Goal: Task Accomplishment & Management: Manage account settings

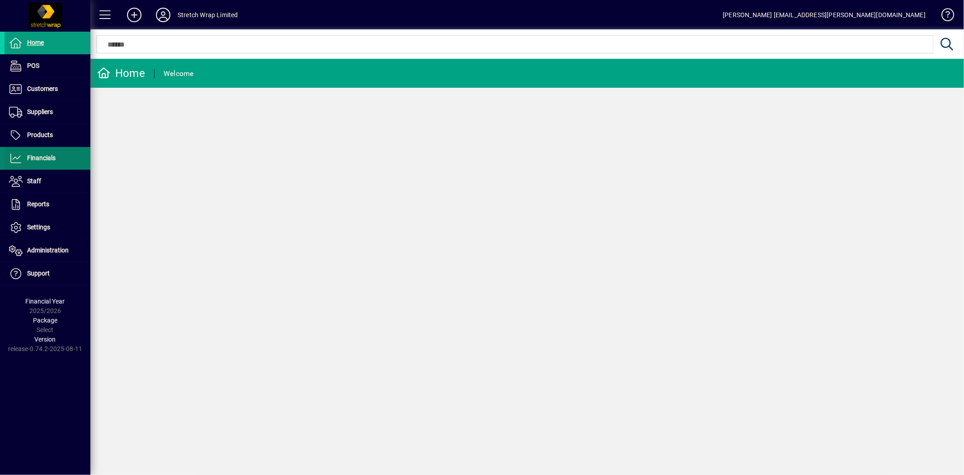
click at [50, 155] on span "Financials" at bounding box center [41, 157] width 28 height 7
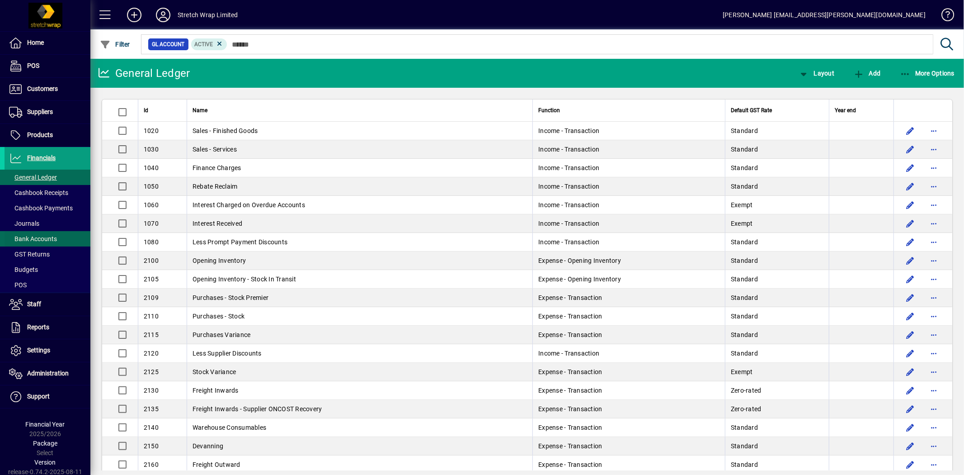
click at [42, 237] on span "Bank Accounts" at bounding box center [33, 238] width 48 height 7
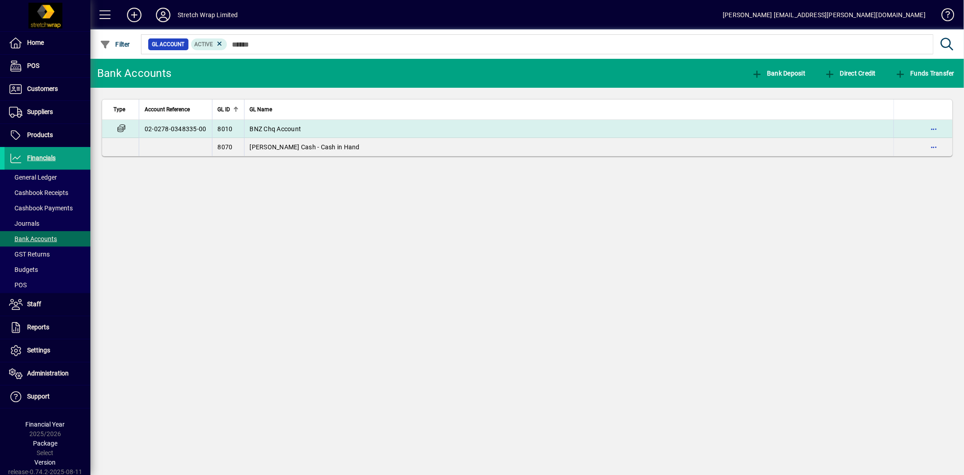
click at [296, 124] on td "BNZ Chq Account" at bounding box center [569, 129] width 650 height 18
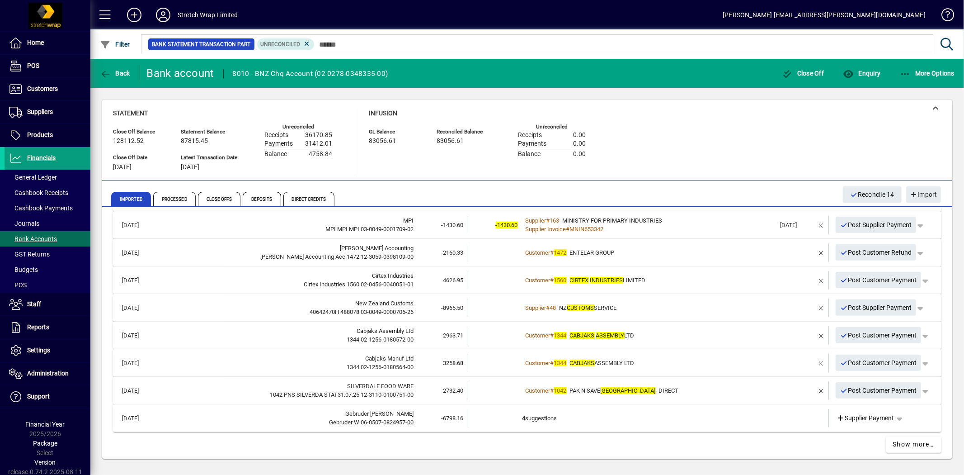
scroll to position [341, 0]
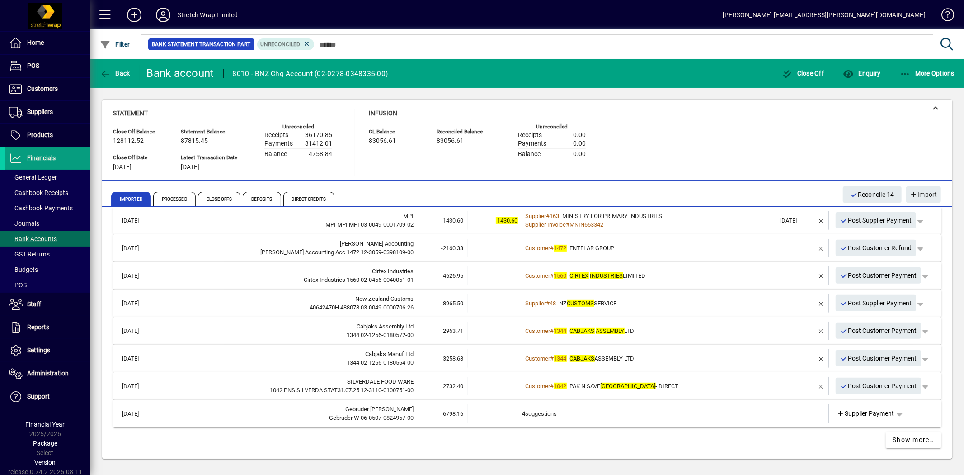
click at [566, 417] on td "4 suggestions" at bounding box center [649, 413] width 254 height 19
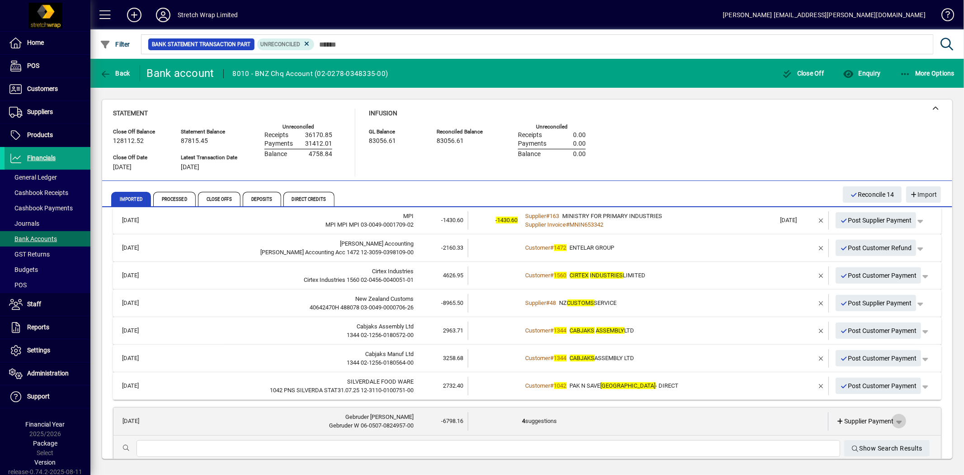
click at [894, 421] on span "button" at bounding box center [899, 421] width 22 height 22
click at [731, 418] on div at bounding box center [482, 237] width 964 height 475
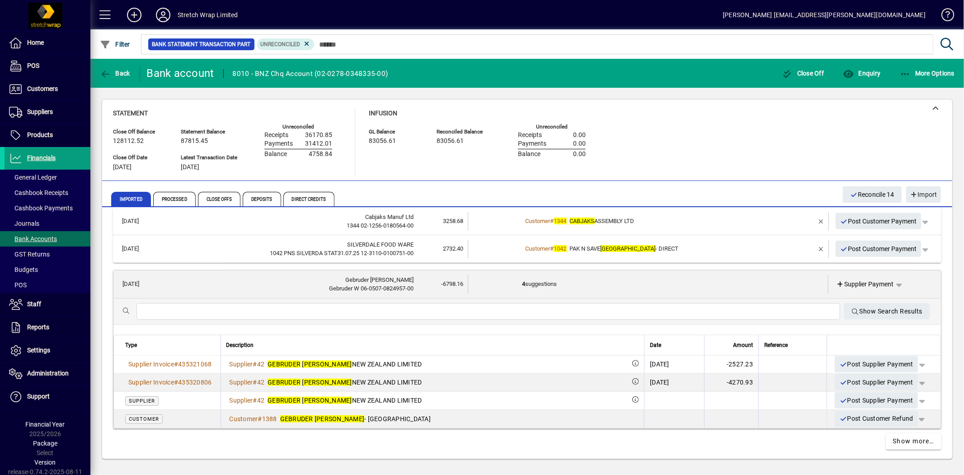
scroll to position [480, 0]
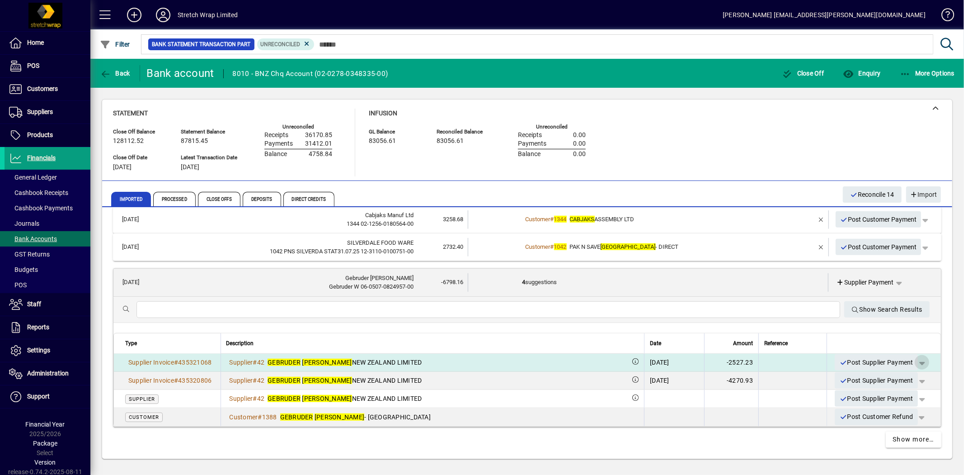
click at [917, 362] on span "button" at bounding box center [922, 362] width 22 height 22
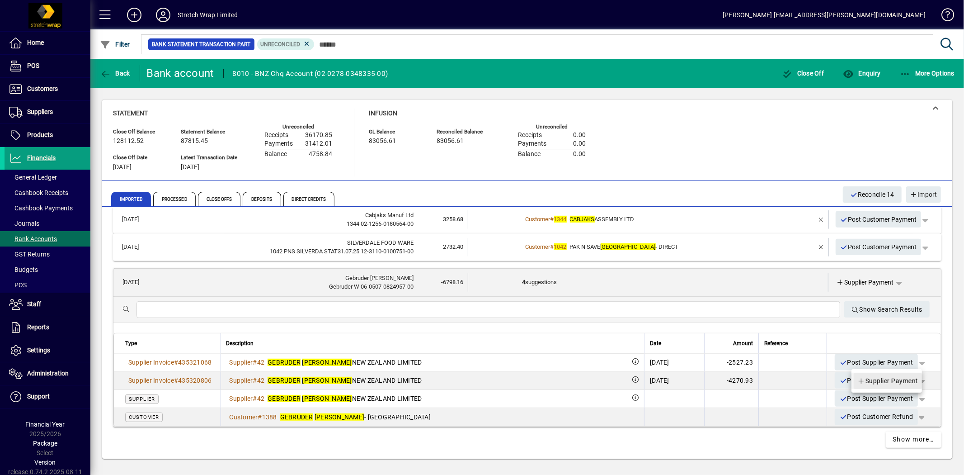
click at [908, 378] on span "Supplier Payment" at bounding box center [887, 380] width 61 height 11
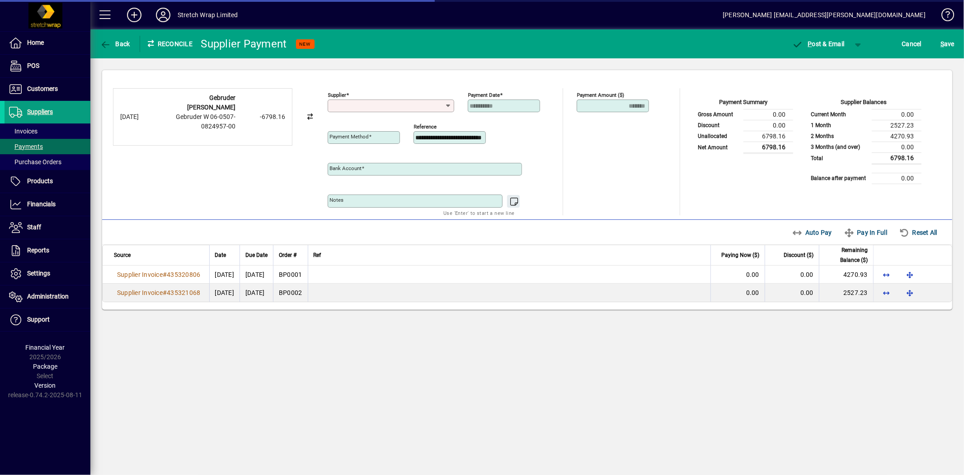
type input "**********"
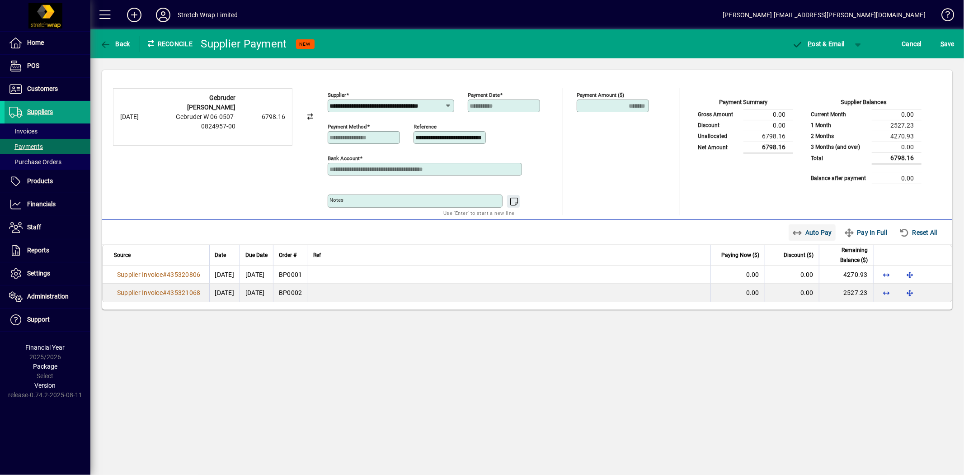
click at [814, 232] on span "Auto Pay" at bounding box center [812, 232] width 40 height 14
click at [858, 42] on span "button" at bounding box center [858, 44] width 22 height 22
click at [845, 59] on span "button" at bounding box center [834, 63] width 47 height 22
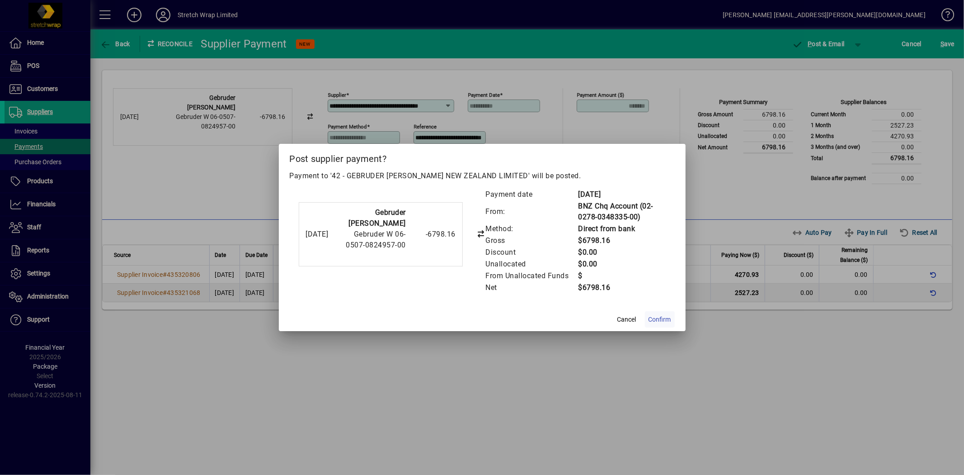
click at [667, 319] on span "Confirm" at bounding box center [660, 319] width 23 height 9
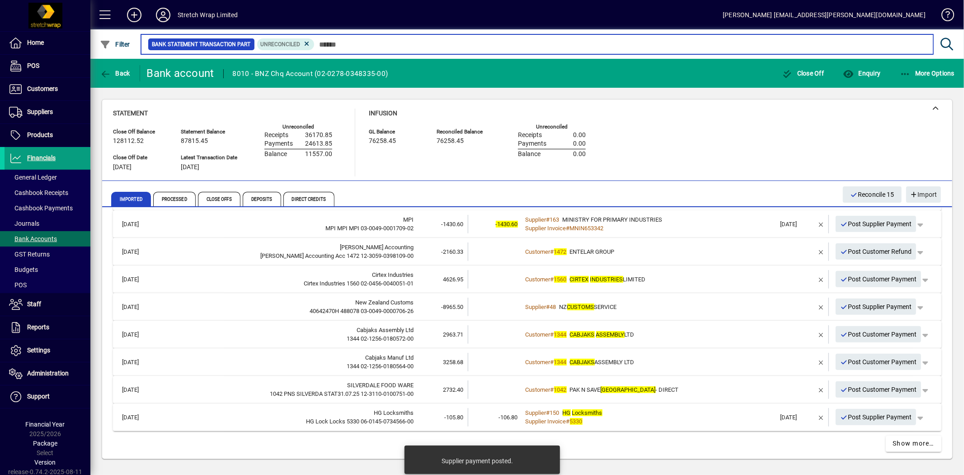
scroll to position [341, 0]
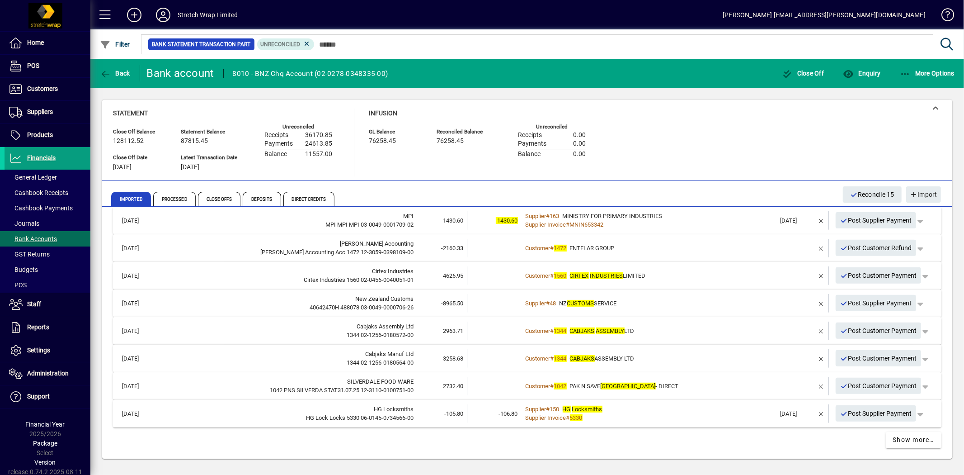
click at [635, 413] on div "Supplier Invoice # 5330" at bounding box center [649, 417] width 254 height 9
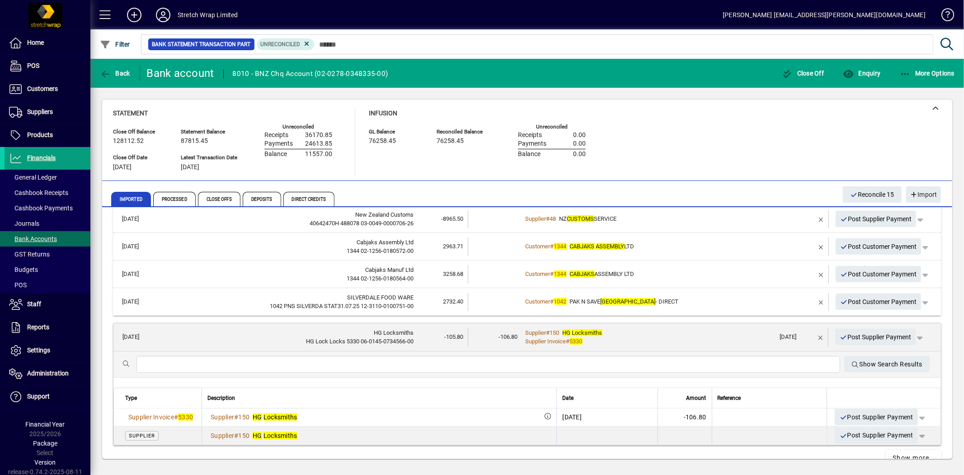
scroll to position [442, 0]
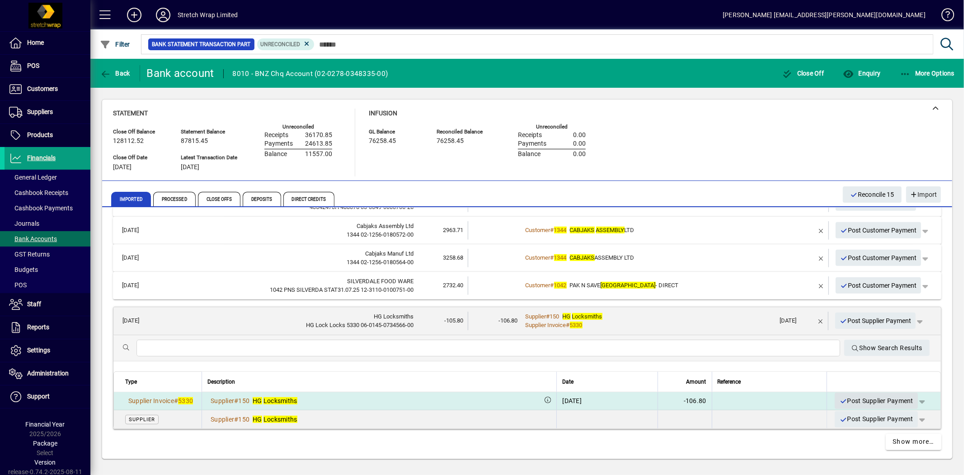
click at [856, 396] on span "Post Supplier Payment" at bounding box center [876, 400] width 74 height 15
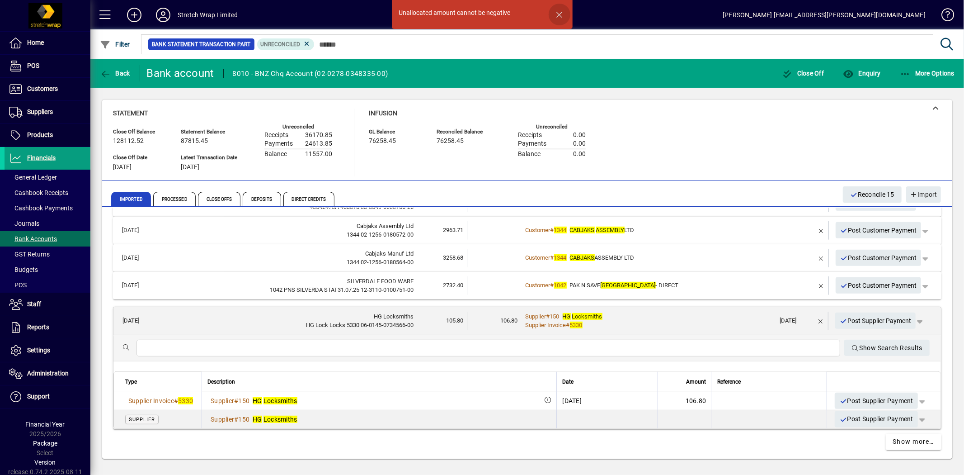
click at [559, 14] on span "button" at bounding box center [560, 15] width 22 height 22
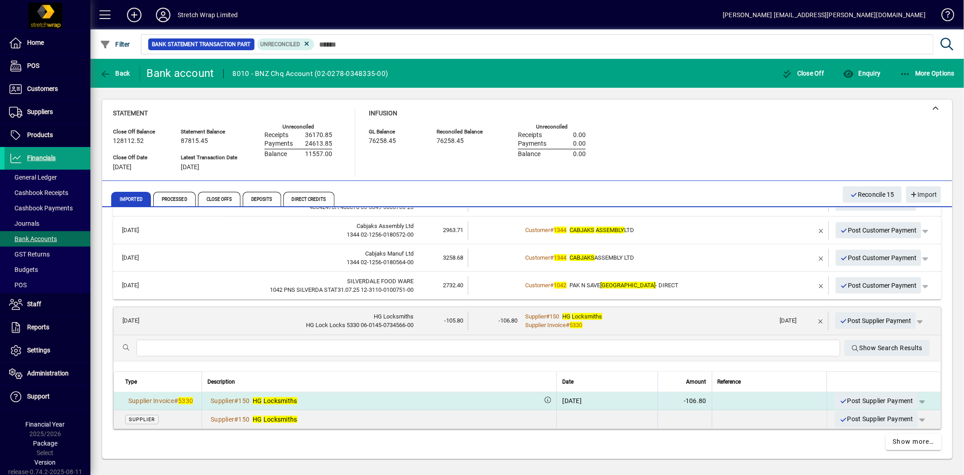
click at [915, 397] on span "button" at bounding box center [922, 401] width 22 height 22
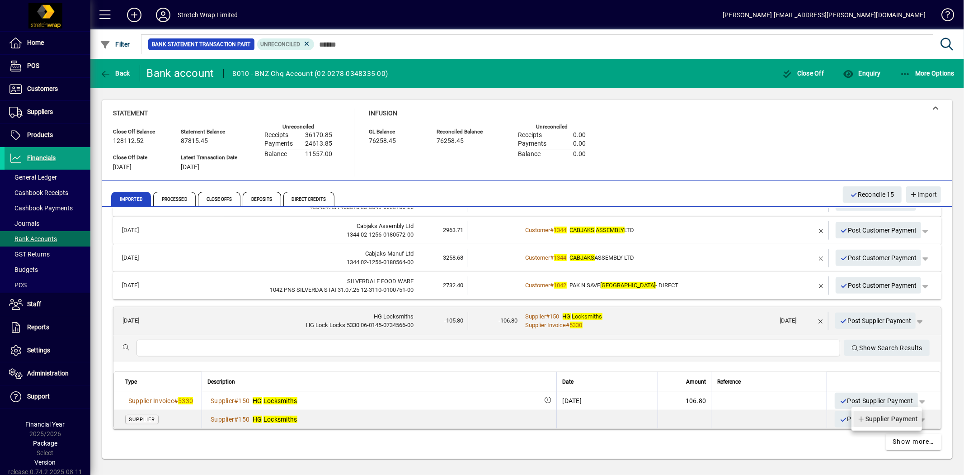
click at [905, 418] on span "Supplier Payment" at bounding box center [887, 418] width 61 height 11
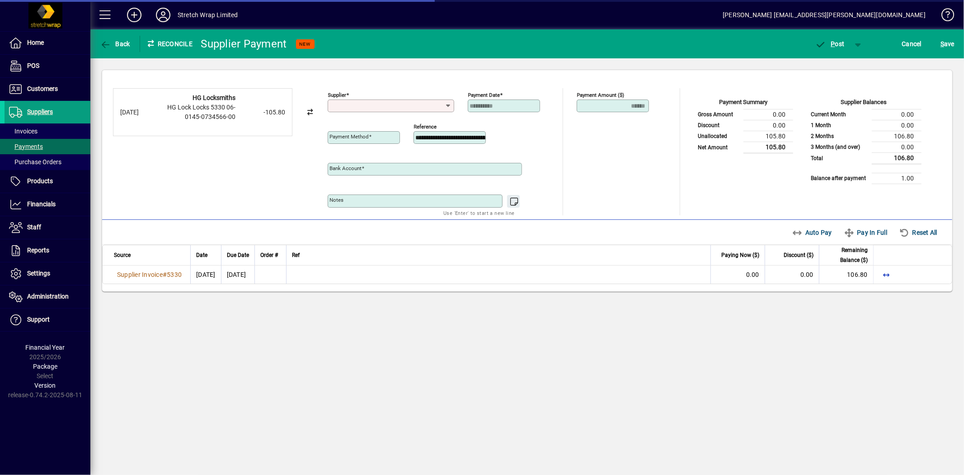
type input "**********"
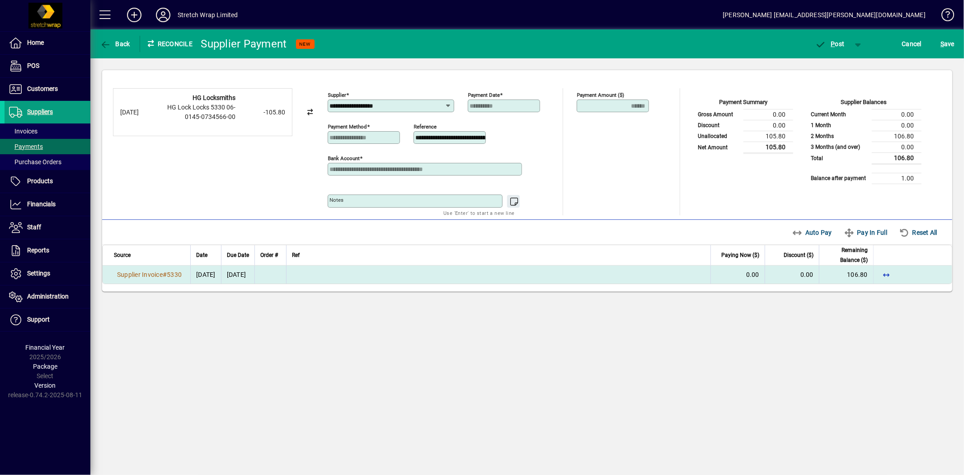
click at [725, 276] on td "0.00" at bounding box center [738, 274] width 54 height 18
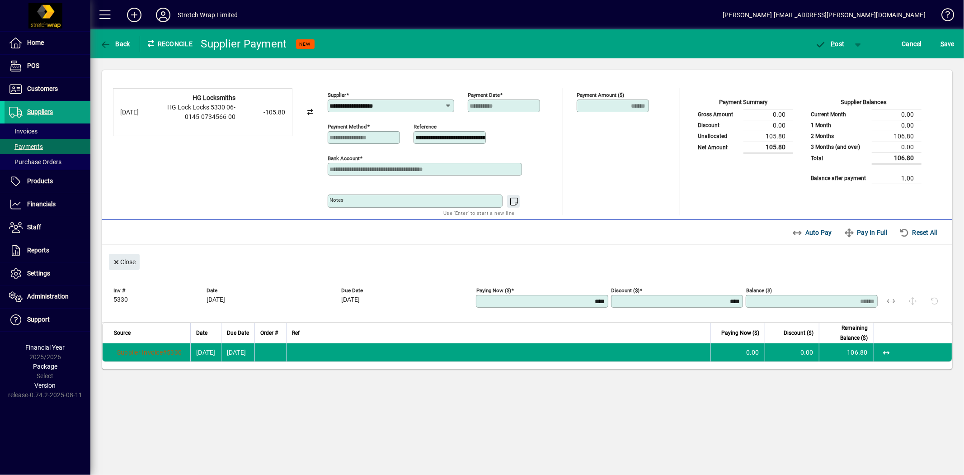
click at [581, 301] on input "****" at bounding box center [542, 300] width 129 height 7
type input "*****"
type input "******"
type input "****"
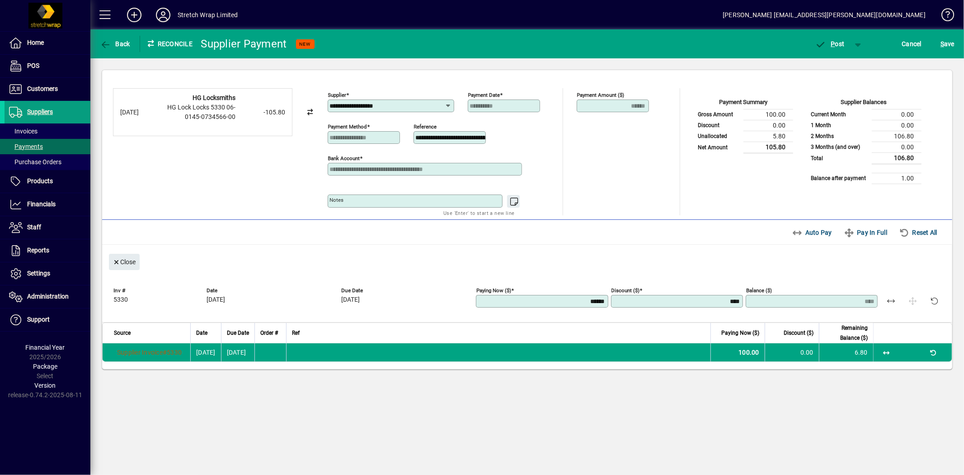
type input "*******"
type input "********"
type input "****"
type input "******"
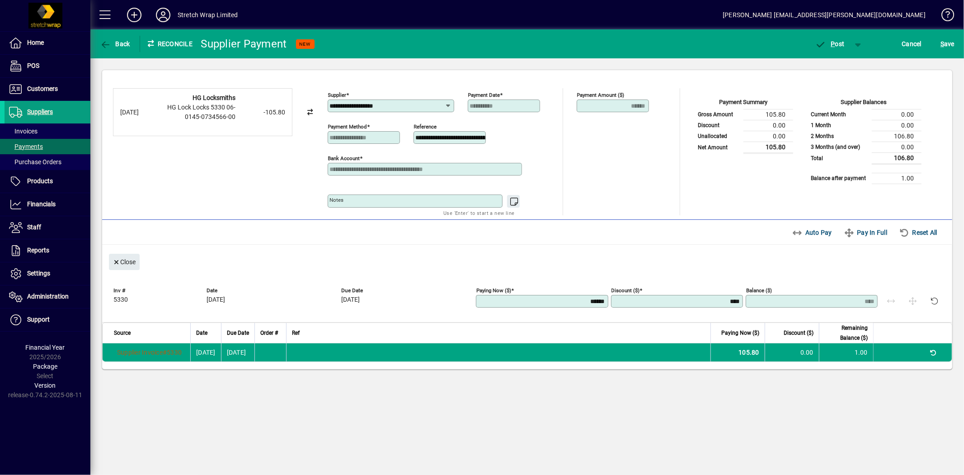
click at [432, 311] on div "Due Date 20/07/2025" at bounding box center [407, 298] width 132 height 25
click at [875, 317] on div at bounding box center [812, 312] width 132 height 10
click at [839, 43] on span "P ost" at bounding box center [829, 43] width 29 height 7
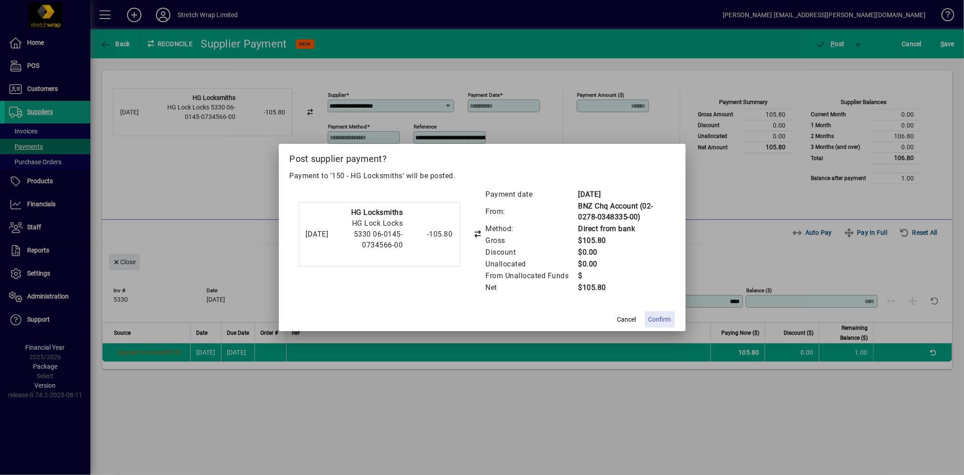
click at [663, 320] on span "Confirm" at bounding box center [660, 319] width 23 height 9
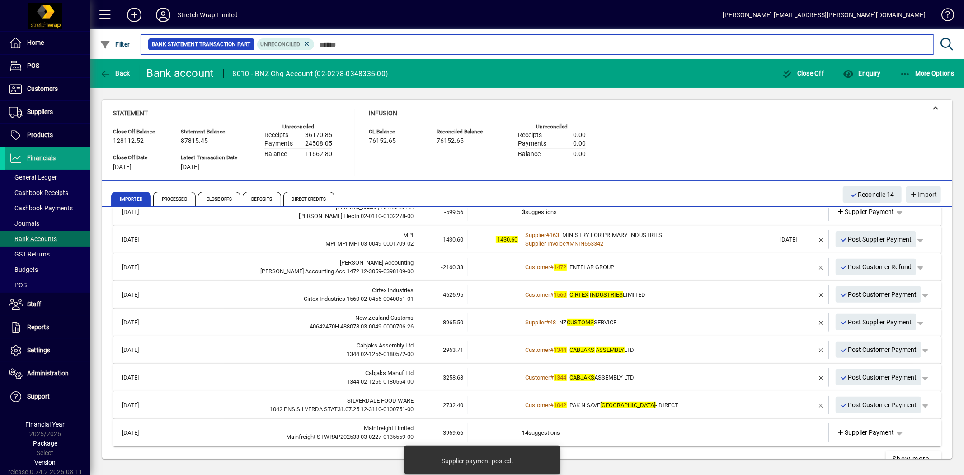
scroll to position [341, 0]
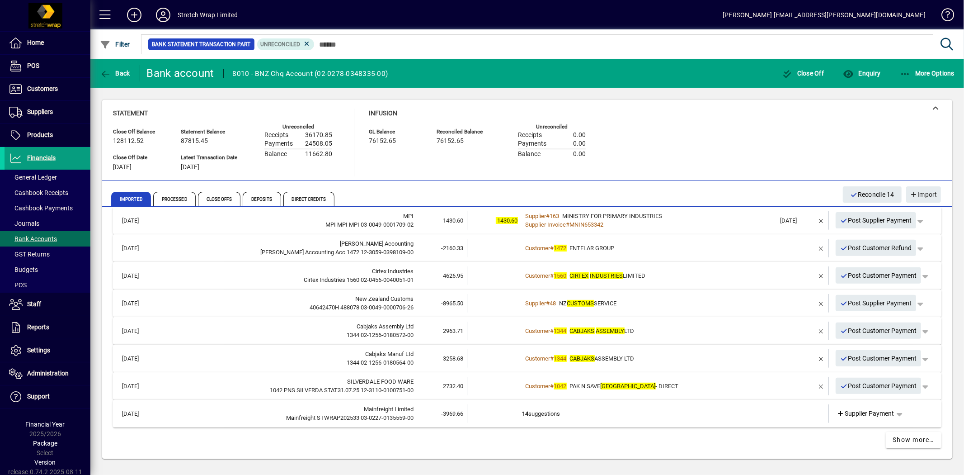
click at [758, 412] on td "14 suggestions" at bounding box center [649, 413] width 254 height 19
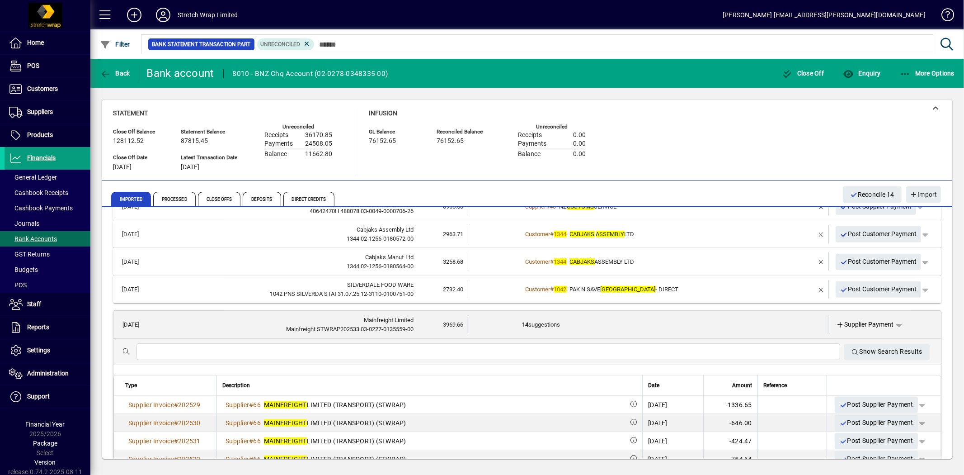
scroll to position [458, 0]
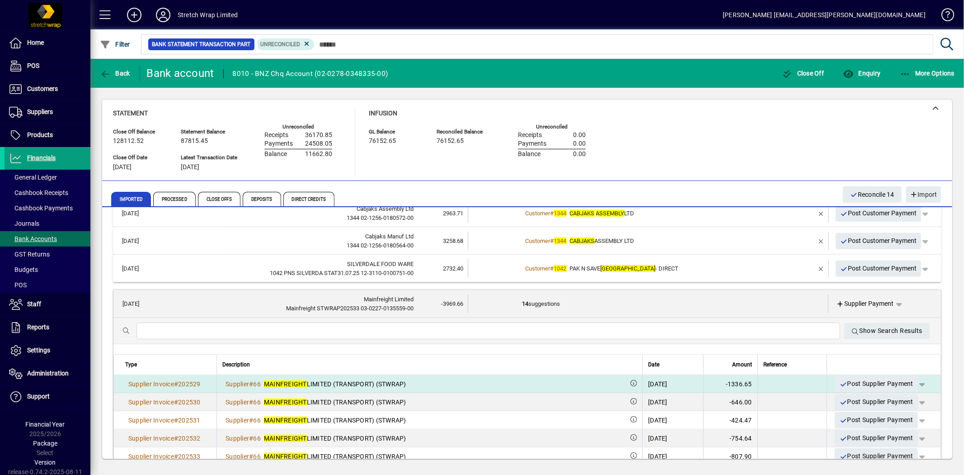
click at [918, 383] on span "button" at bounding box center [922, 384] width 22 height 22
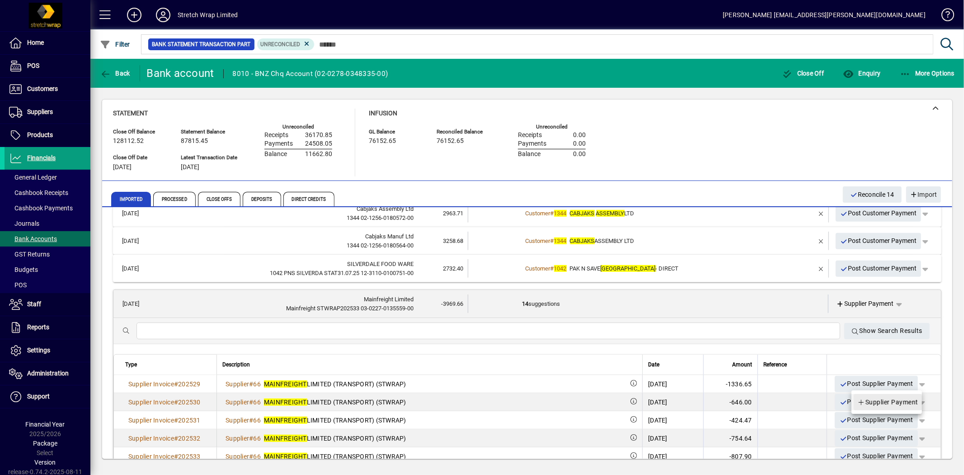
click at [906, 401] on span "Supplier Payment" at bounding box center [887, 401] width 61 height 11
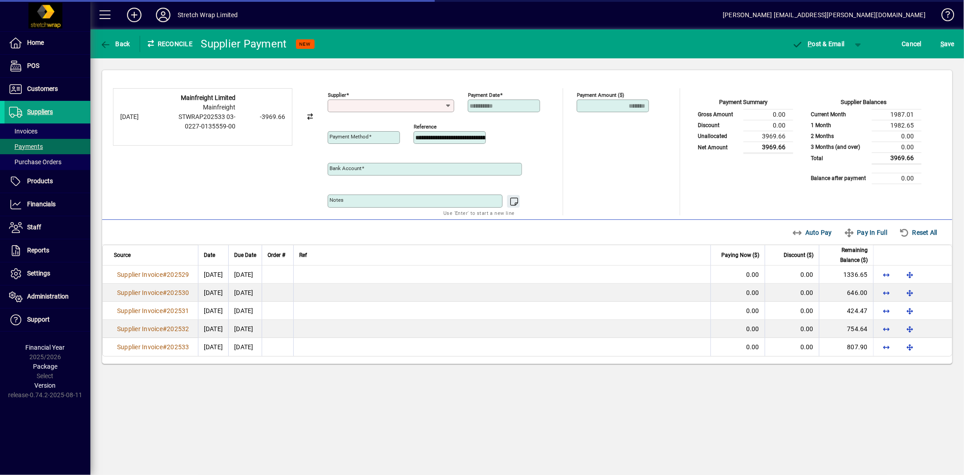
type input "**********"
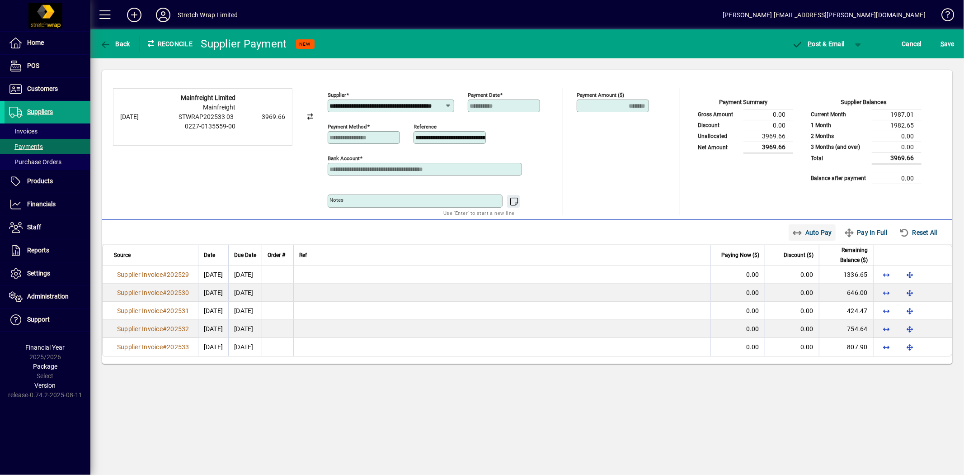
click at [824, 232] on span "Auto Pay" at bounding box center [812, 232] width 40 height 14
click at [857, 47] on span "button" at bounding box center [858, 44] width 22 height 22
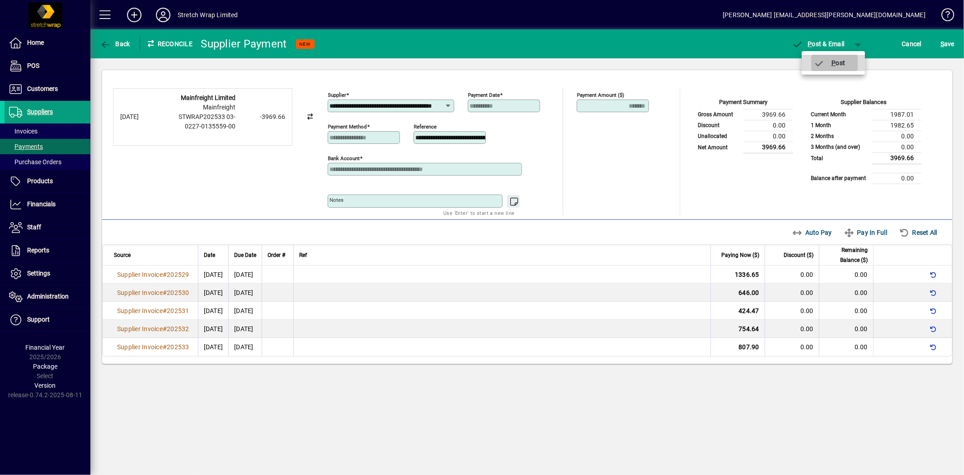
click at [846, 60] on span "button" at bounding box center [834, 63] width 47 height 22
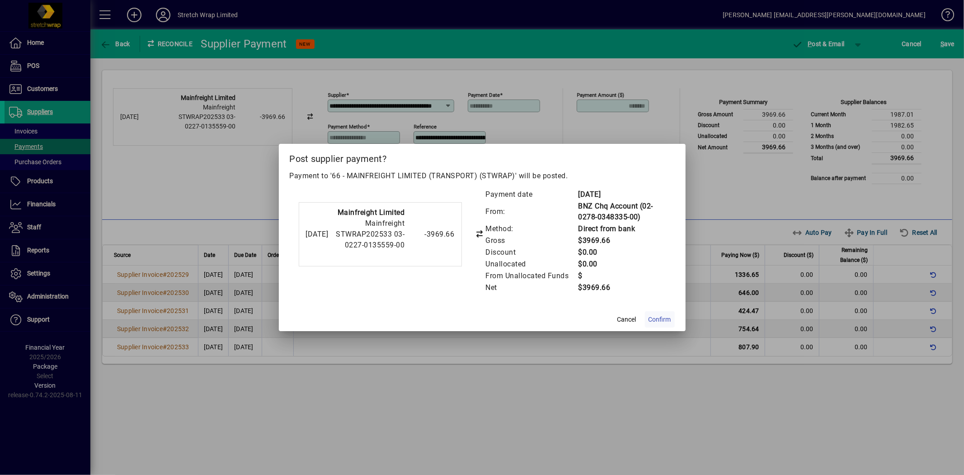
click at [652, 318] on span "Confirm" at bounding box center [660, 319] width 23 height 9
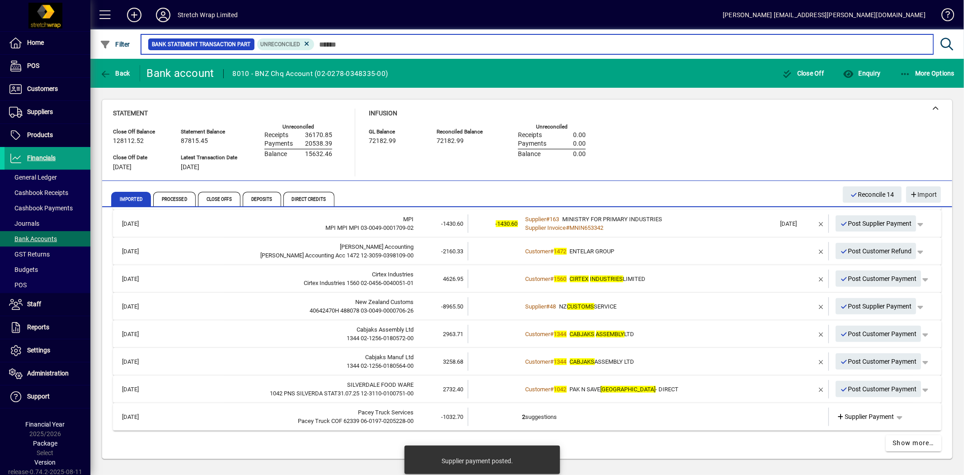
scroll to position [341, 0]
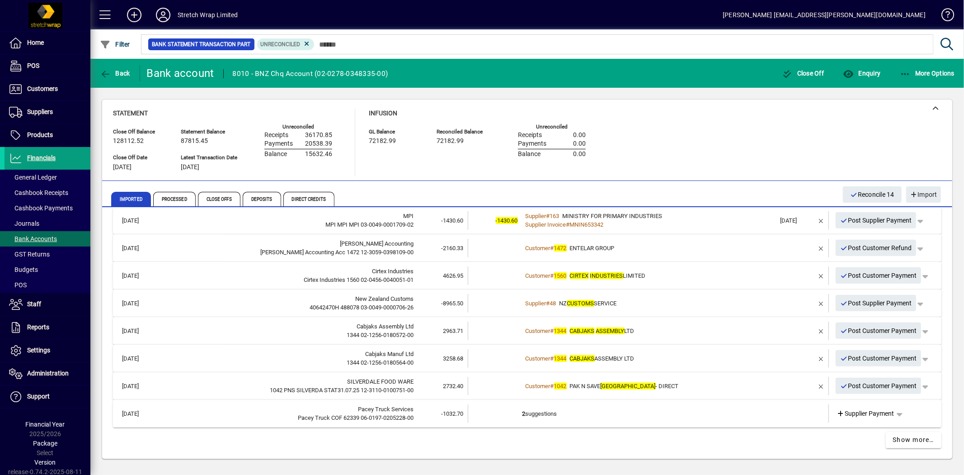
click at [757, 408] on td "2 suggestions" at bounding box center [649, 413] width 254 height 19
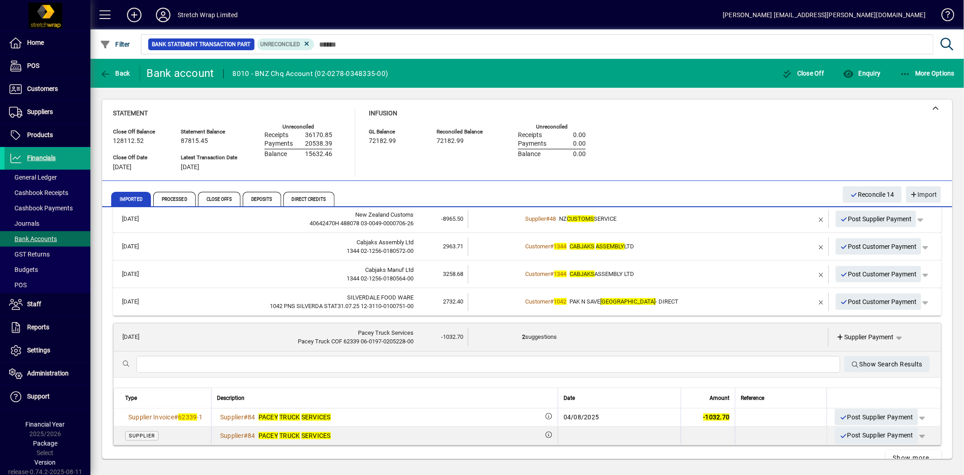
scroll to position [442, 0]
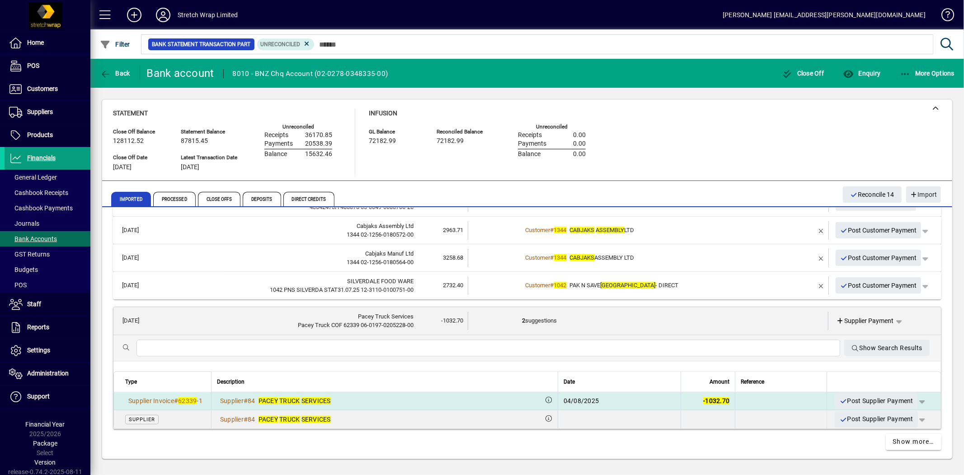
click at [913, 399] on span "button" at bounding box center [922, 401] width 22 height 22
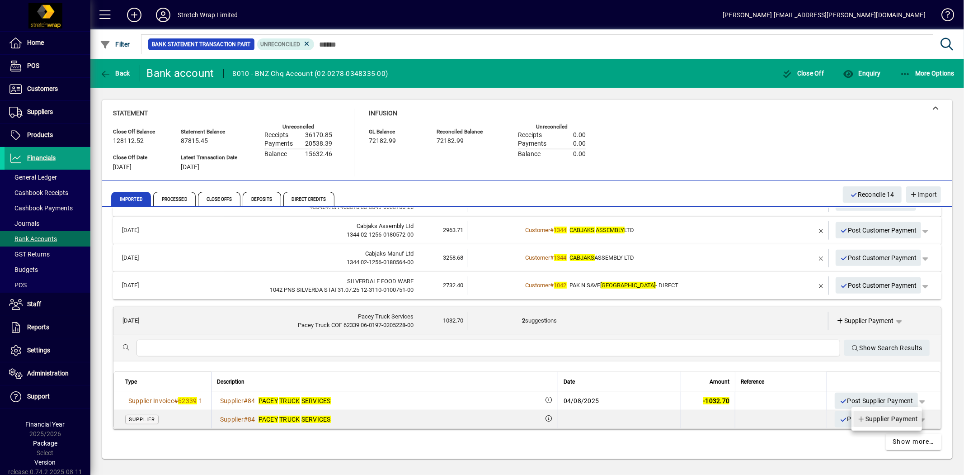
click at [900, 418] on span "Supplier Payment" at bounding box center [887, 418] width 61 height 11
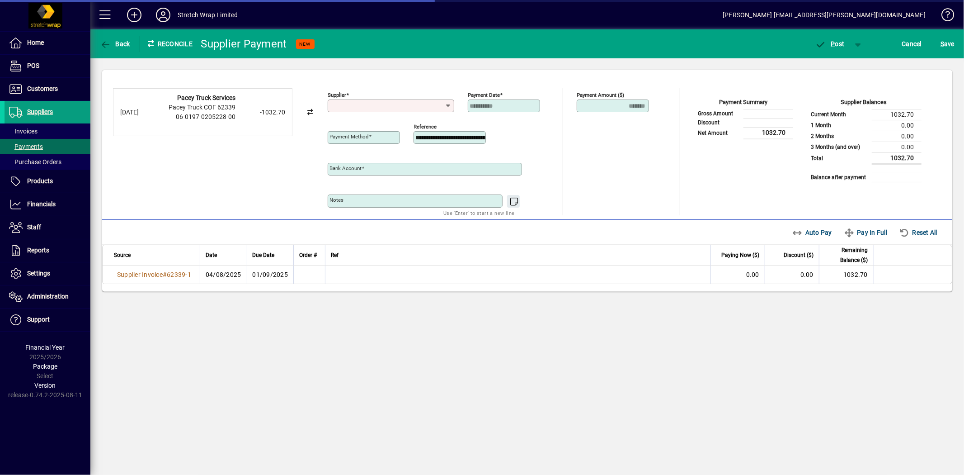
type input "**********"
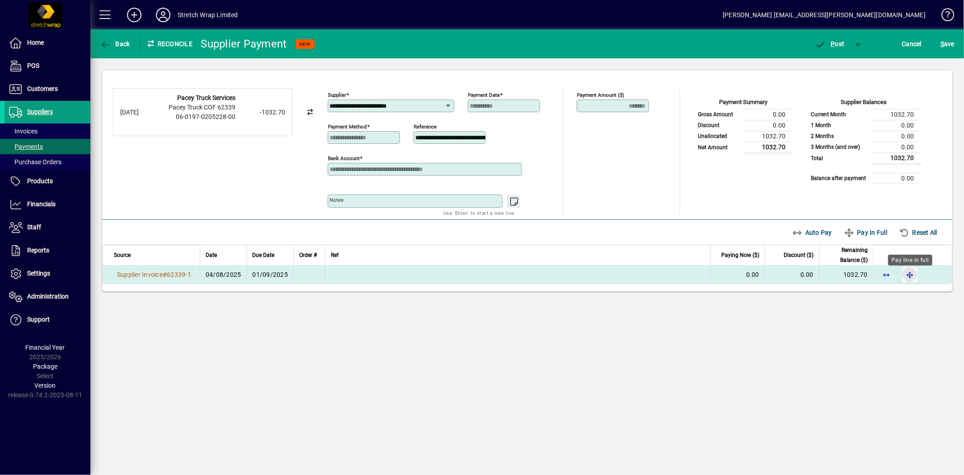
click at [907, 276] on span "button" at bounding box center [910, 275] width 22 height 22
click at [838, 43] on span "P ost" at bounding box center [829, 43] width 29 height 7
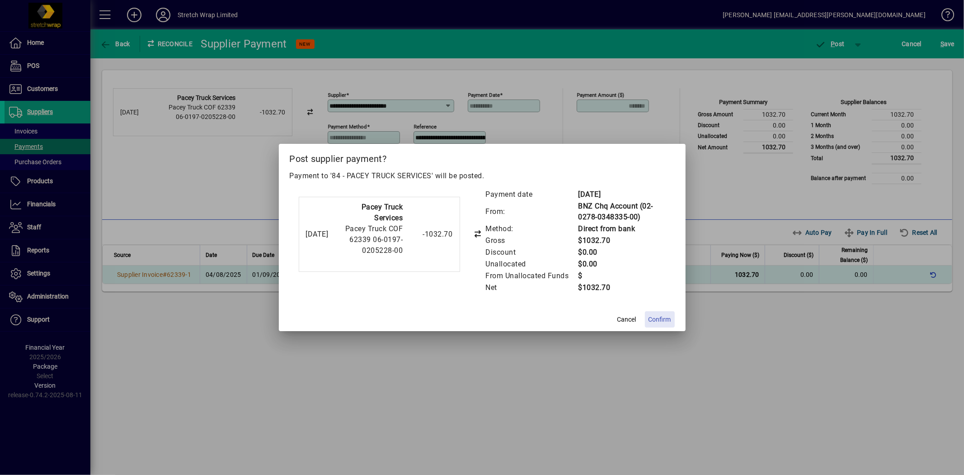
click at [662, 320] on span "Confirm" at bounding box center [660, 319] width 23 height 9
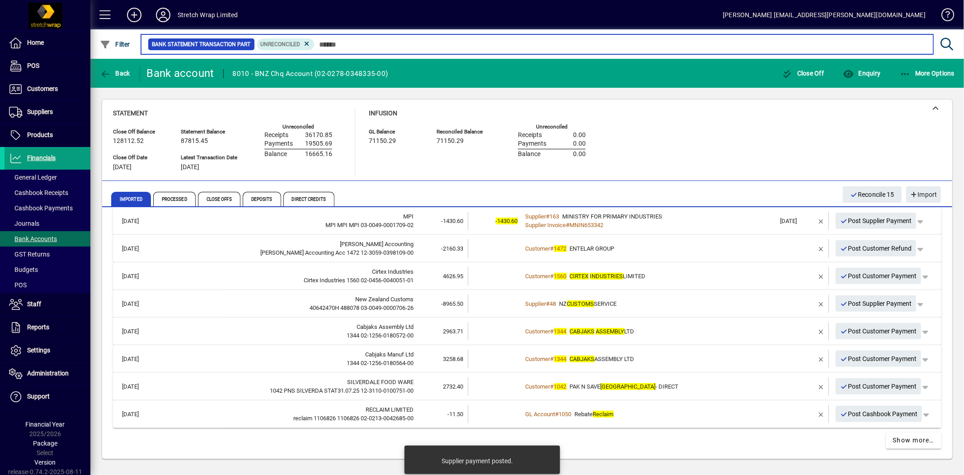
scroll to position [341, 0]
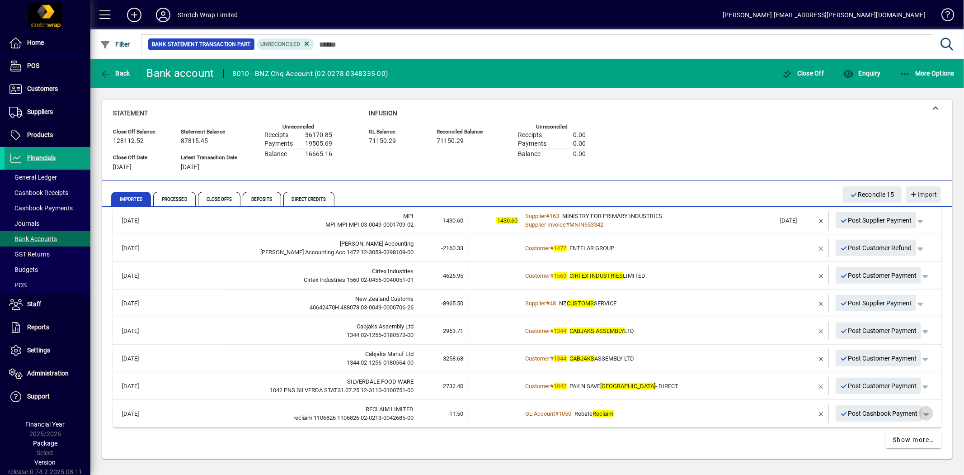
click at [921, 414] on span "button" at bounding box center [926, 413] width 22 height 22
click at [712, 410] on div at bounding box center [482, 237] width 964 height 475
click at [604, 410] on em "Reclaim" at bounding box center [603, 413] width 21 height 7
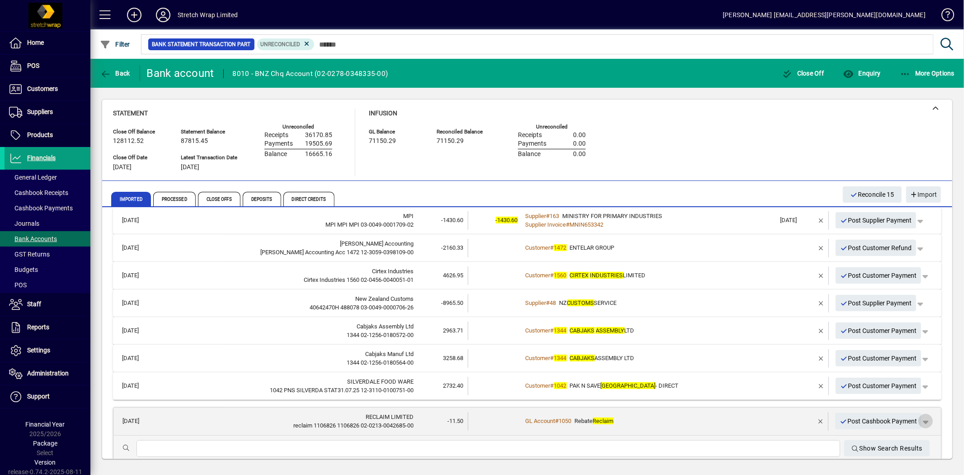
click at [918, 421] on span "button" at bounding box center [926, 421] width 22 height 22
click at [648, 422] on div at bounding box center [482, 237] width 964 height 475
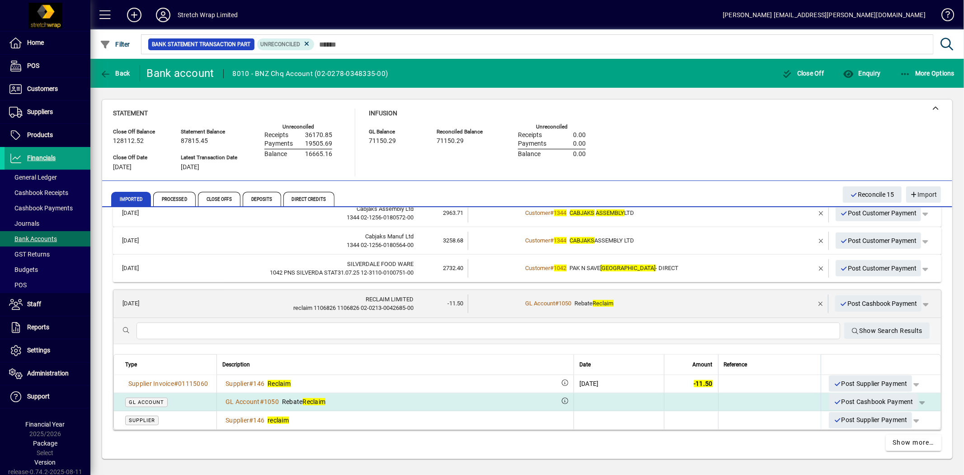
scroll to position [462, 0]
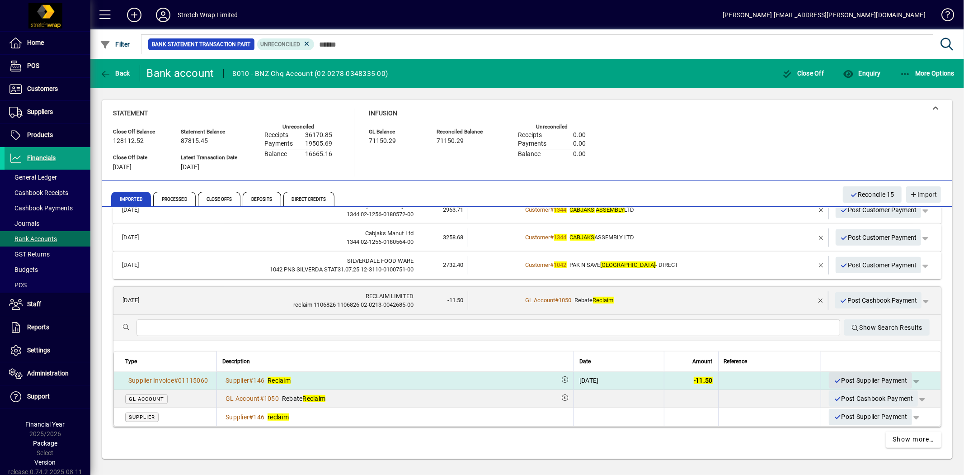
click at [861, 377] on span "Post Supplier Payment" at bounding box center [870, 380] width 74 height 15
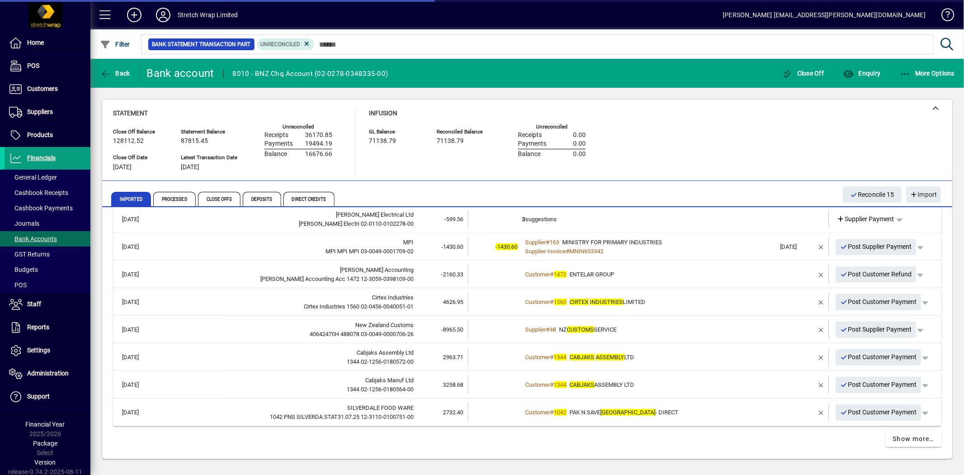
scroll to position [314, 0]
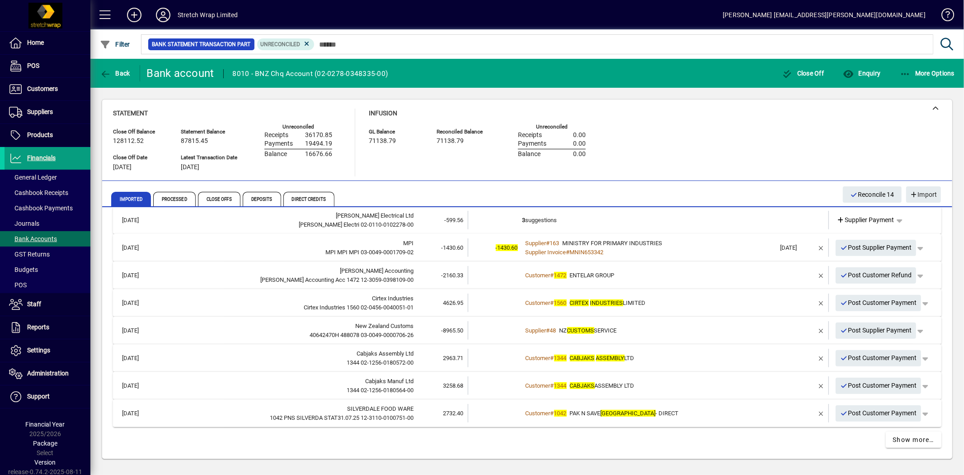
click at [655, 413] on span "PAK N SAVE SILVERDALE - DIRECT" at bounding box center [624, 412] width 109 height 7
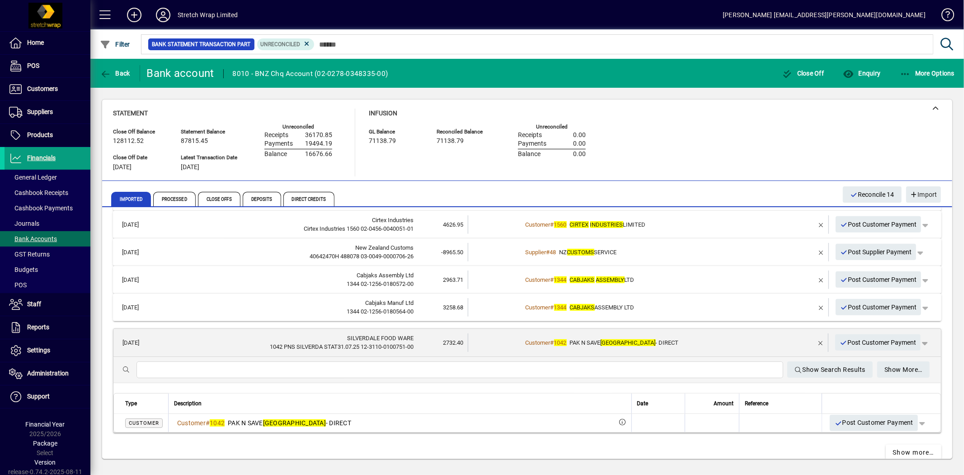
scroll to position [405, 0]
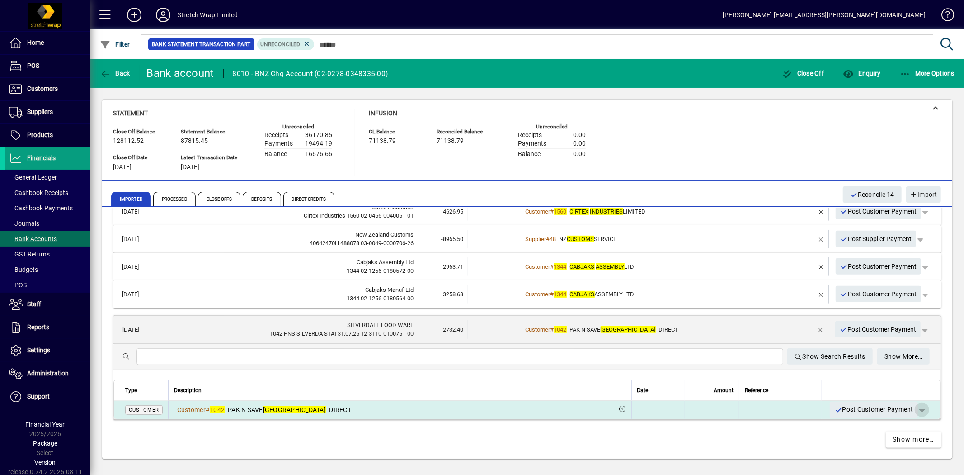
click at [917, 408] on span "button" at bounding box center [922, 410] width 22 height 22
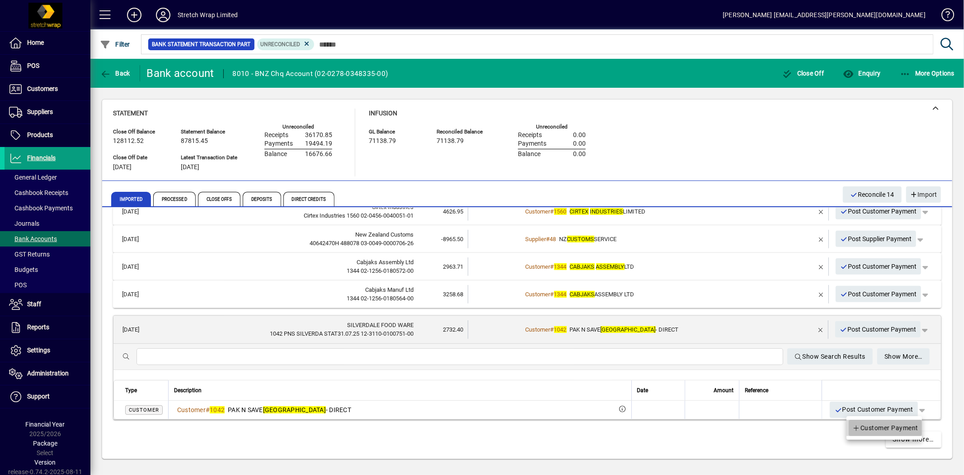
click at [905, 426] on span "Customer Payment" at bounding box center [885, 427] width 66 height 11
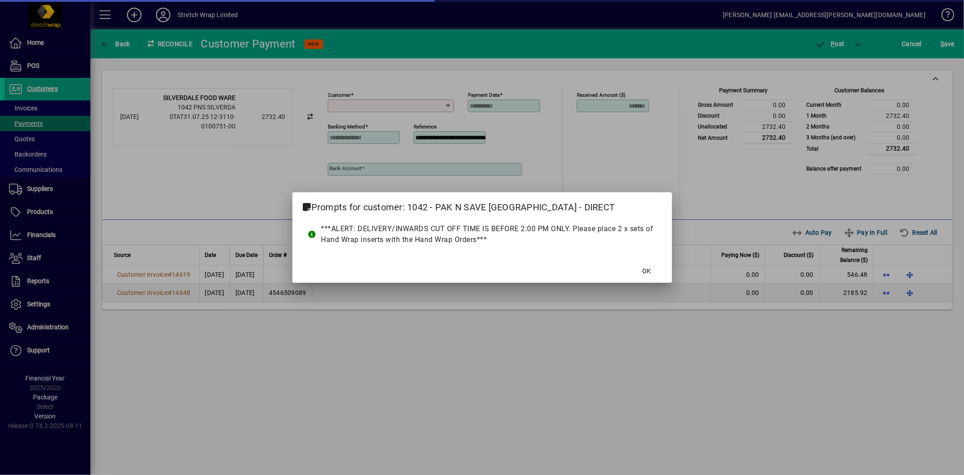
type input "**********"
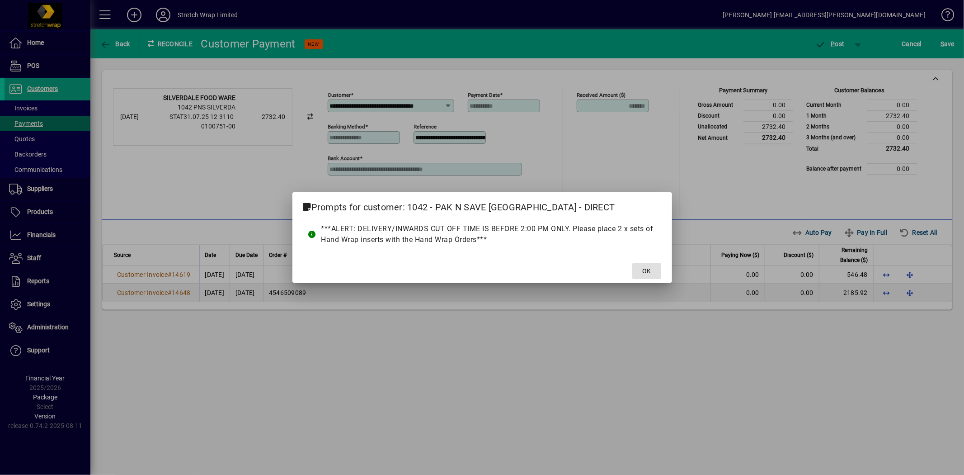
click at [645, 270] on span "OK" at bounding box center [646, 270] width 9 height 9
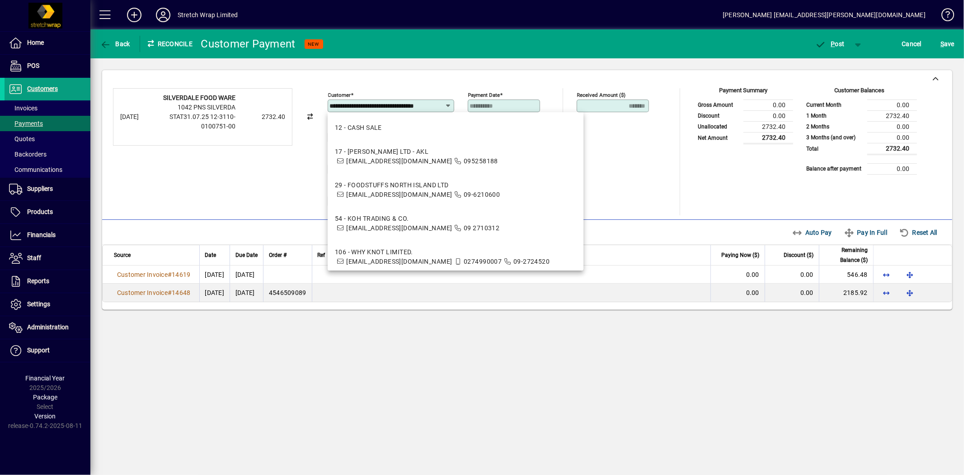
click at [648, 177] on div "Unallocated Funds ($) 0.00 Allocate ($)" at bounding box center [624, 157] width 94 height 60
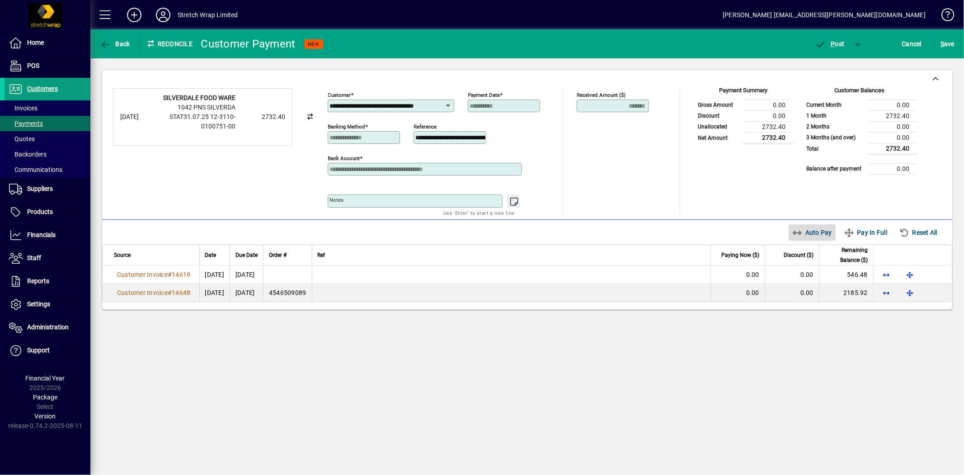
click at [814, 231] on span "Auto Pay" at bounding box center [812, 232] width 40 height 14
click at [839, 41] on span "P ost" at bounding box center [829, 43] width 29 height 7
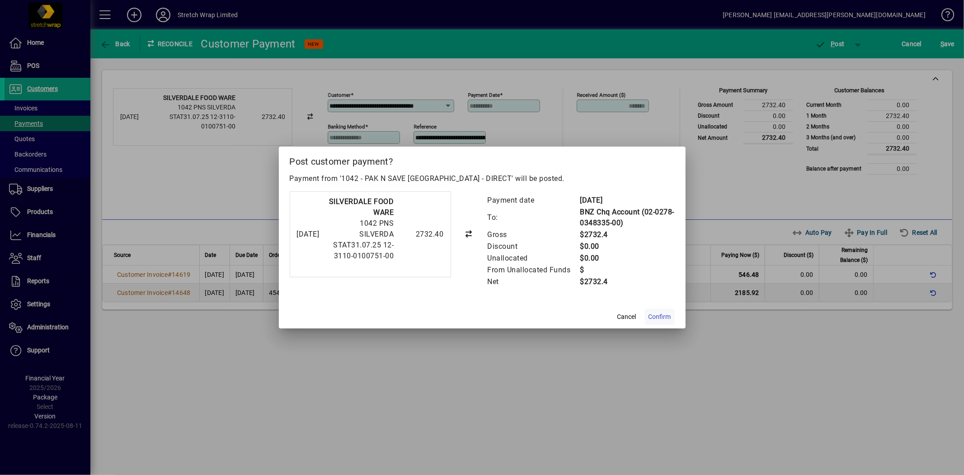
click at [655, 319] on span "Confirm" at bounding box center [660, 316] width 23 height 9
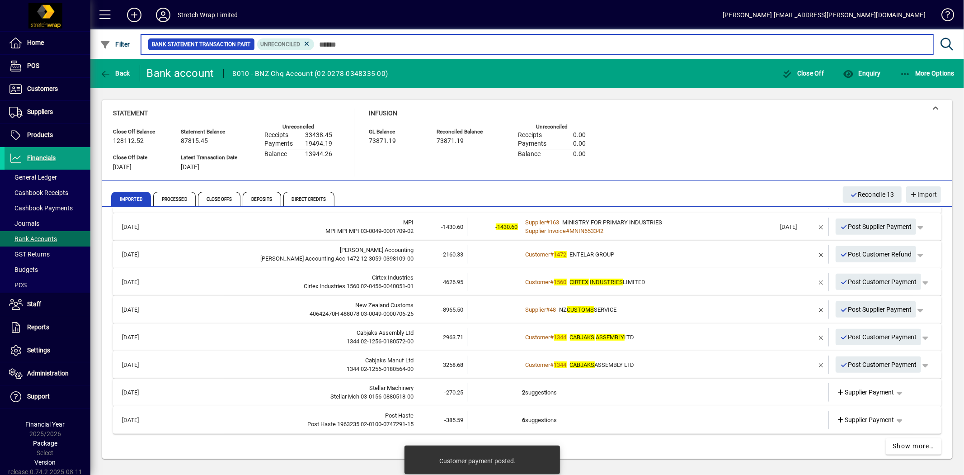
scroll to position [341, 0]
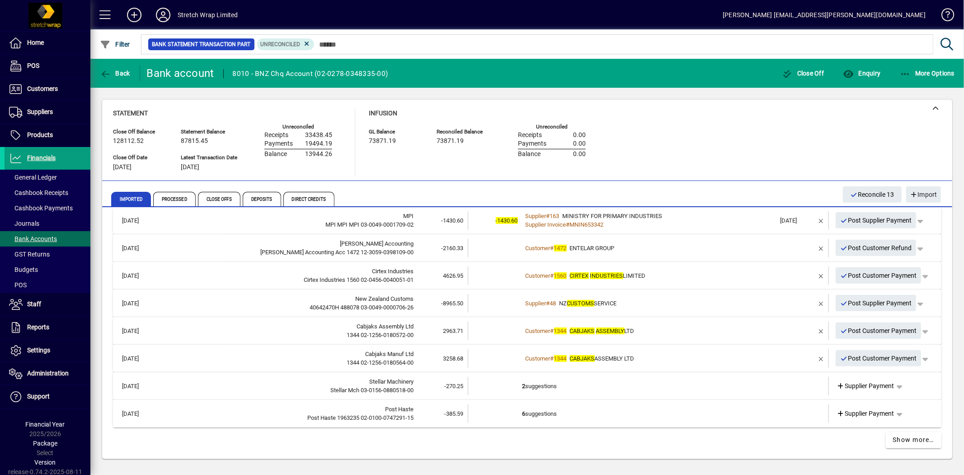
click at [721, 413] on td "6 suggestions" at bounding box center [649, 413] width 254 height 19
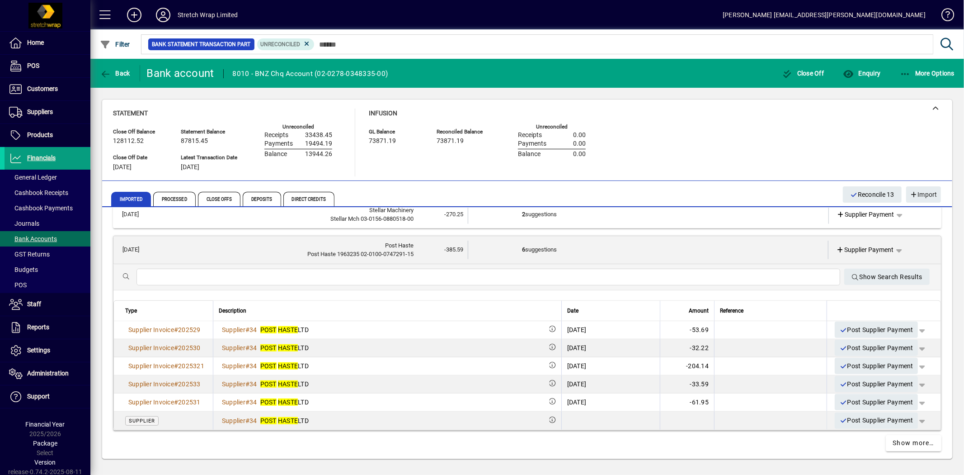
scroll to position [516, 0]
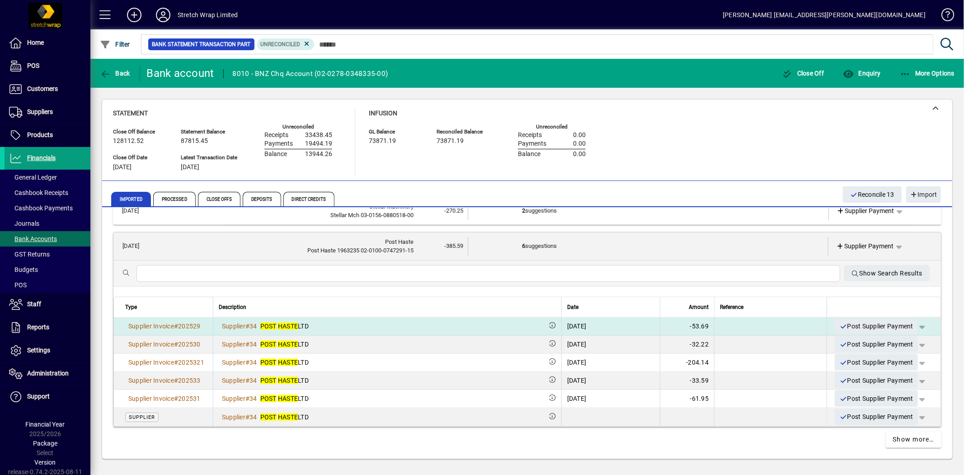
click at [914, 325] on span "button" at bounding box center [922, 326] width 22 height 22
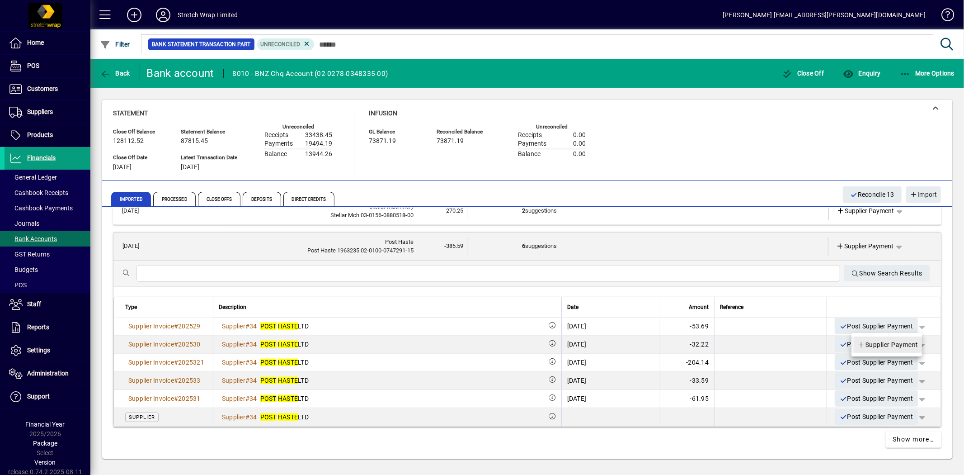
click at [898, 343] on span "Supplier Payment" at bounding box center [887, 344] width 61 height 11
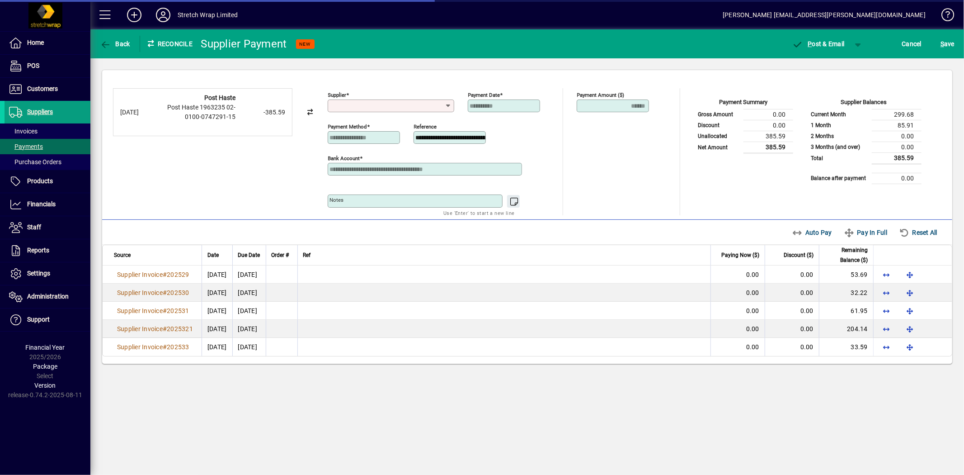
type input "**********"
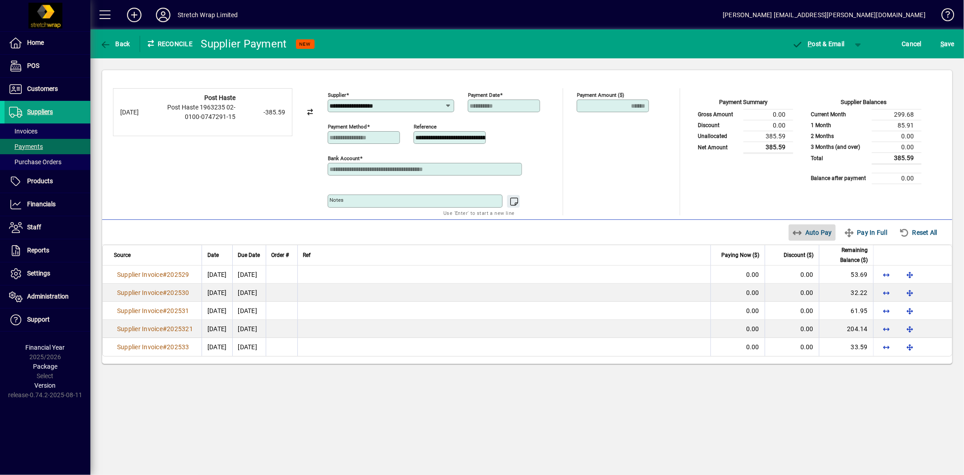
click at [811, 231] on span "Auto Pay" at bounding box center [812, 232] width 40 height 14
click at [857, 43] on span "button" at bounding box center [858, 44] width 22 height 22
click at [835, 64] on span "P" at bounding box center [834, 62] width 5 height 7
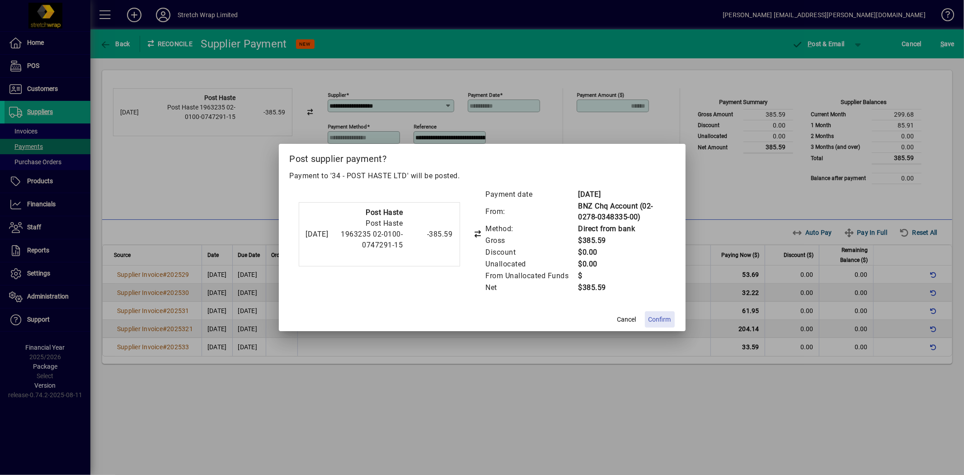
click at [659, 321] on span "Confirm" at bounding box center [660, 319] width 23 height 9
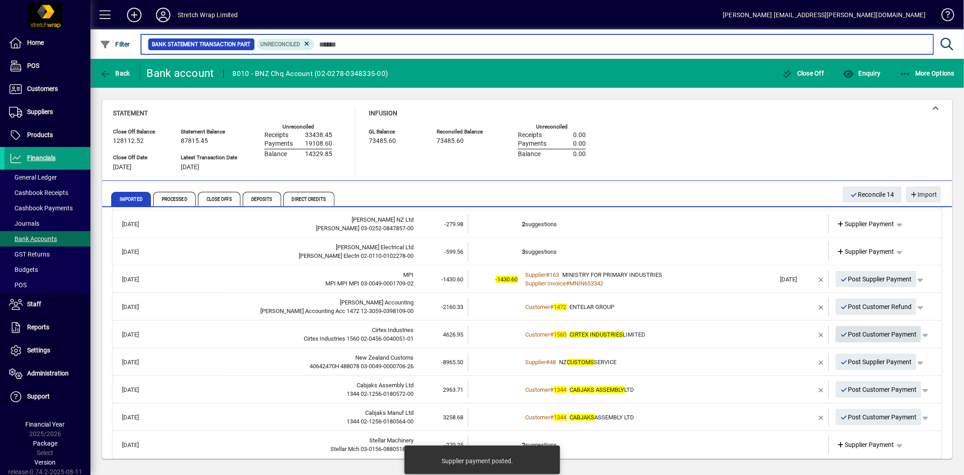
scroll to position [341, 0]
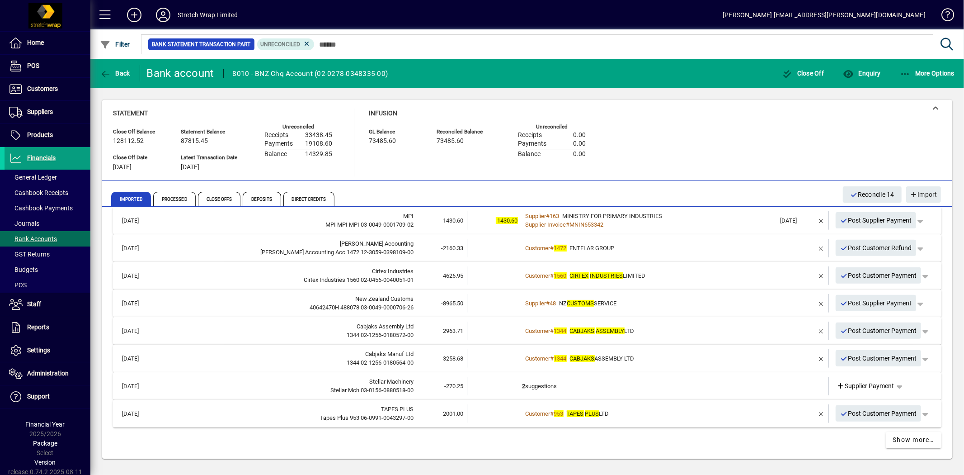
click at [664, 410] on div "Customer # 953 TAPES PLUS LTD" at bounding box center [649, 413] width 254 height 9
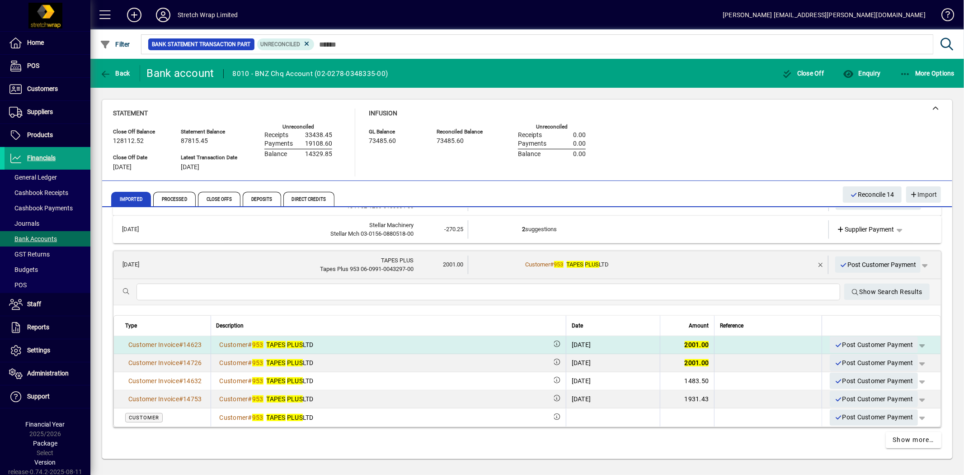
scroll to position [498, 0]
click at [917, 345] on span "button" at bounding box center [922, 344] width 22 height 22
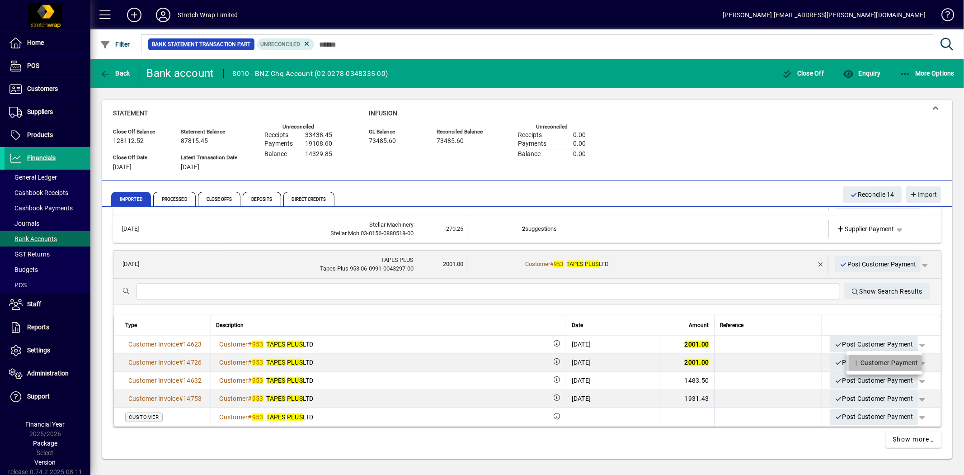
click at [913, 363] on span "Customer Payment" at bounding box center [885, 362] width 66 height 11
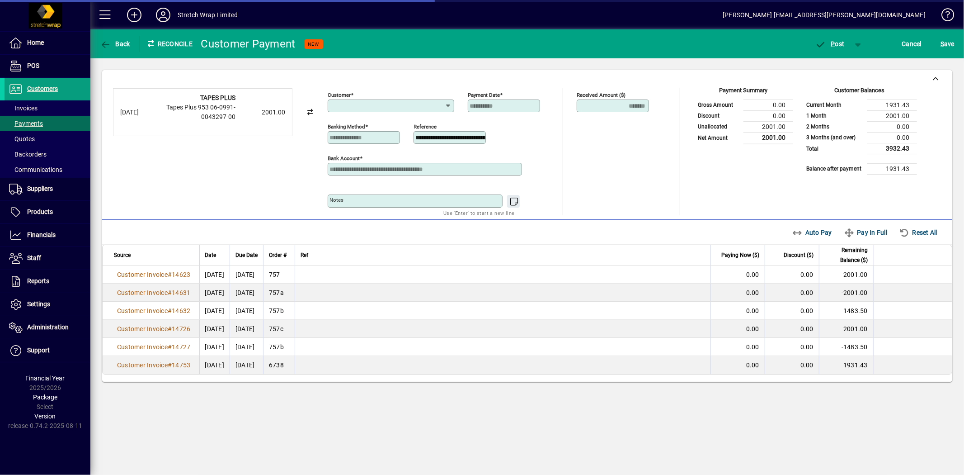
type input "**********"
click at [820, 234] on span "Auto Pay" at bounding box center [812, 232] width 40 height 14
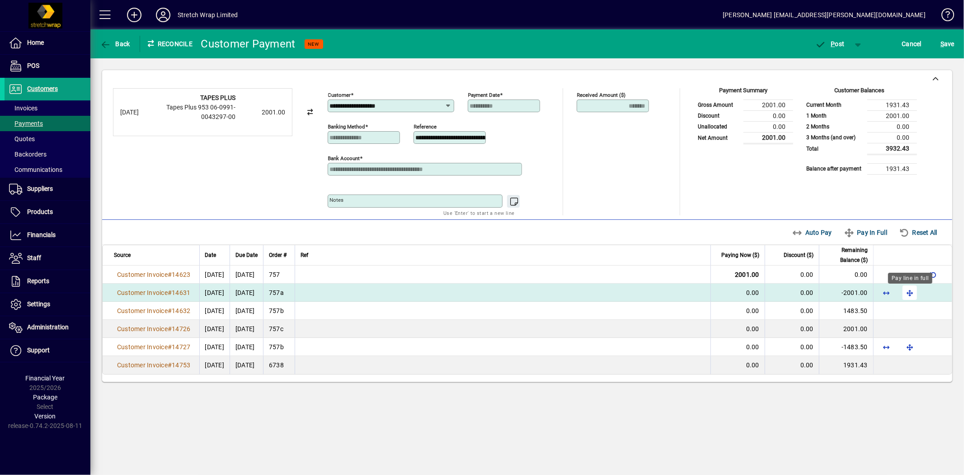
click at [910, 290] on span "button" at bounding box center [910, 293] width 22 height 22
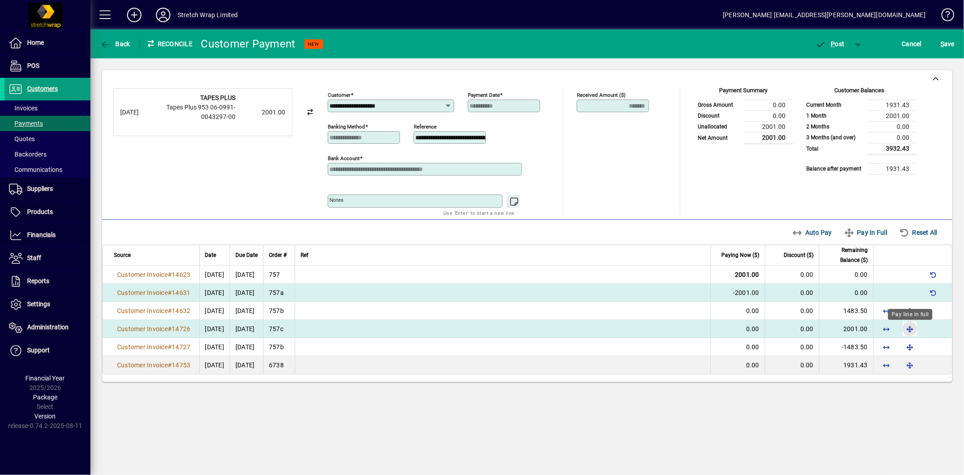
click at [913, 330] on span "button" at bounding box center [910, 329] width 22 height 22
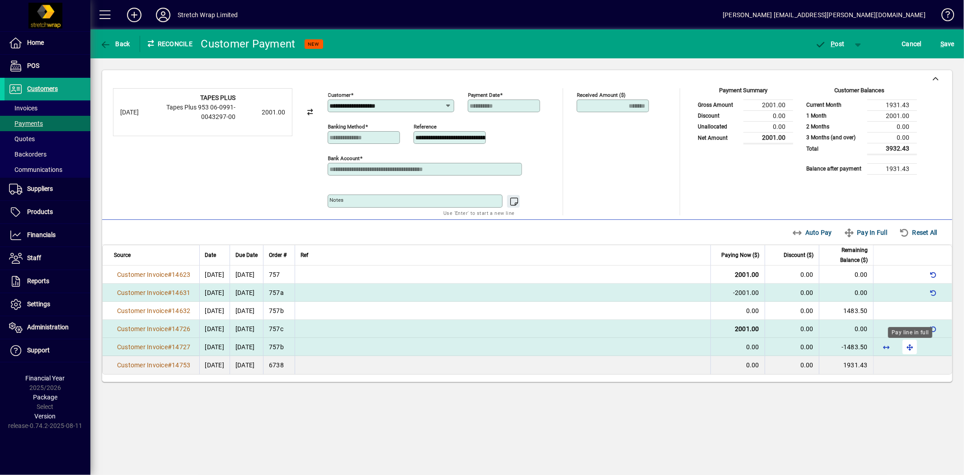
click at [909, 348] on span "button" at bounding box center [910, 347] width 22 height 22
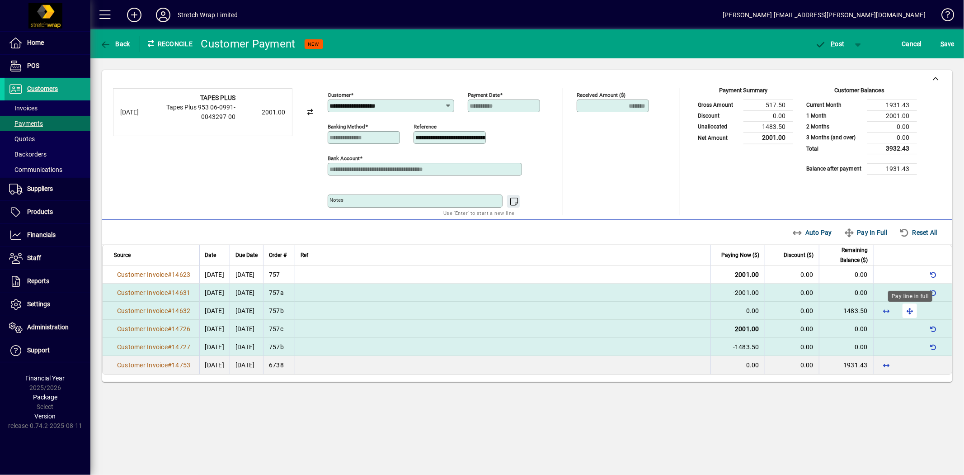
click at [911, 315] on span "button" at bounding box center [910, 311] width 22 height 22
click at [838, 42] on span "P ost" at bounding box center [829, 43] width 29 height 7
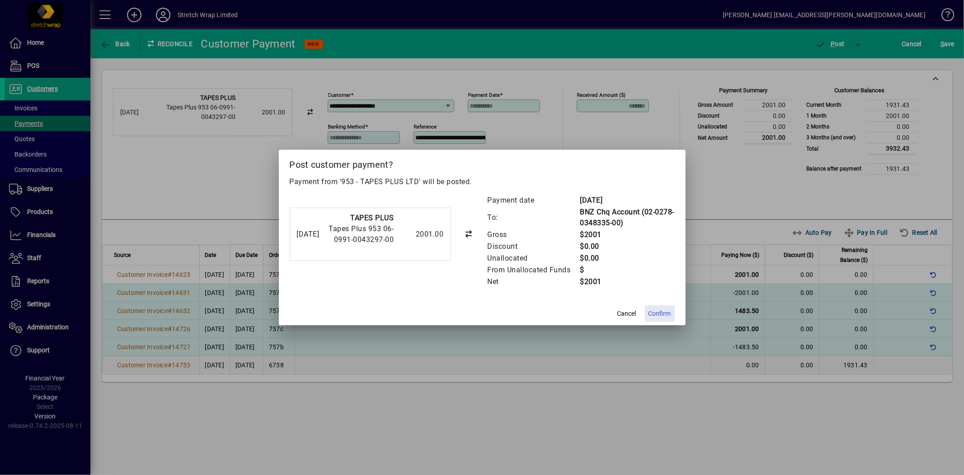
click at [660, 310] on span "Confirm" at bounding box center [660, 313] width 23 height 9
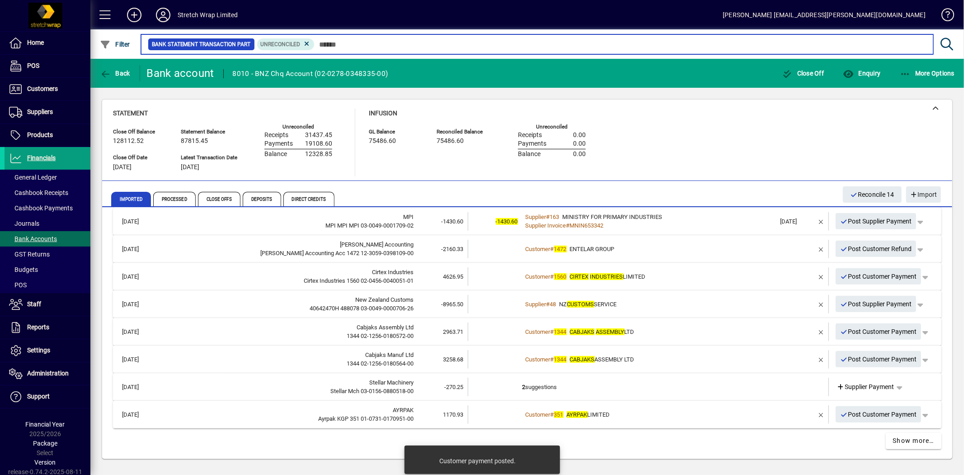
scroll to position [341, 0]
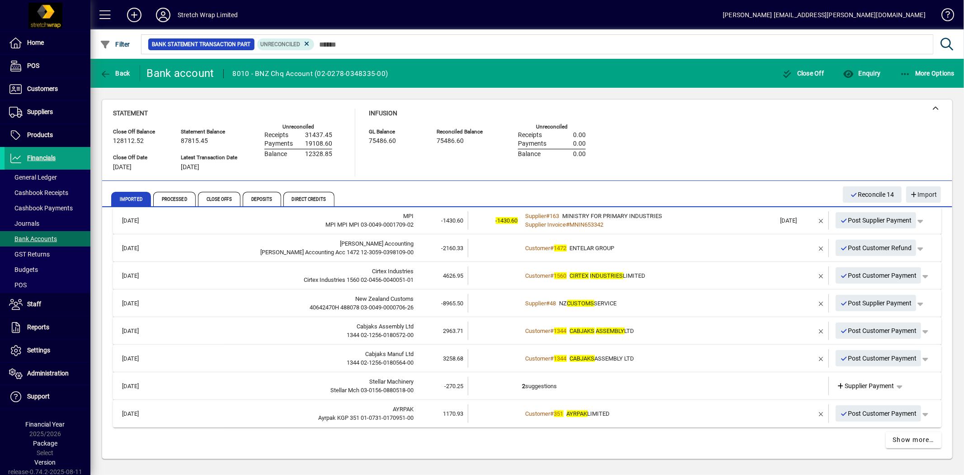
click at [610, 410] on span "AYRPAK LIMITED" at bounding box center [588, 413] width 43 height 7
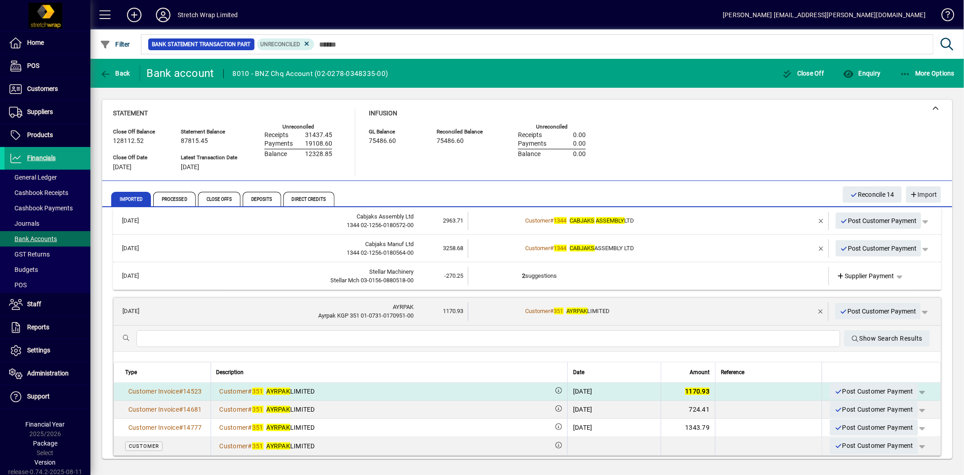
scroll to position [475, 0]
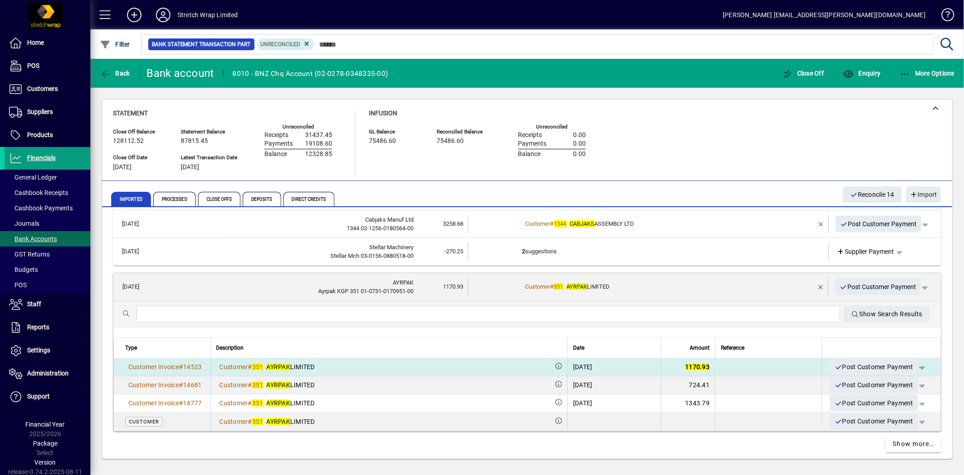
click at [914, 365] on span "button" at bounding box center [922, 367] width 22 height 22
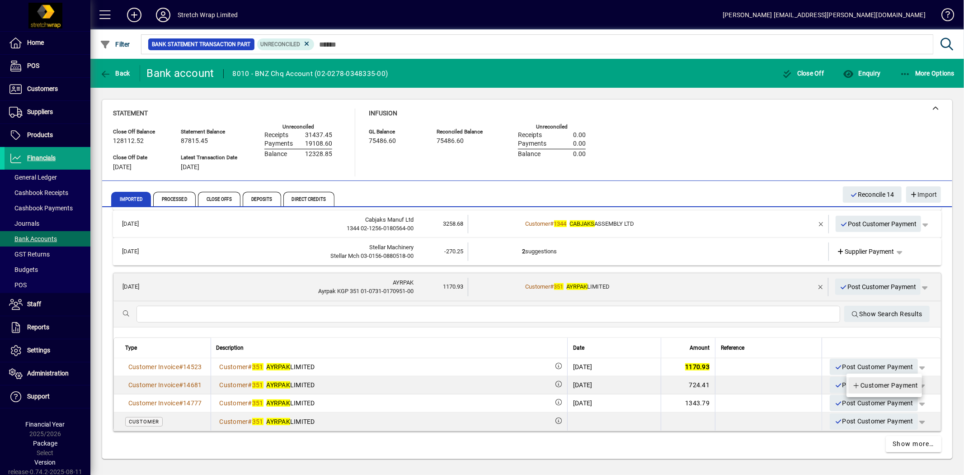
click at [886, 385] on span "Customer Payment" at bounding box center [885, 385] width 66 height 11
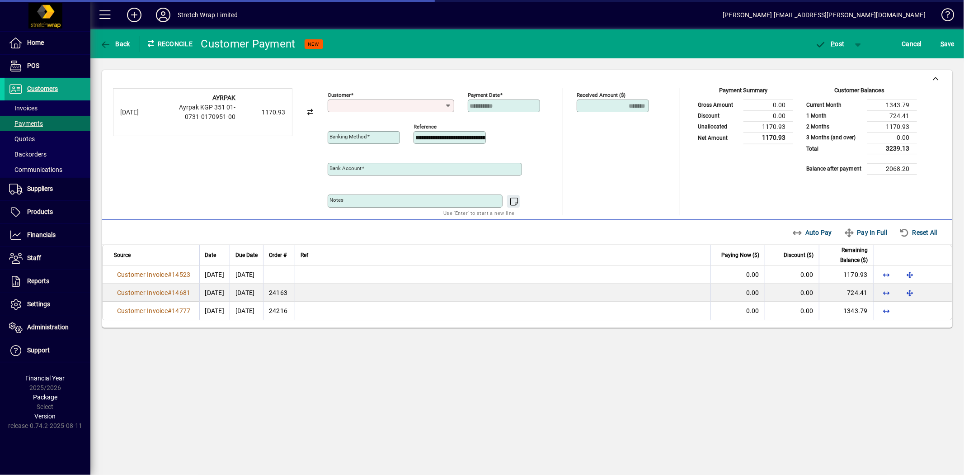
type input "**********"
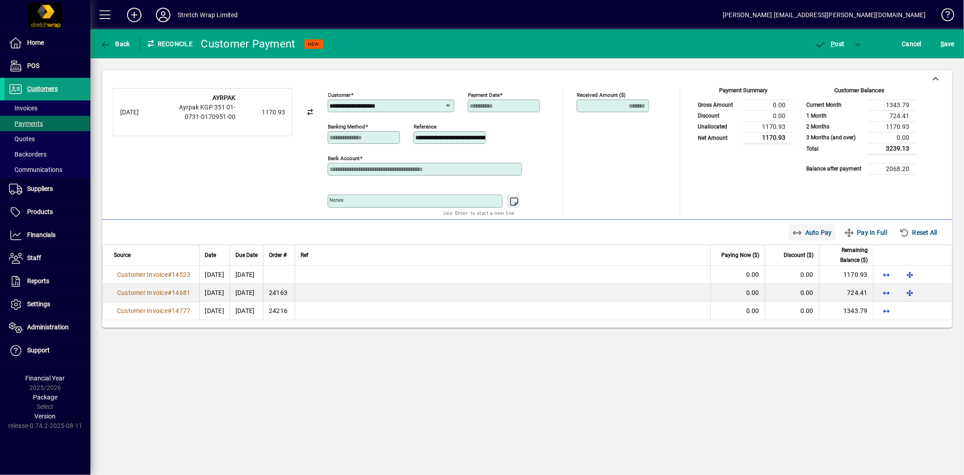
click at [815, 234] on span "Auto Pay" at bounding box center [812, 232] width 40 height 14
click at [834, 43] on span "P" at bounding box center [833, 43] width 4 height 7
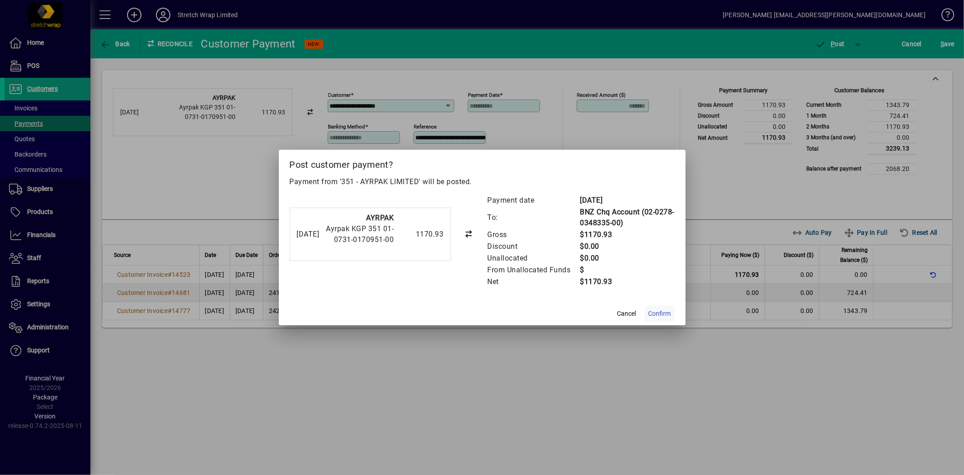
click at [658, 311] on span "Confirm" at bounding box center [660, 313] width 23 height 9
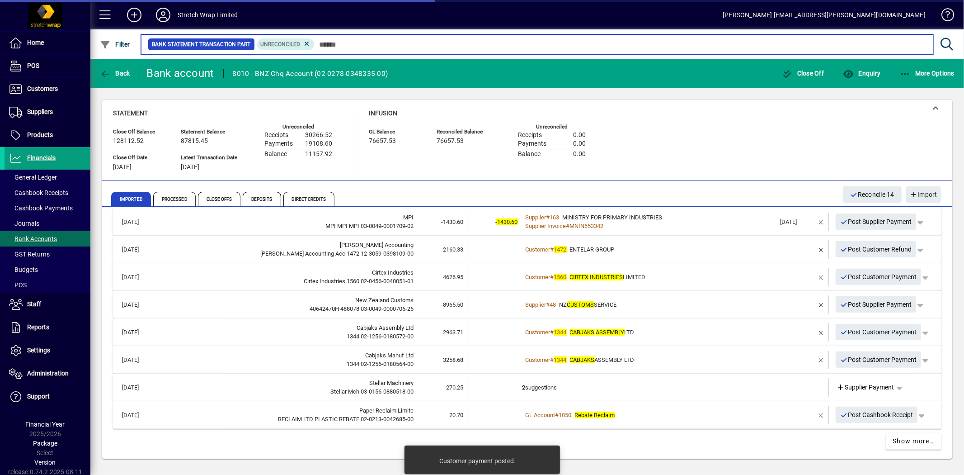
scroll to position [341, 0]
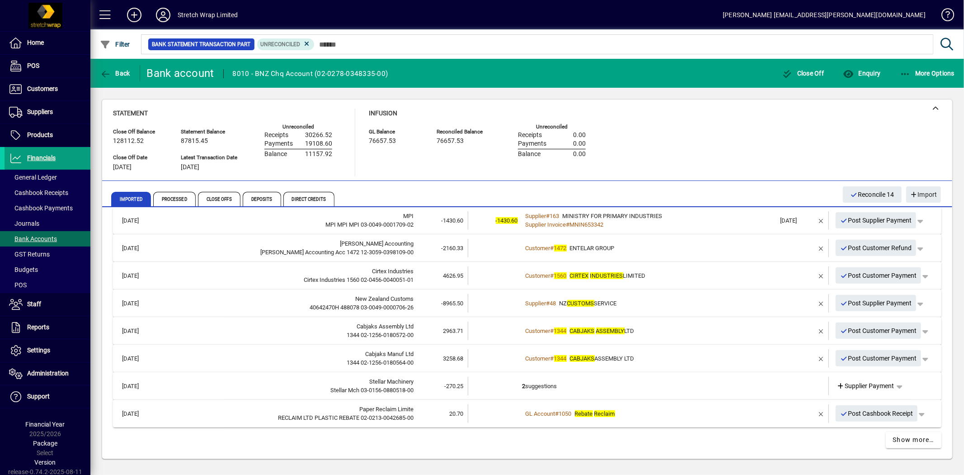
click at [597, 355] on span "CABJAKS ASSEMBLY LTD" at bounding box center [602, 358] width 65 height 7
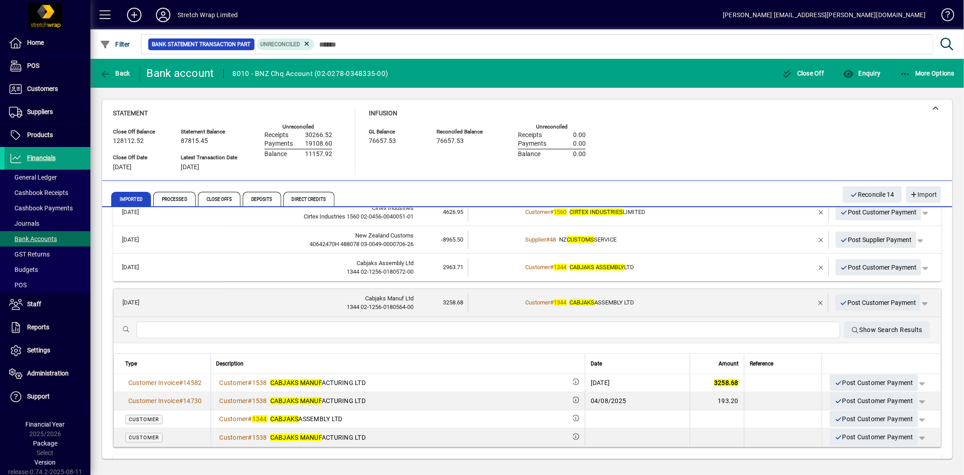
scroll to position [458, 0]
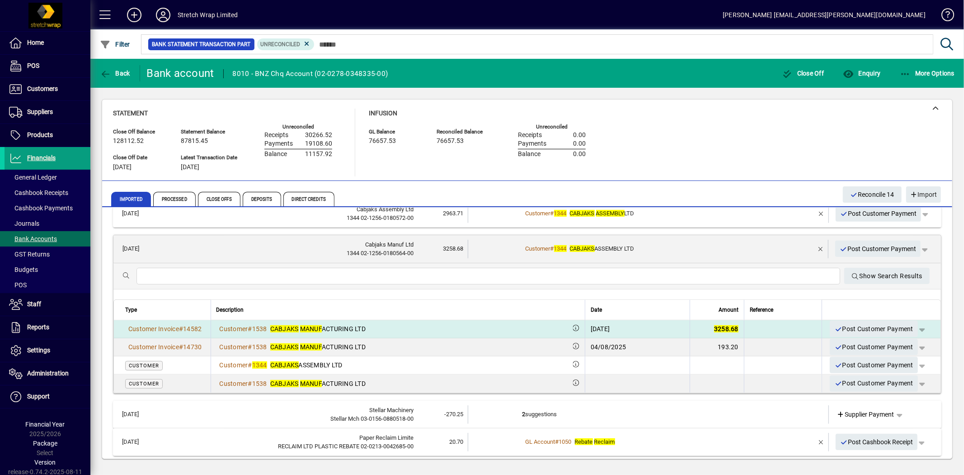
click at [914, 325] on span "button" at bounding box center [922, 329] width 22 height 22
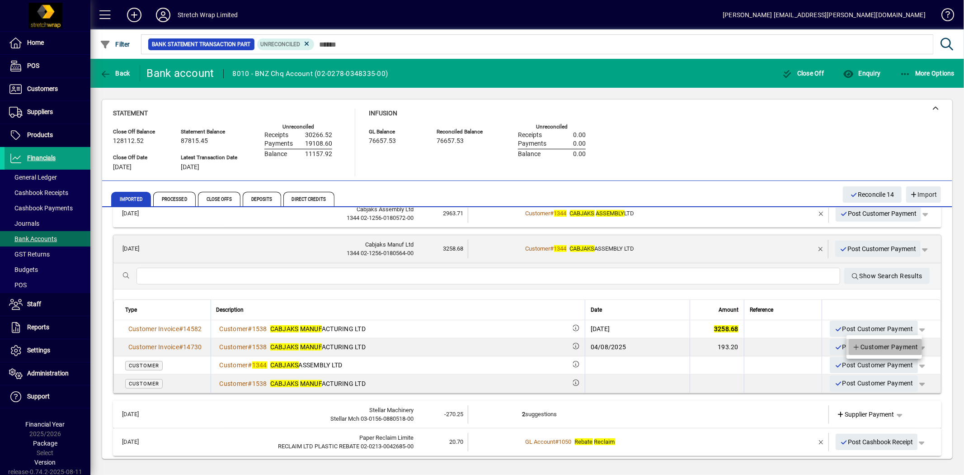
click at [894, 345] on span "Customer Payment" at bounding box center [885, 346] width 66 height 11
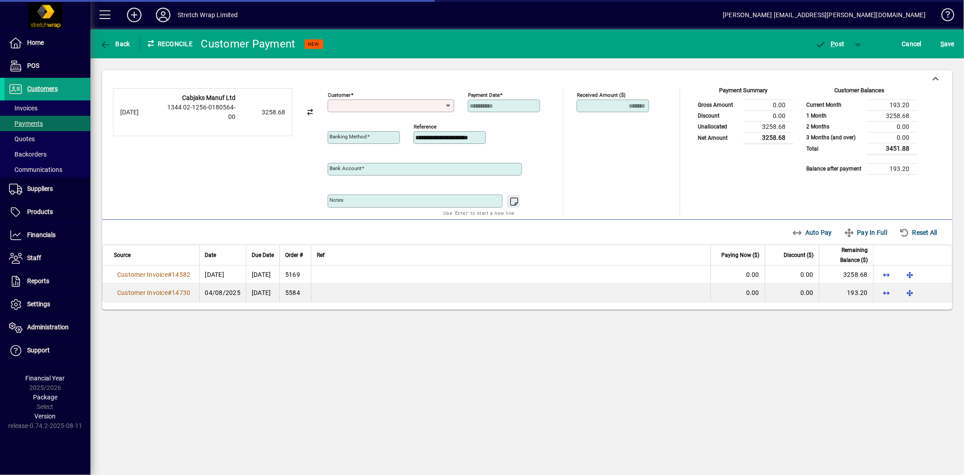
type input "**********"
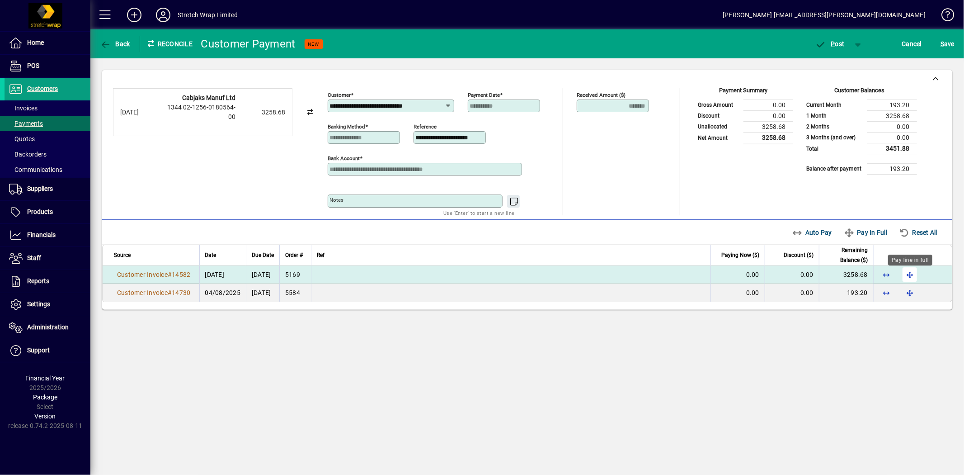
click at [909, 273] on span "button" at bounding box center [910, 275] width 22 height 22
click at [841, 37] on span "button" at bounding box center [830, 44] width 38 height 22
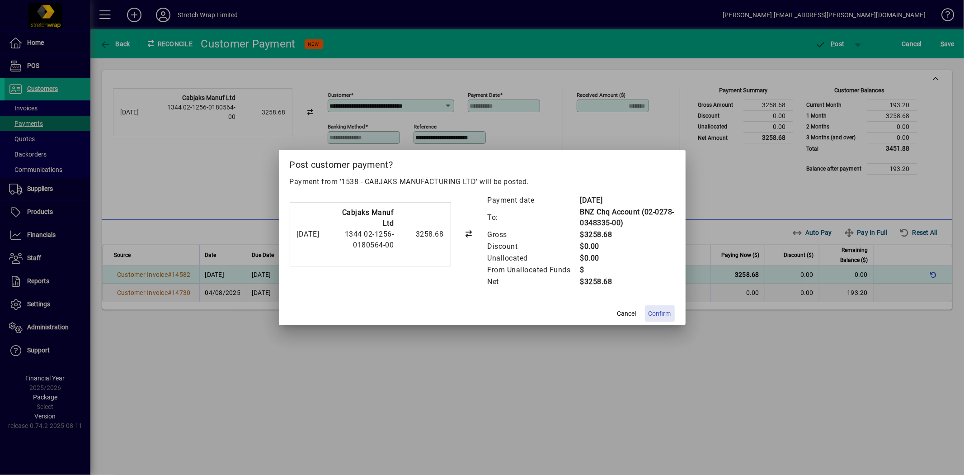
click at [668, 314] on span "Confirm" at bounding box center [660, 313] width 23 height 9
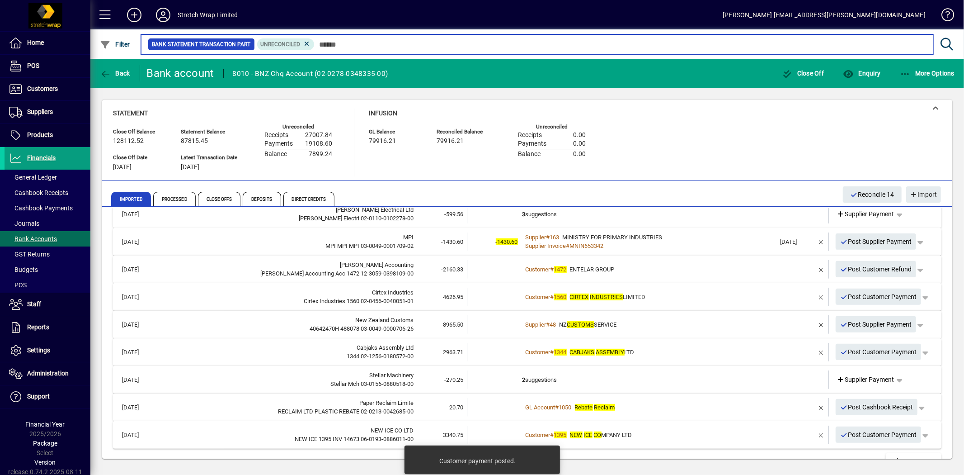
scroll to position [341, 0]
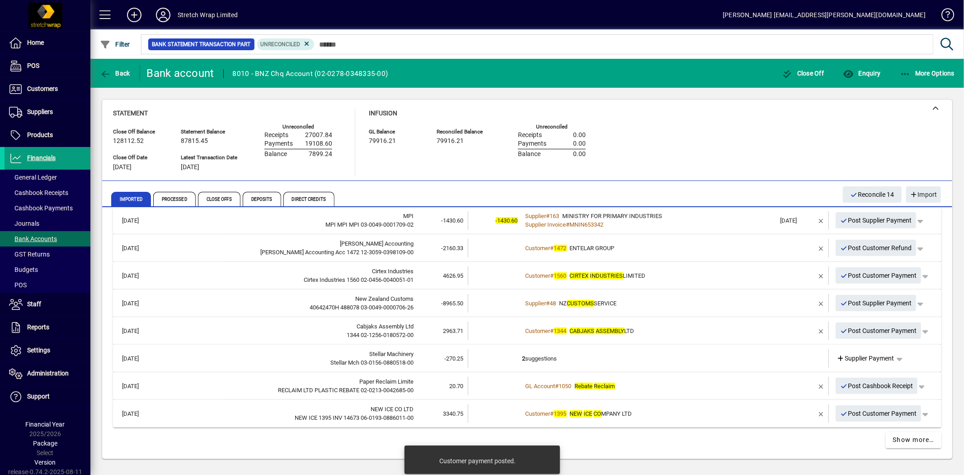
click at [583, 331] on em "CABJAKS" at bounding box center [582, 330] width 25 height 7
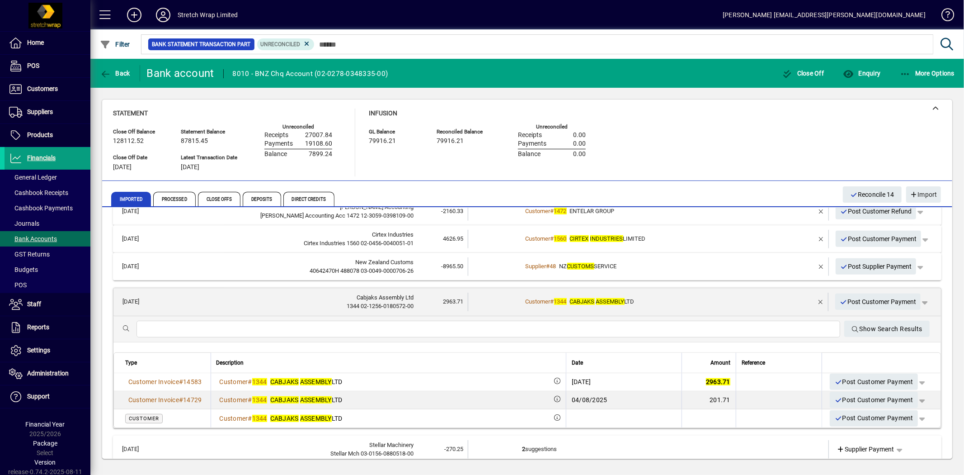
scroll to position [391, 0]
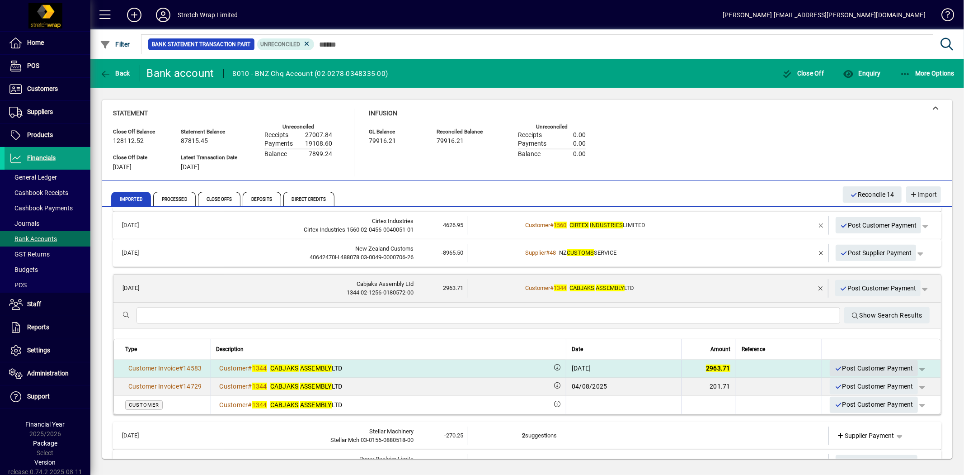
click at [862, 364] on span "Post Customer Payment" at bounding box center [873, 368] width 79 height 15
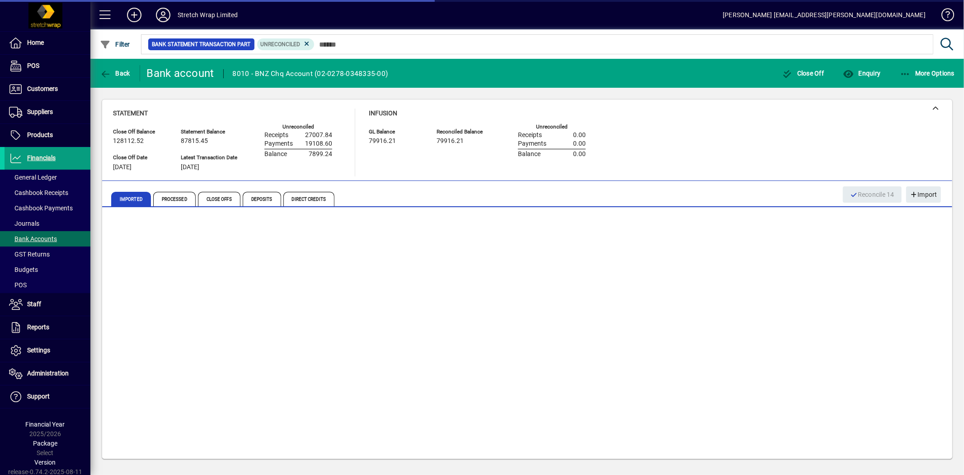
scroll to position [314, 0]
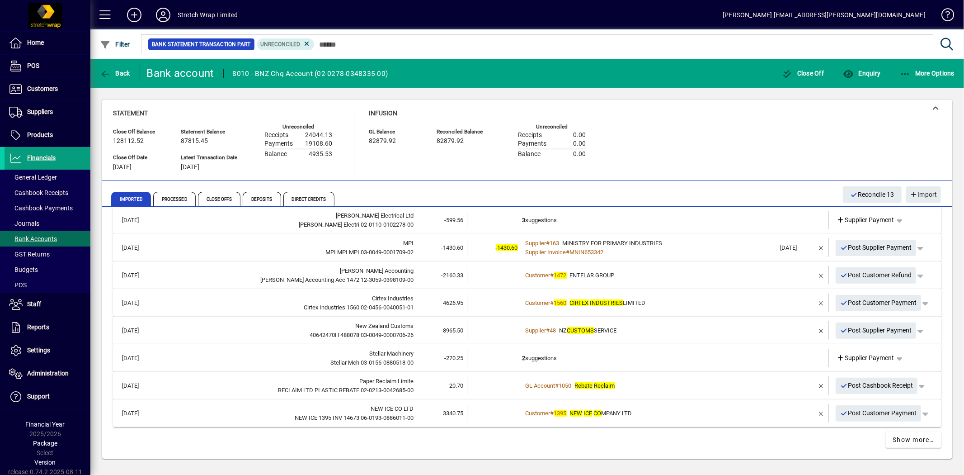
click at [560, 328] on span "NZ CUSTOMS SERVICE" at bounding box center [588, 330] width 57 height 7
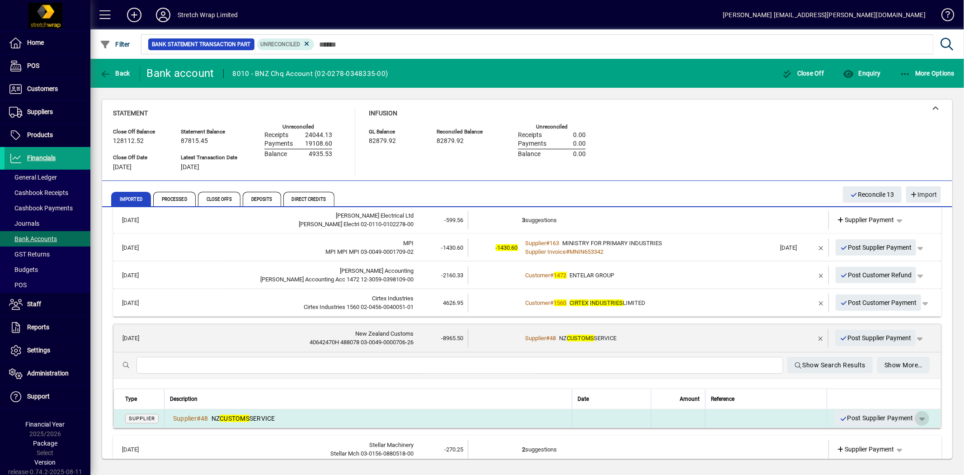
click at [916, 414] on span "button" at bounding box center [922, 418] width 22 height 22
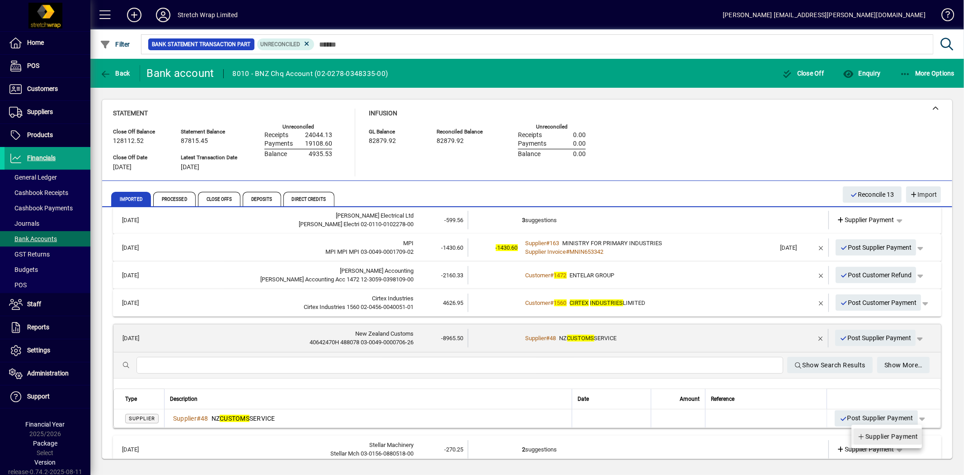
click at [904, 435] on span "Supplier Payment" at bounding box center [887, 436] width 61 height 11
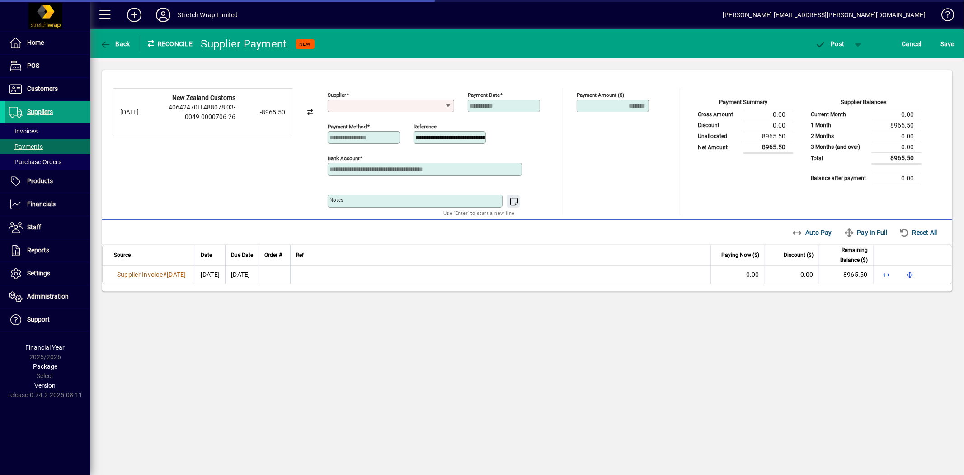
type input "**********"
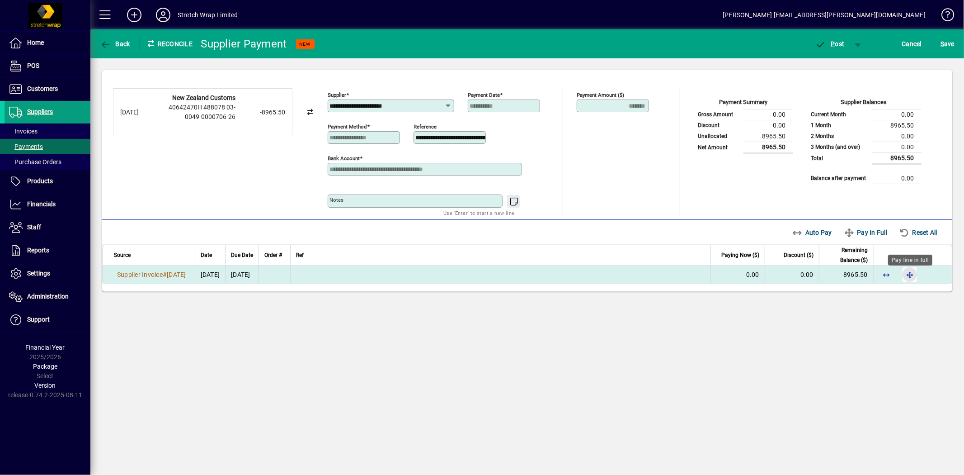
click at [906, 278] on span "button" at bounding box center [910, 275] width 22 height 22
click at [838, 43] on span "P ost" at bounding box center [829, 43] width 29 height 7
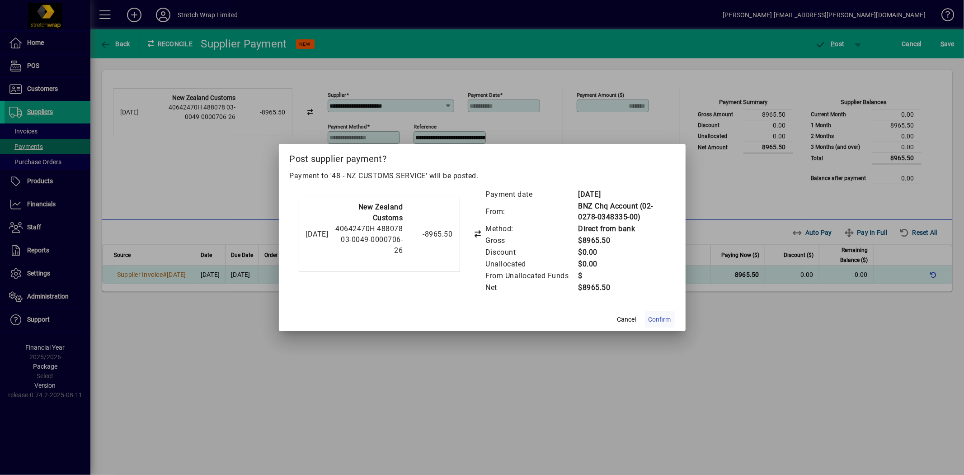
click at [657, 316] on span "Confirm" at bounding box center [660, 319] width 23 height 9
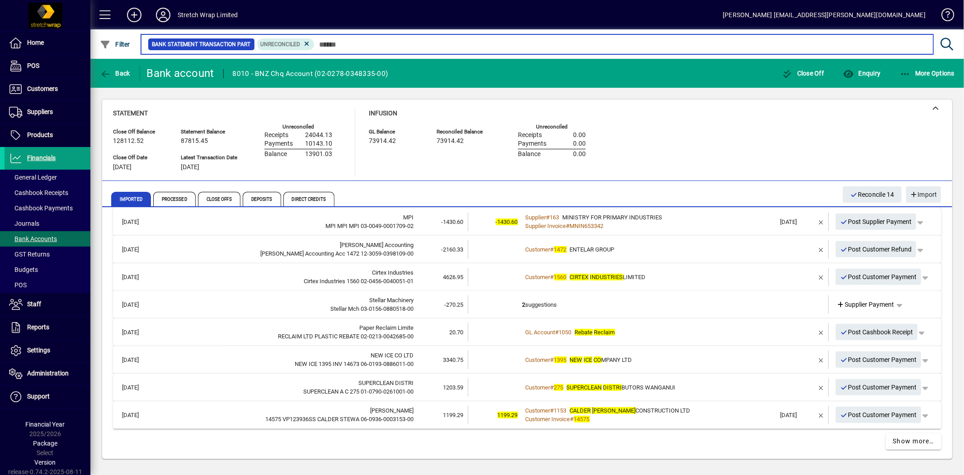
scroll to position [341, 0]
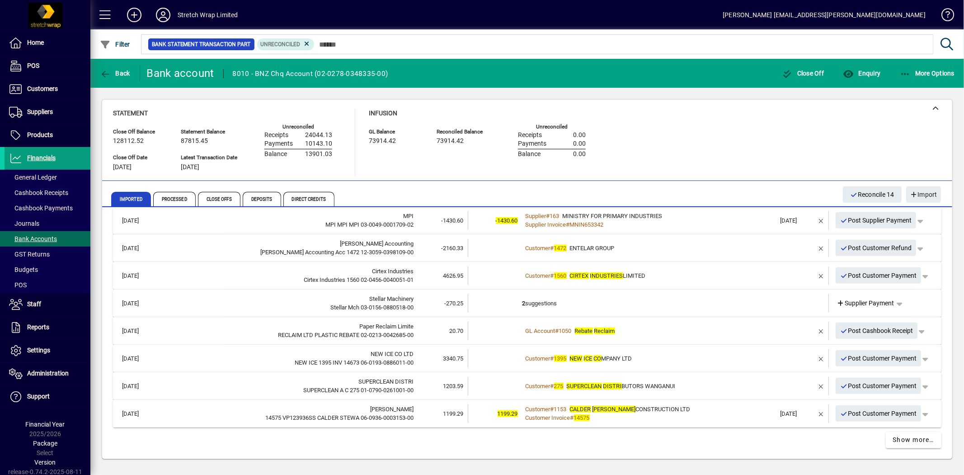
click at [633, 410] on span "CALDER STEWART CONSTRUCTION LTD" at bounding box center [630, 408] width 121 height 7
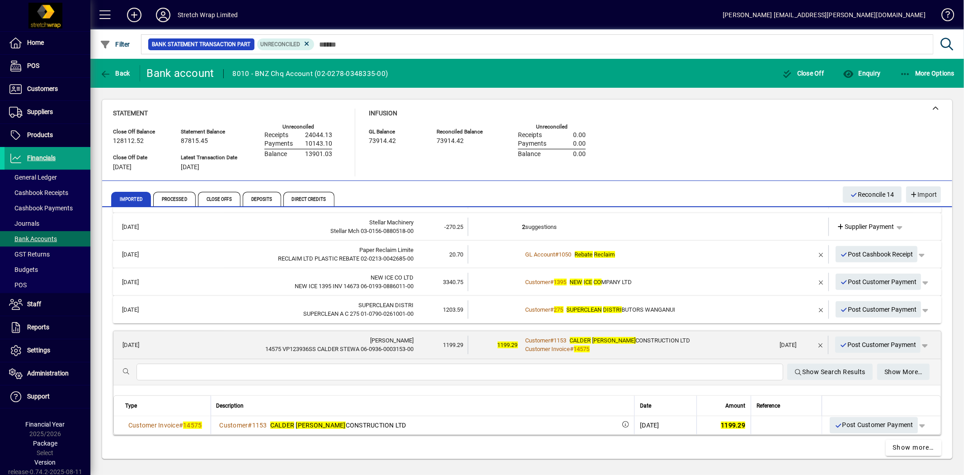
scroll to position [426, 0]
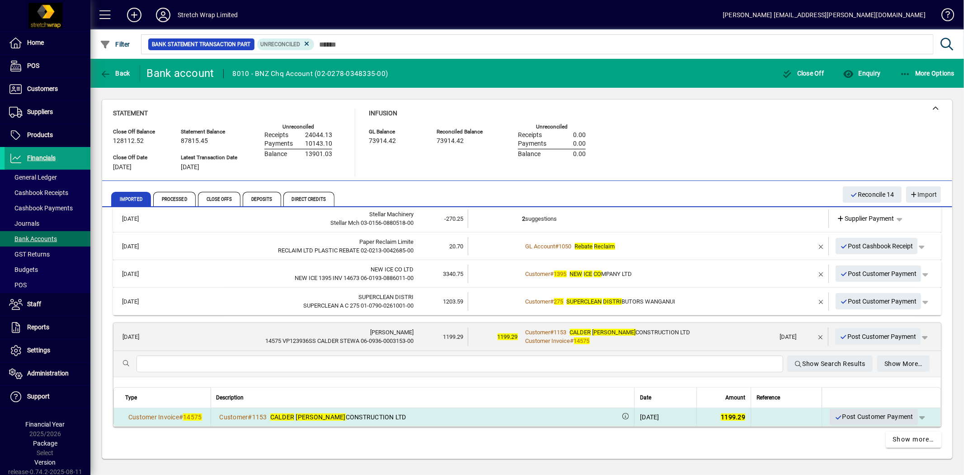
click at [879, 414] on span "Post Customer Payment" at bounding box center [873, 416] width 79 height 15
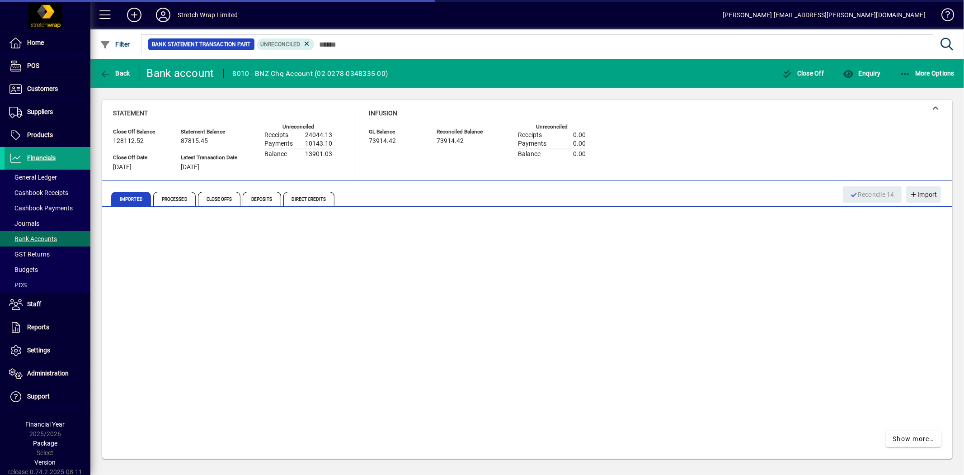
scroll to position [314, 0]
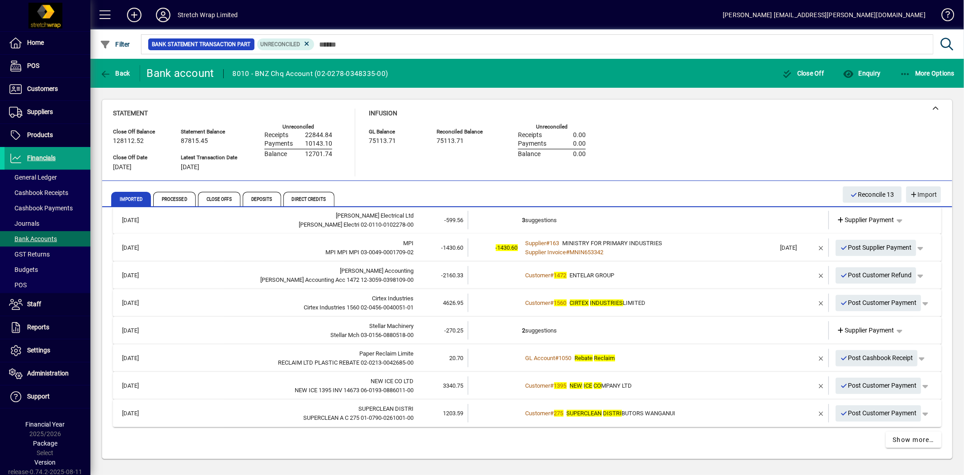
click at [653, 412] on span "SUPERCLEAN DISTRI BUTORS WANGANUI" at bounding box center [621, 412] width 109 height 7
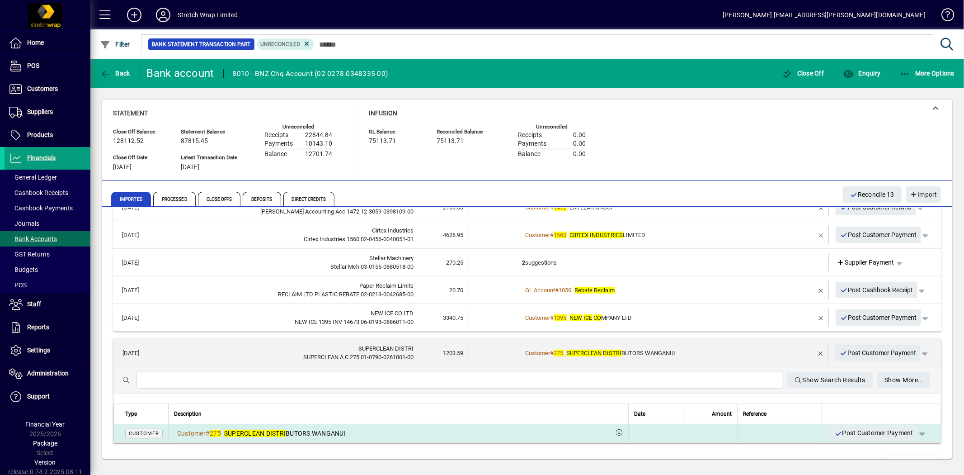
scroll to position [405, 0]
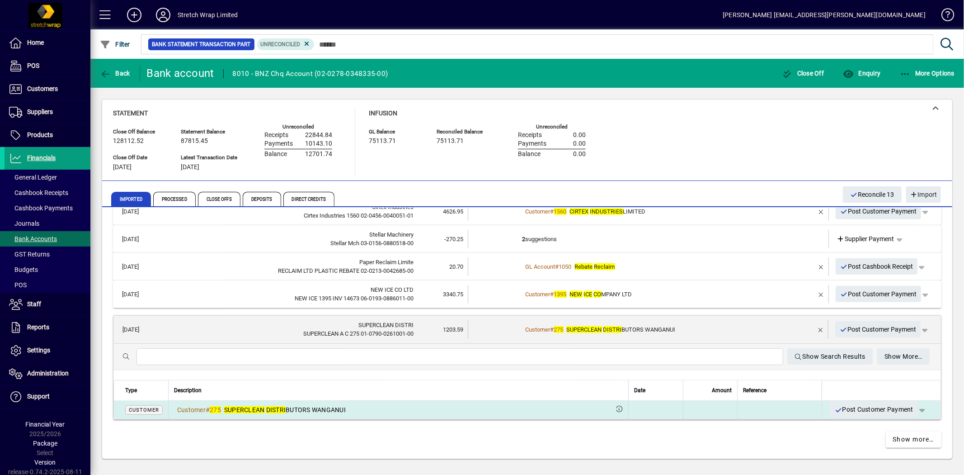
click at [918, 405] on span "button" at bounding box center [922, 410] width 22 height 22
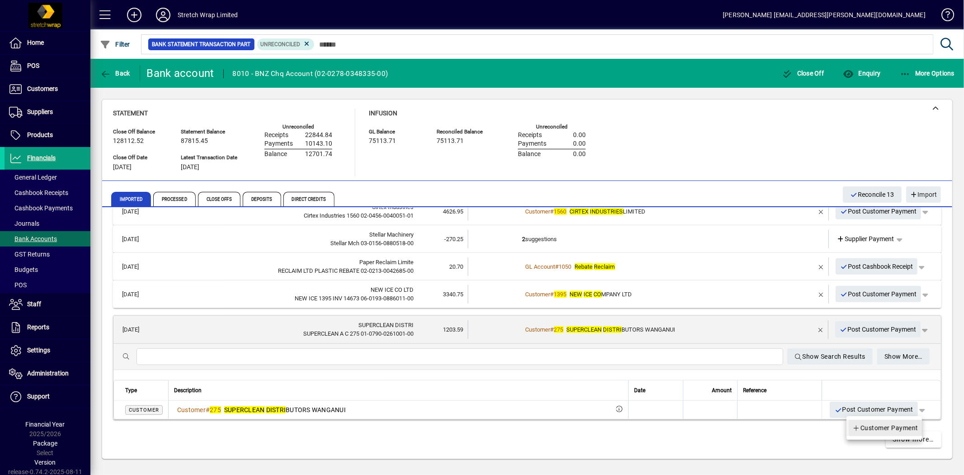
click at [902, 424] on span "Customer Payment" at bounding box center [885, 427] width 66 height 11
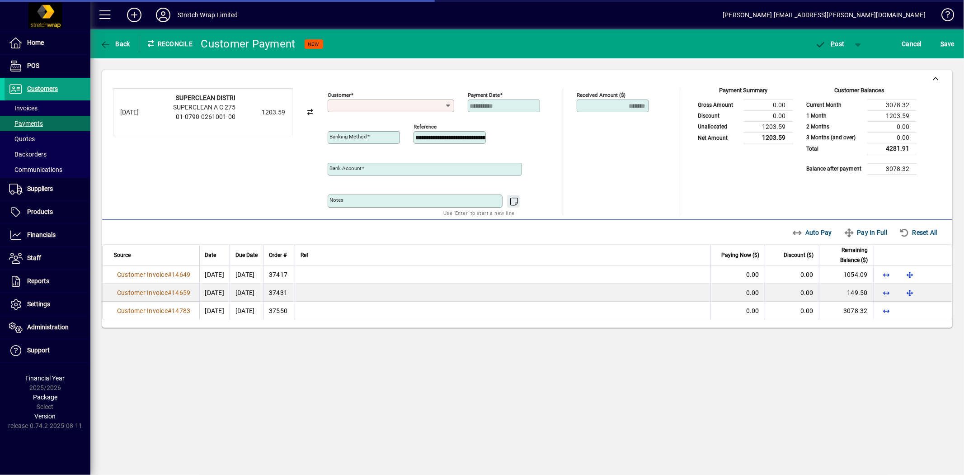
type input "**********"
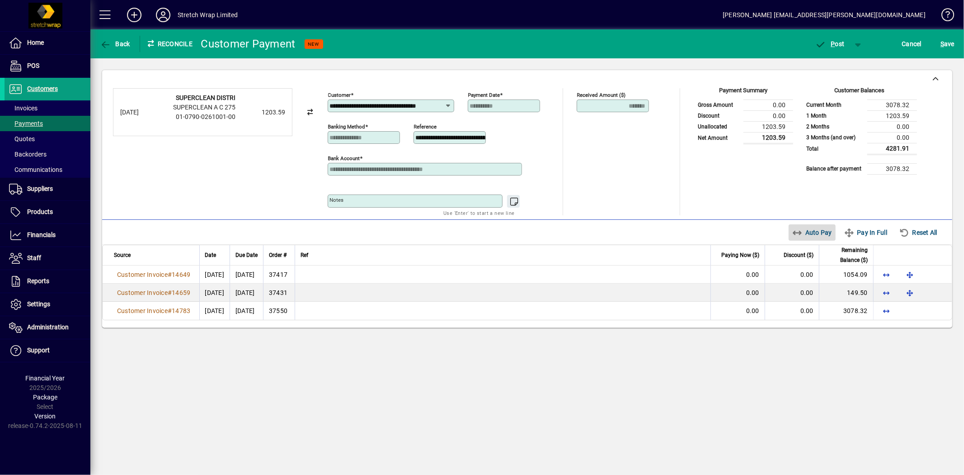
click at [809, 234] on span "Auto Pay" at bounding box center [812, 232] width 40 height 14
click at [841, 46] on span "P ost" at bounding box center [829, 43] width 29 height 7
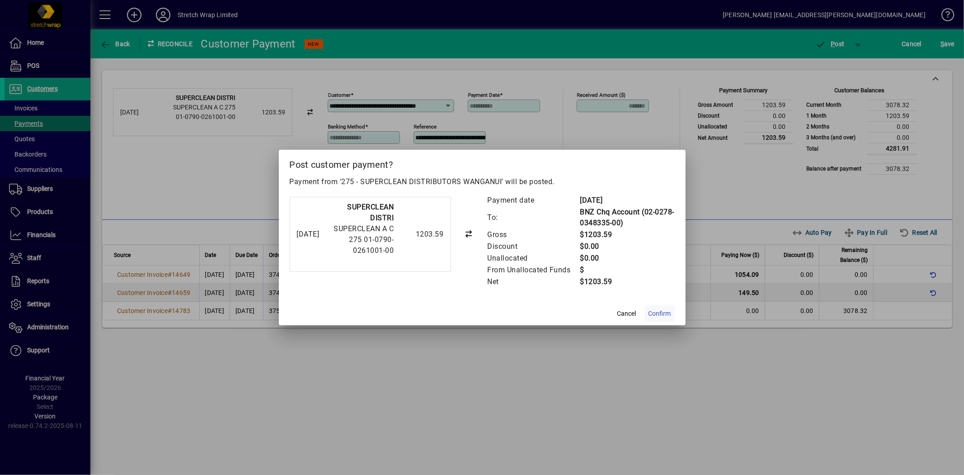
click at [667, 314] on span "Confirm" at bounding box center [660, 313] width 23 height 9
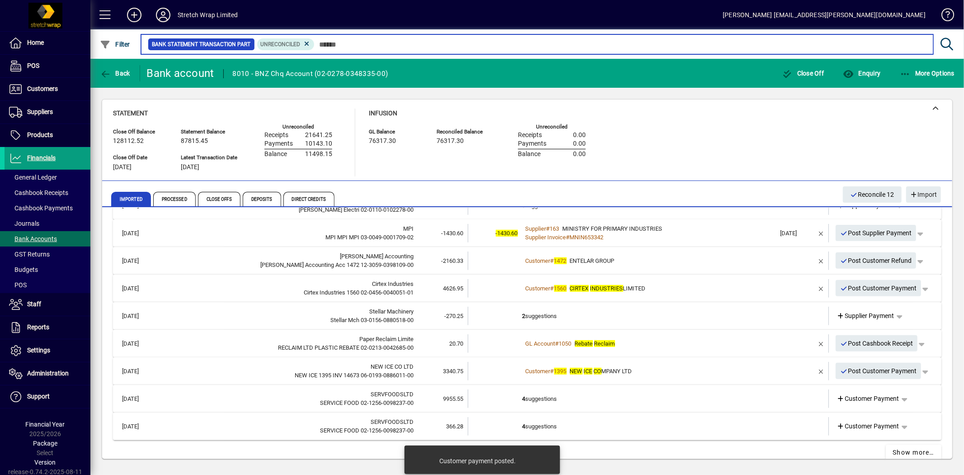
scroll to position [335, 0]
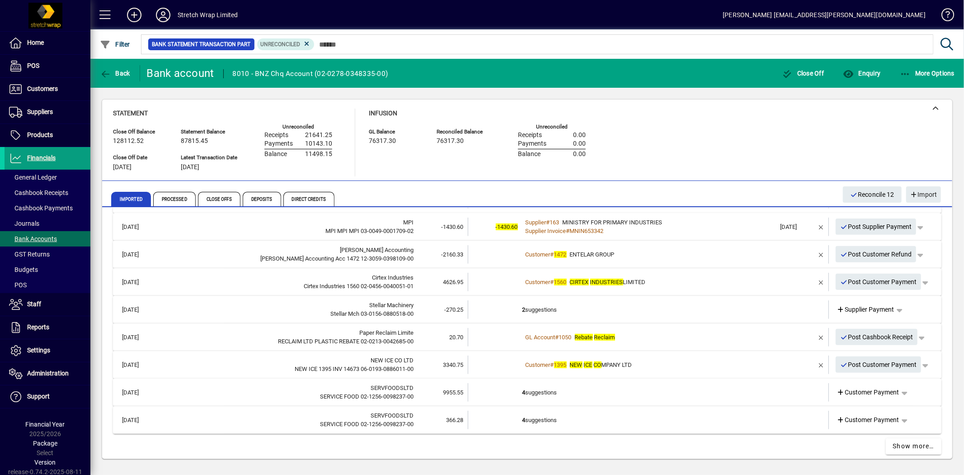
click at [588, 363] on em "ICE" at bounding box center [588, 364] width 9 height 7
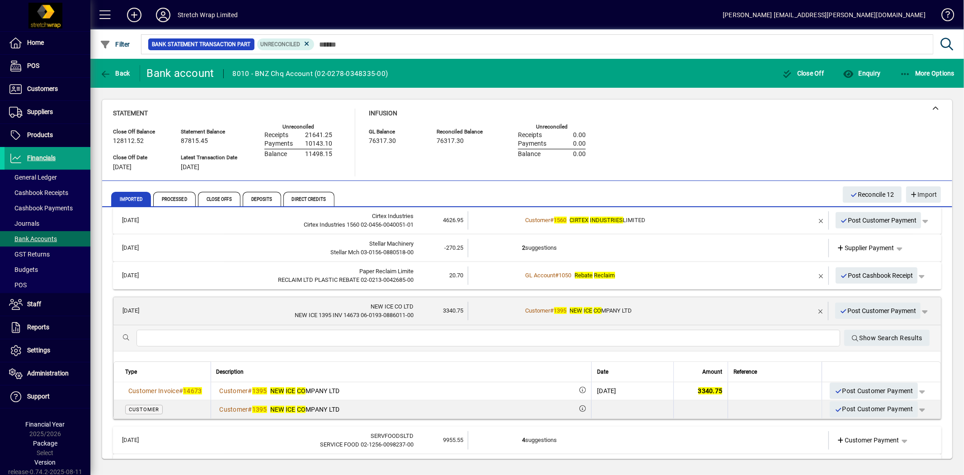
scroll to position [418, 0]
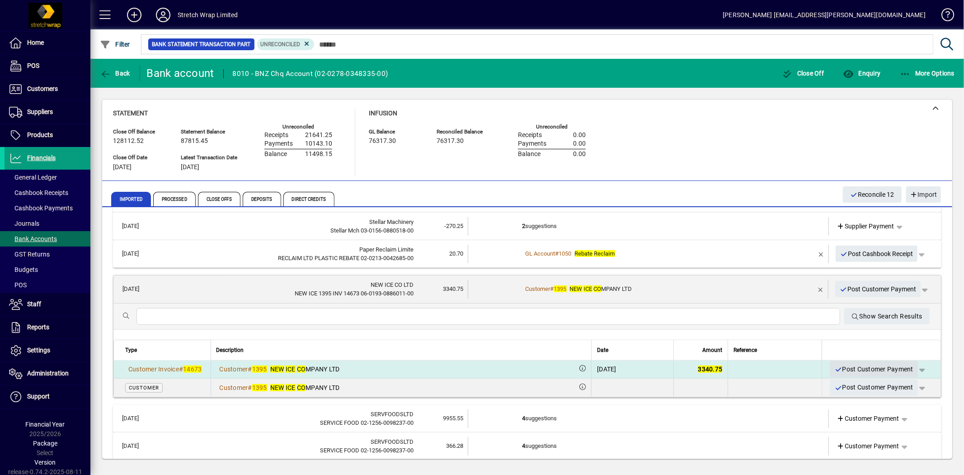
click at [870, 365] on span "Post Customer Payment" at bounding box center [873, 369] width 79 height 15
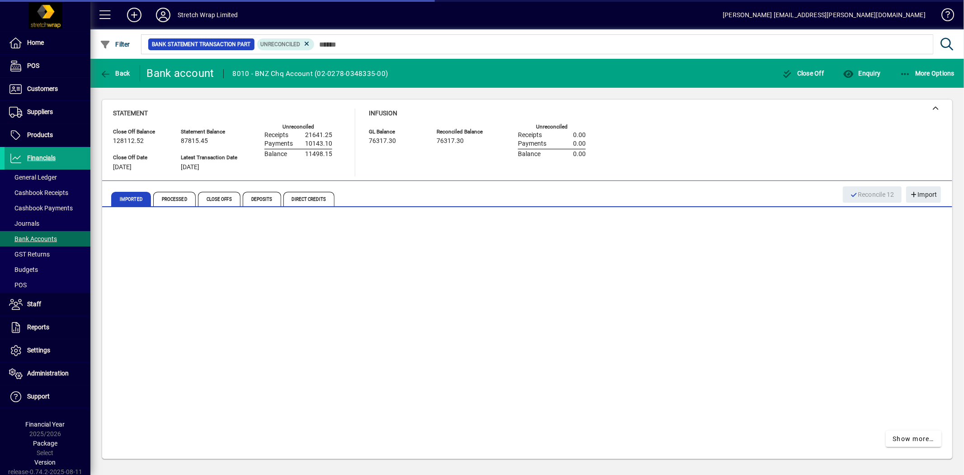
scroll to position [314, 0]
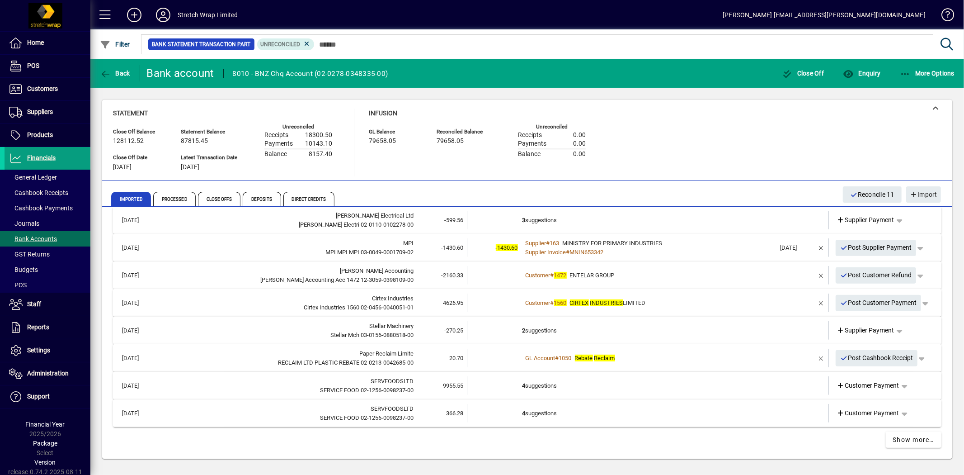
click at [608, 299] on em "INDUSTRIES" at bounding box center [606, 302] width 33 height 7
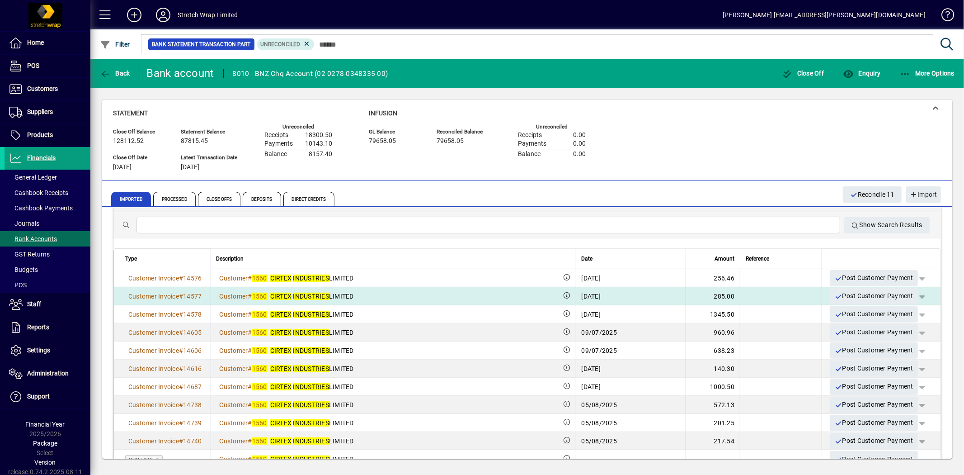
scroll to position [448, 0]
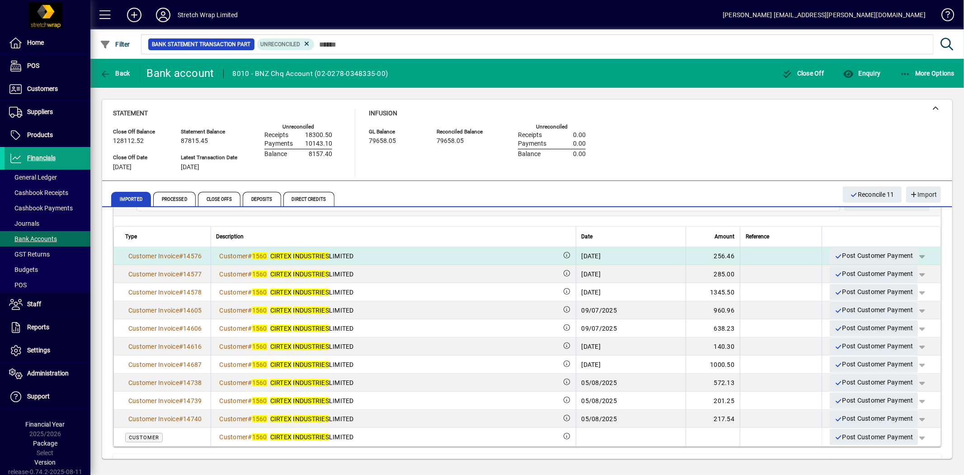
click at [915, 256] on span "button" at bounding box center [922, 256] width 22 height 22
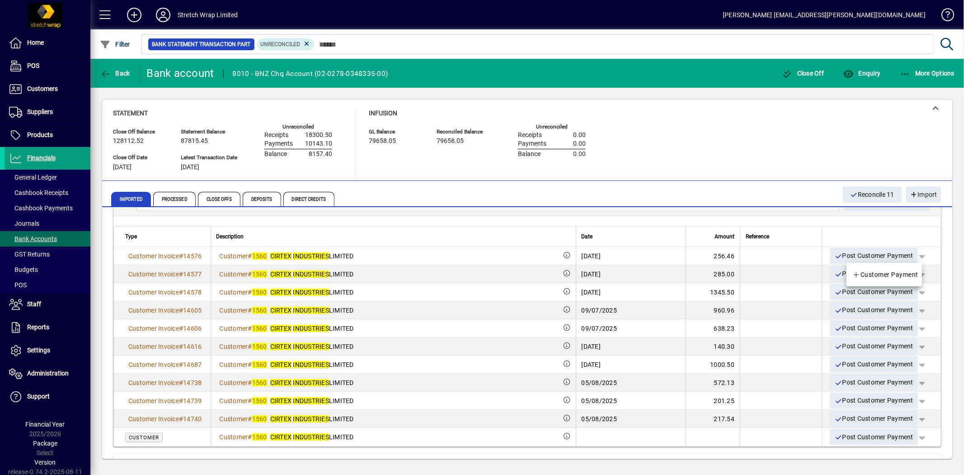
click at [896, 272] on span "Customer Payment" at bounding box center [885, 274] width 66 height 11
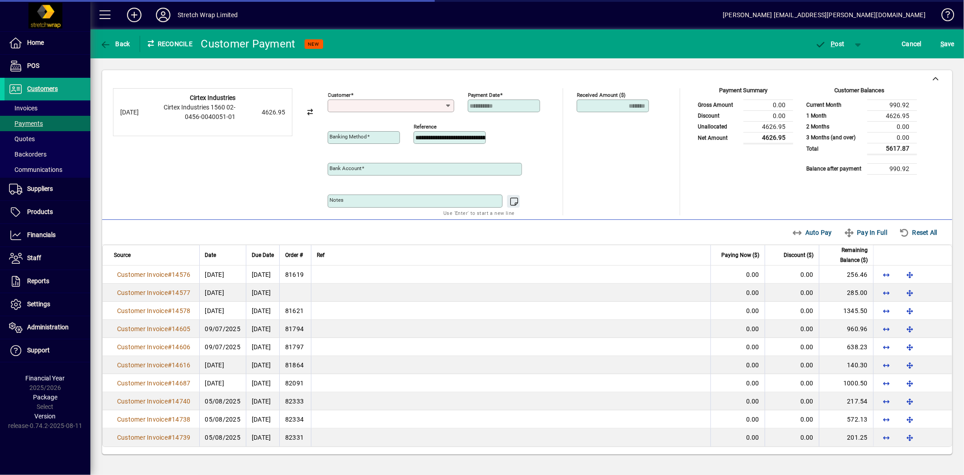
type input "**********"
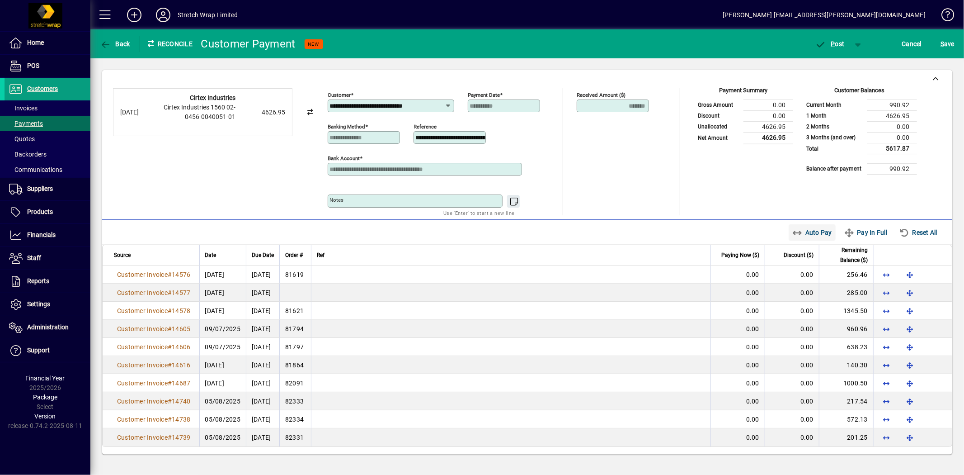
click at [814, 232] on span "Auto Pay" at bounding box center [812, 232] width 40 height 14
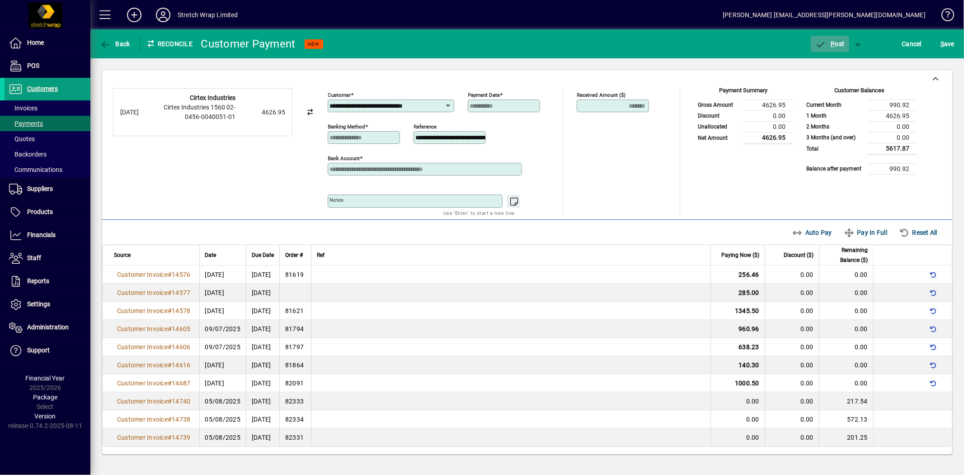
click at [835, 40] on span "P ost" at bounding box center [829, 43] width 29 height 7
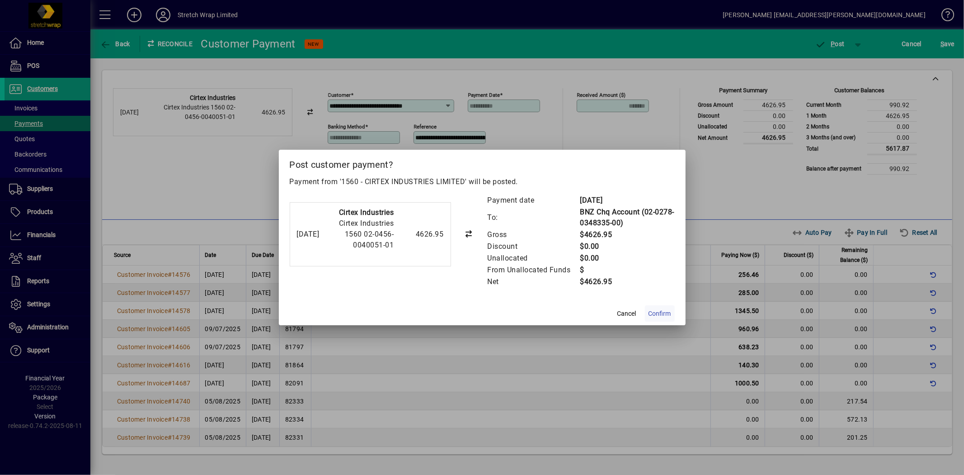
click at [653, 317] on span "Confirm" at bounding box center [660, 313] width 23 height 9
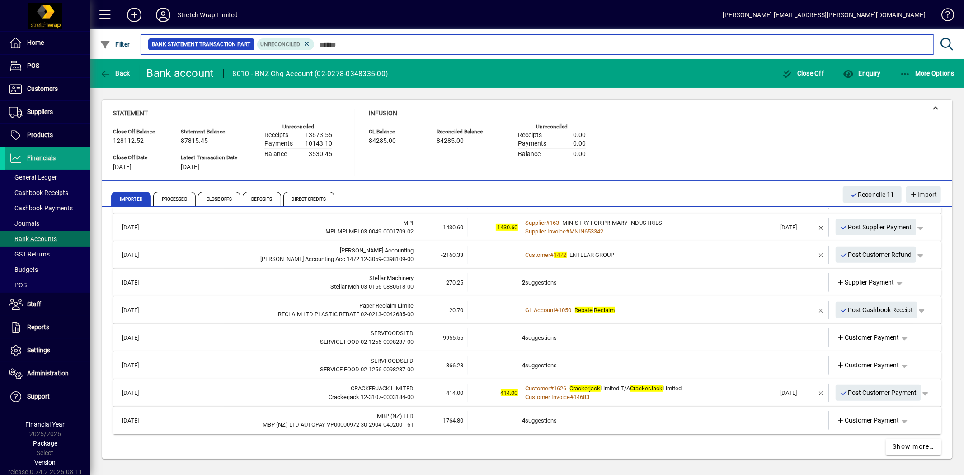
scroll to position [335, 0]
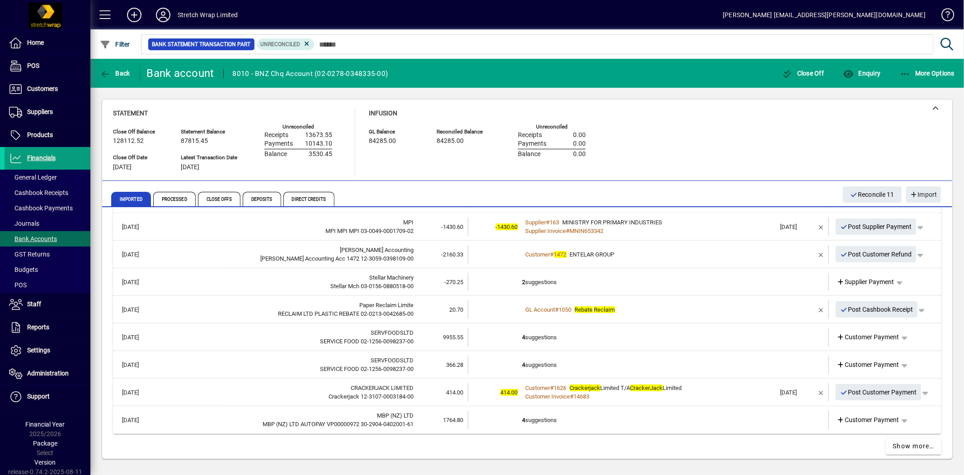
click at [543, 422] on td "4 suggestions" at bounding box center [649, 419] width 254 height 19
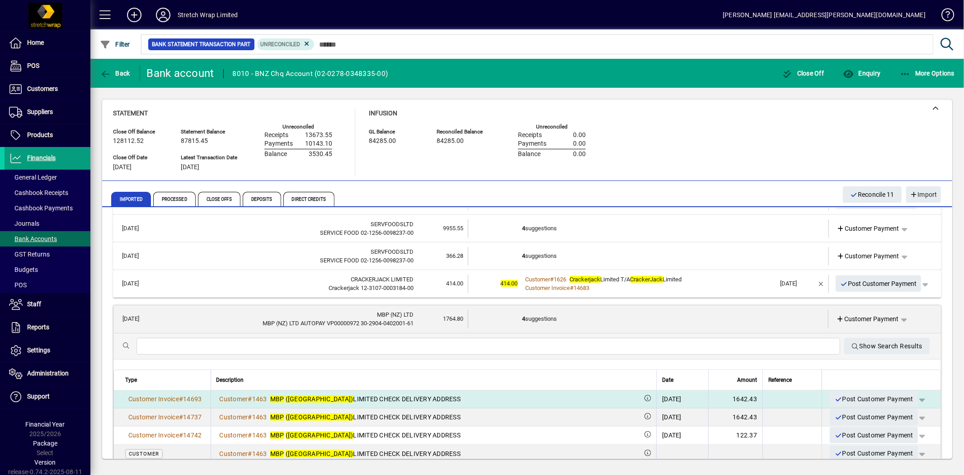
scroll to position [452, 0]
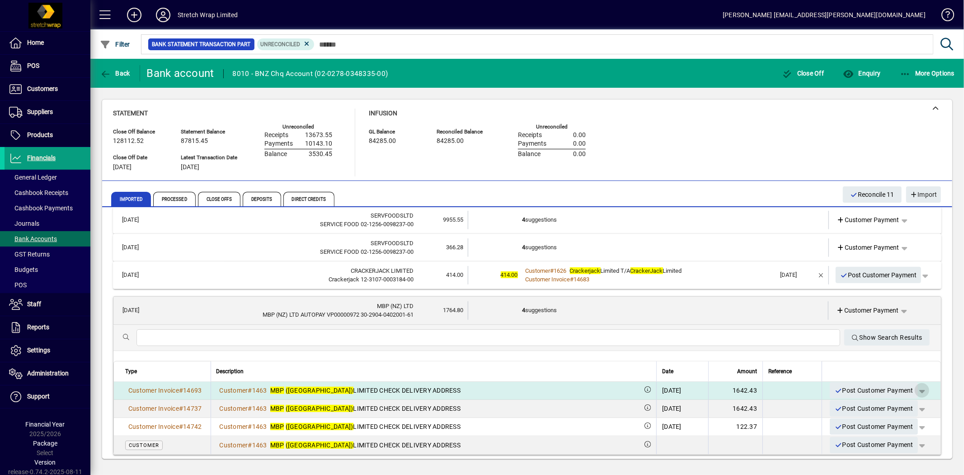
click at [915, 387] on span "button" at bounding box center [922, 390] width 22 height 22
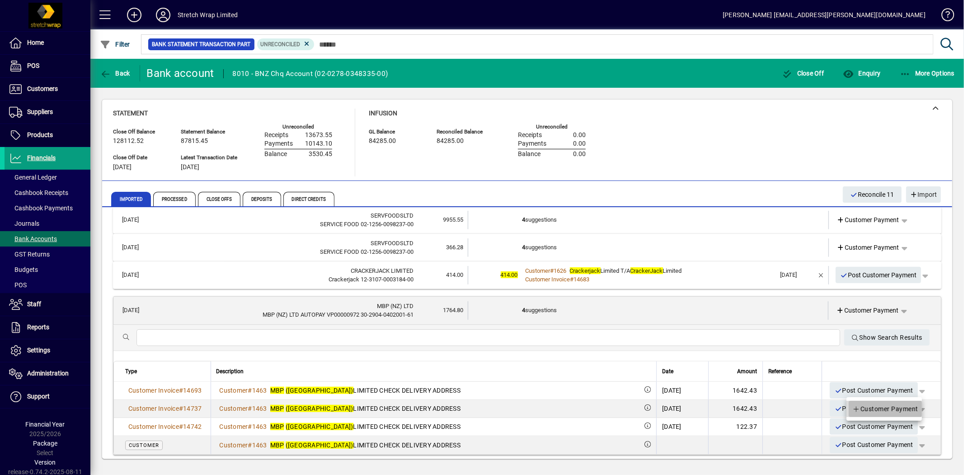
click at [878, 408] on span "Customer Payment" at bounding box center [885, 408] width 66 height 11
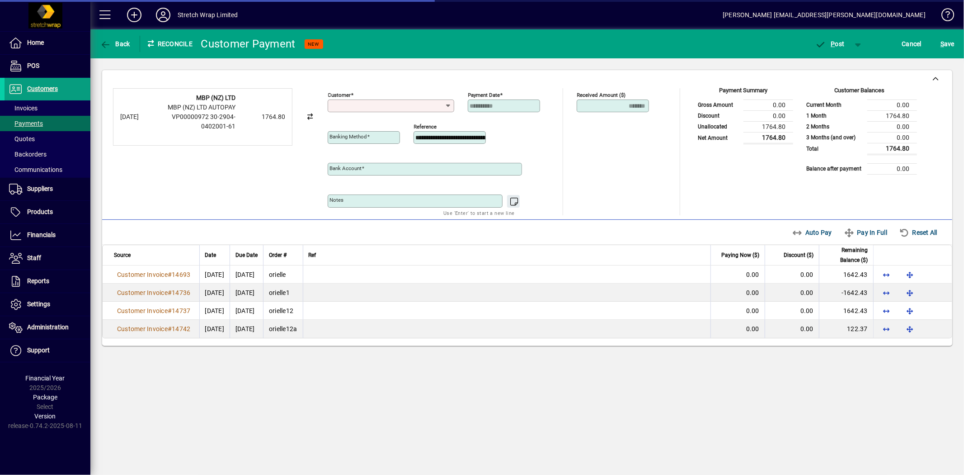
type input "**********"
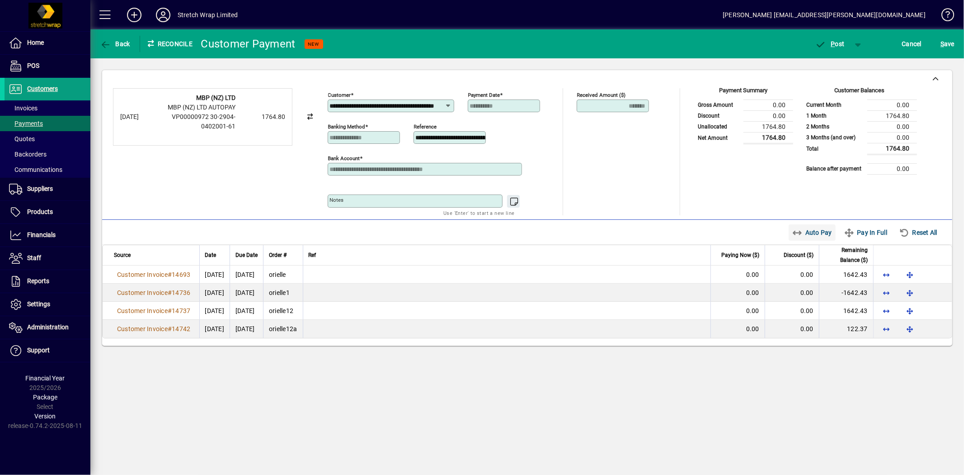
click at [817, 232] on span "Auto Pay" at bounding box center [812, 232] width 40 height 14
click at [840, 41] on span "P ost" at bounding box center [829, 43] width 29 height 7
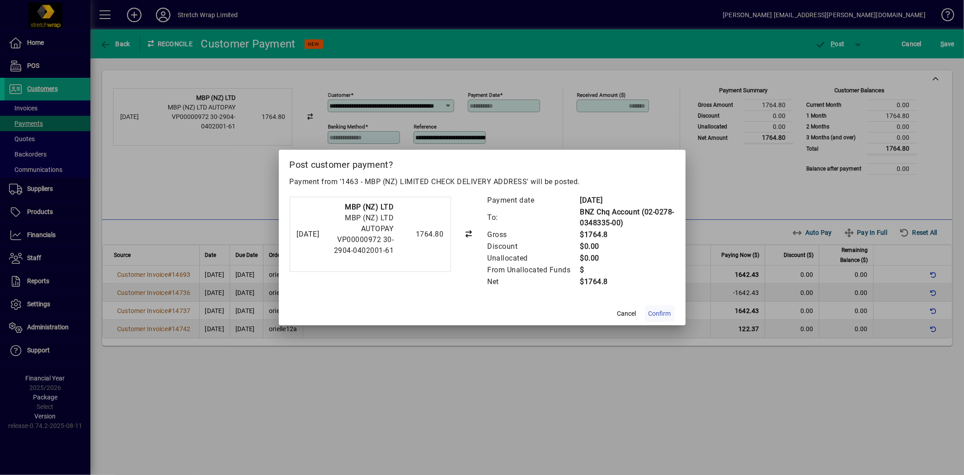
click at [669, 317] on span "Confirm" at bounding box center [660, 313] width 23 height 9
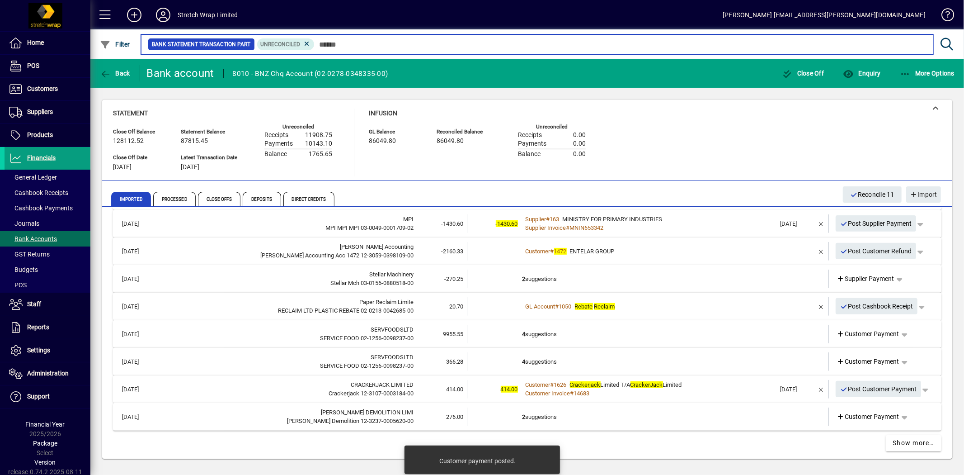
scroll to position [341, 0]
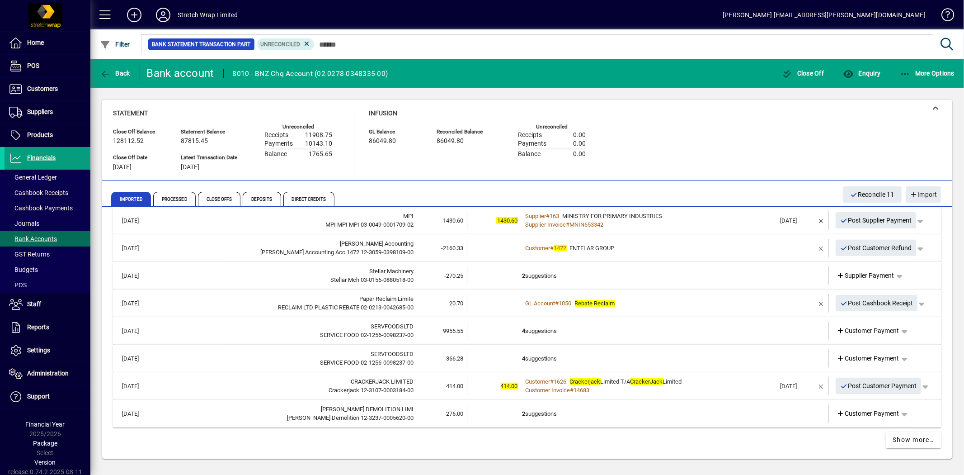
click at [536, 411] on td "2 suggestions" at bounding box center [649, 413] width 254 height 19
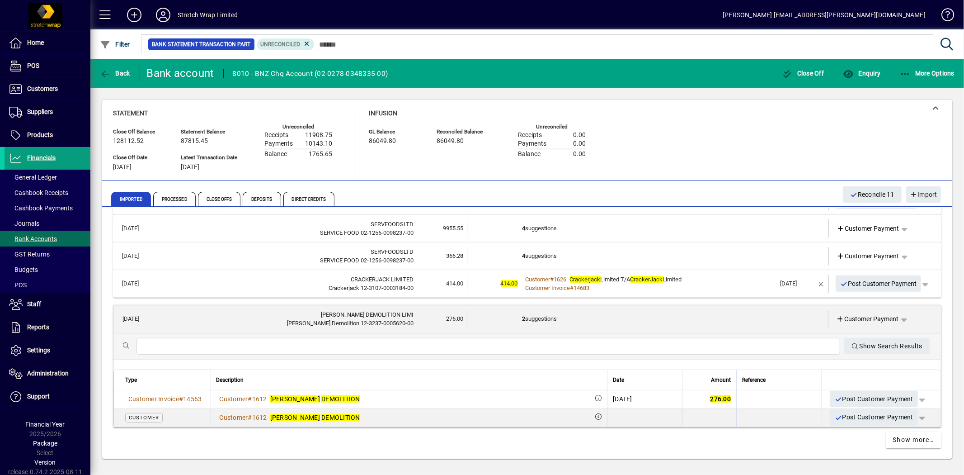
scroll to position [444, 0]
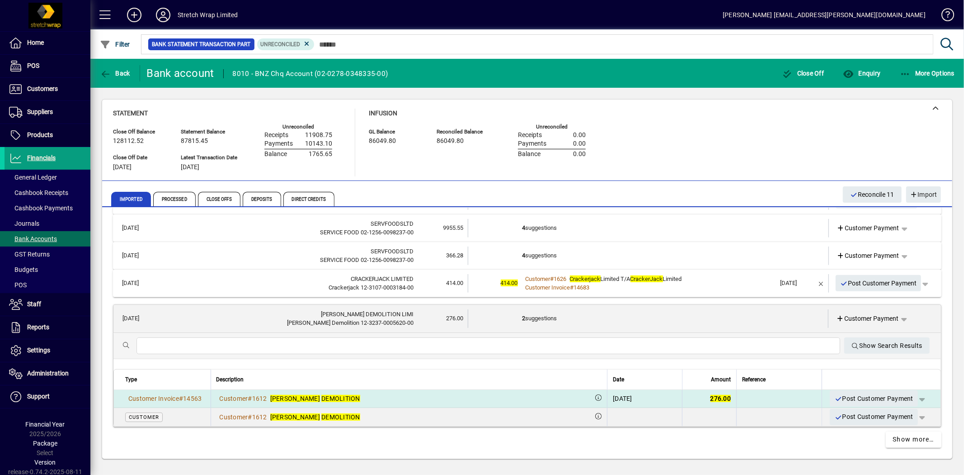
click at [916, 394] on span "button" at bounding box center [922, 398] width 22 height 22
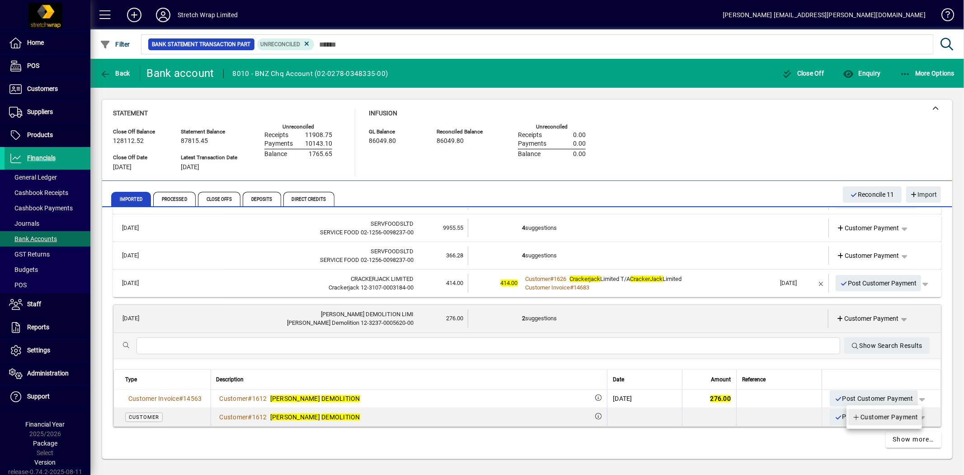
click at [873, 414] on span "Customer Payment" at bounding box center [885, 416] width 66 height 11
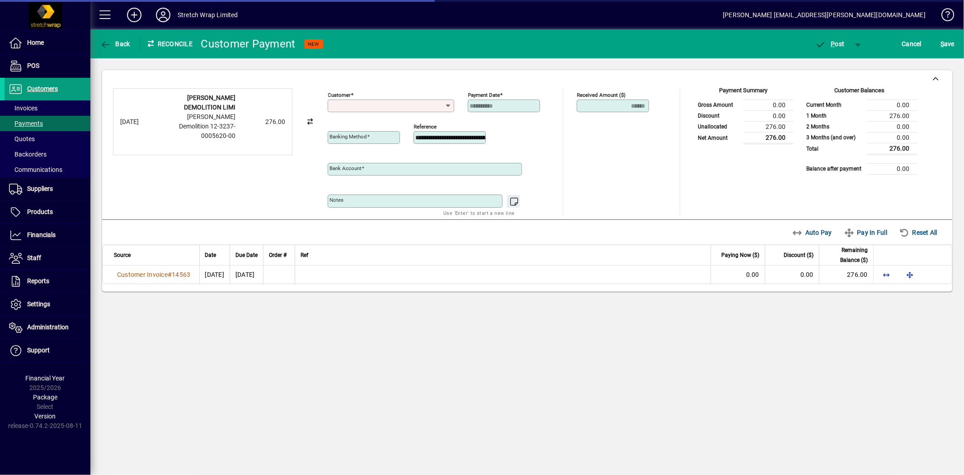
type input "**********"
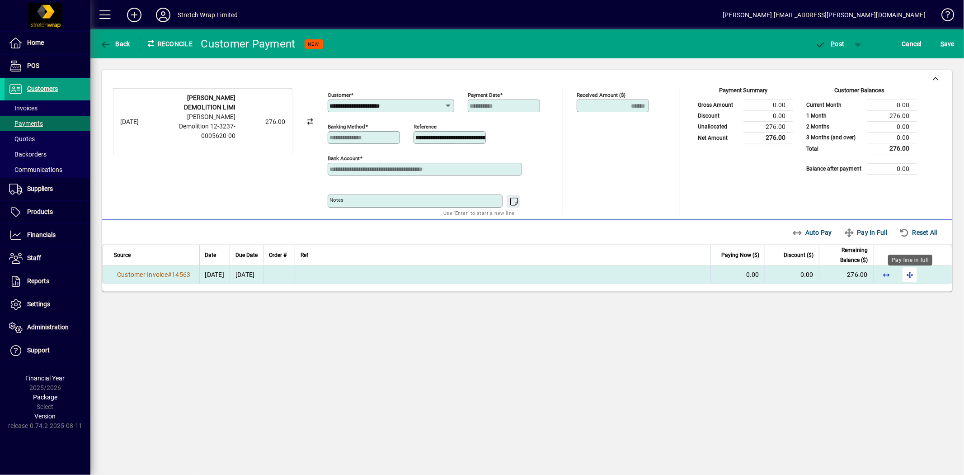
click at [910, 272] on span "button" at bounding box center [910, 275] width 22 height 22
click at [839, 40] on span "P ost" at bounding box center [829, 43] width 29 height 7
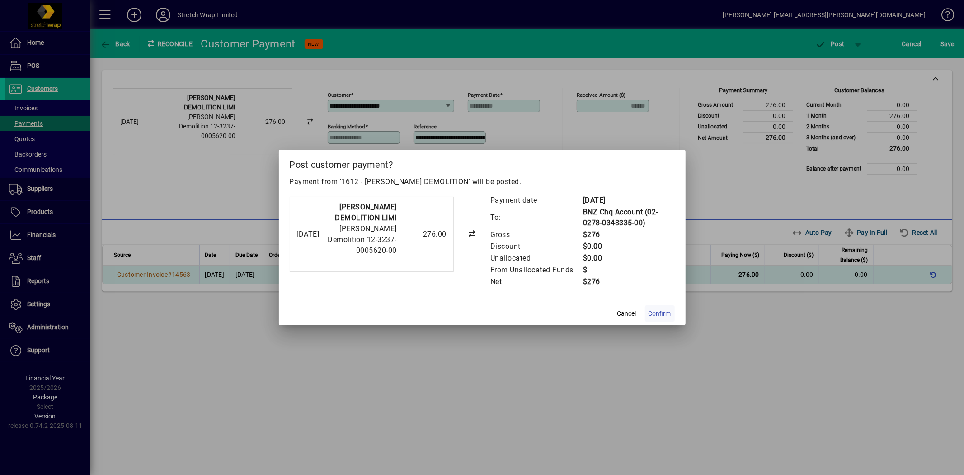
click at [667, 318] on span "Confirm" at bounding box center [660, 313] width 23 height 9
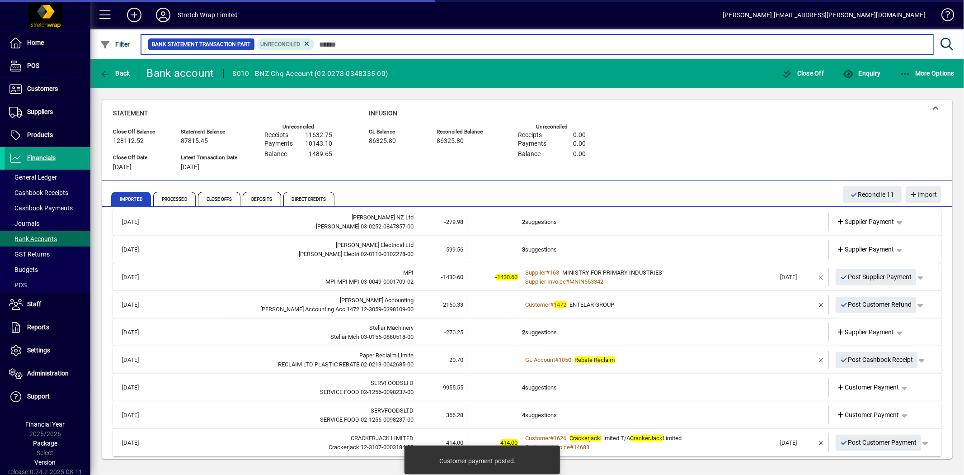
scroll to position [288, 0]
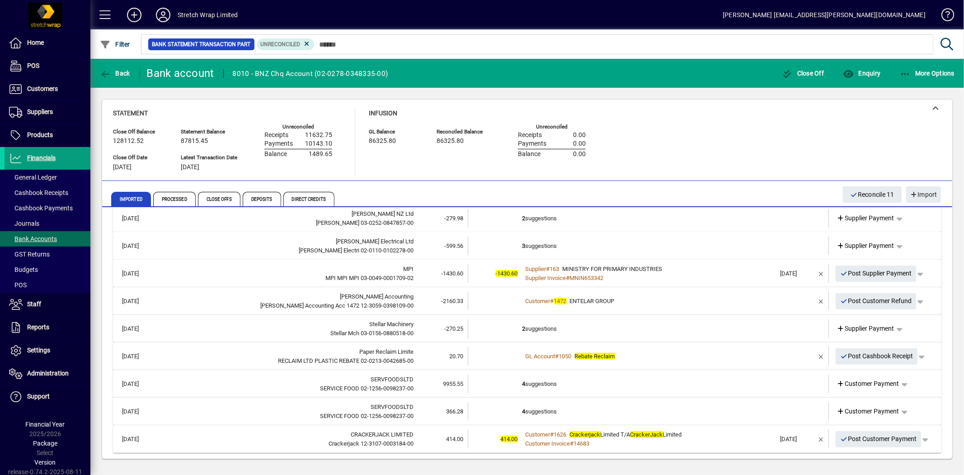
click at [636, 434] on em "CrackerJack" at bounding box center [647, 434] width 33 height 7
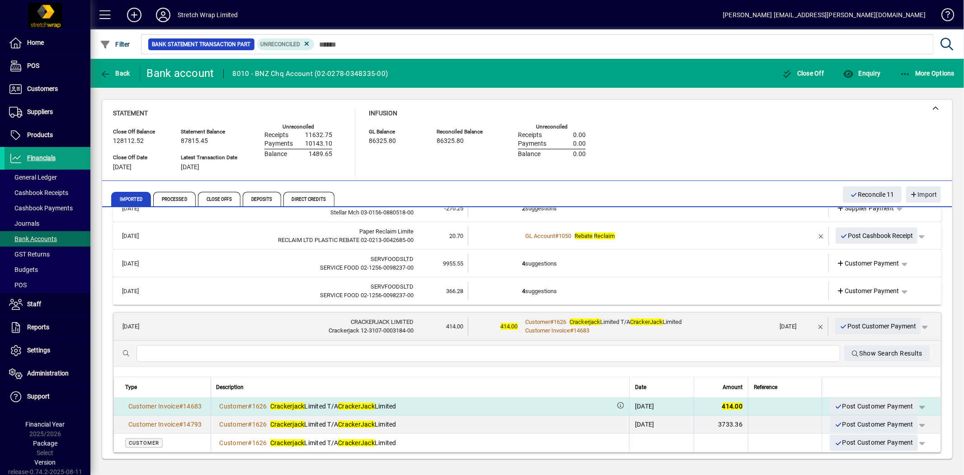
scroll to position [409, 0]
click at [866, 403] on span "Post Customer Payment" at bounding box center [873, 405] width 79 height 15
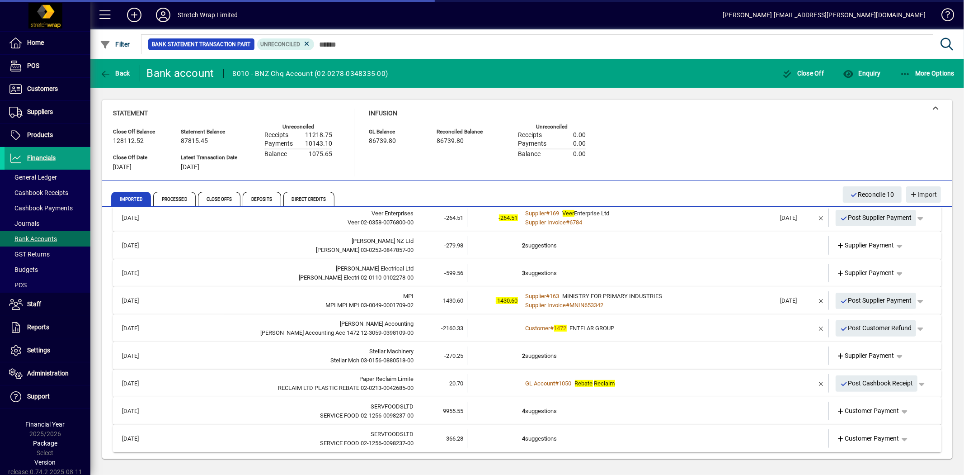
scroll to position [261, 0]
click at [541, 439] on td "4 suggestions" at bounding box center [649, 438] width 254 height 19
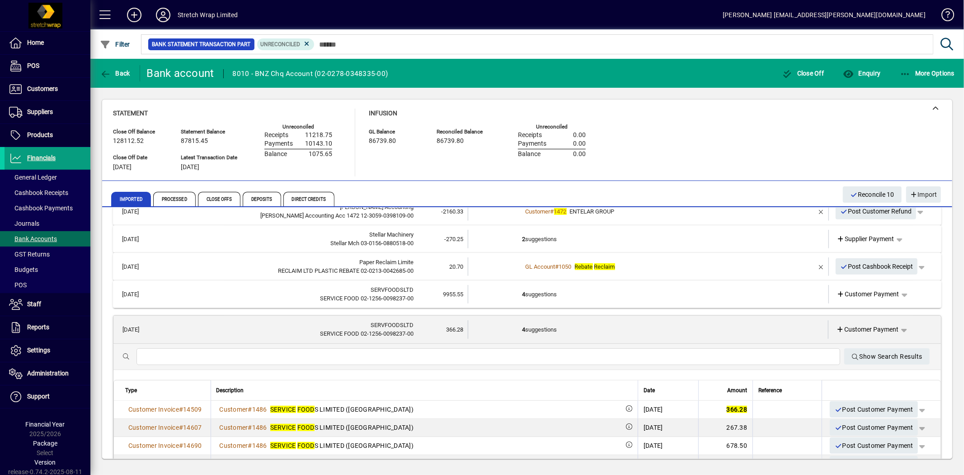
scroll to position [407, 0]
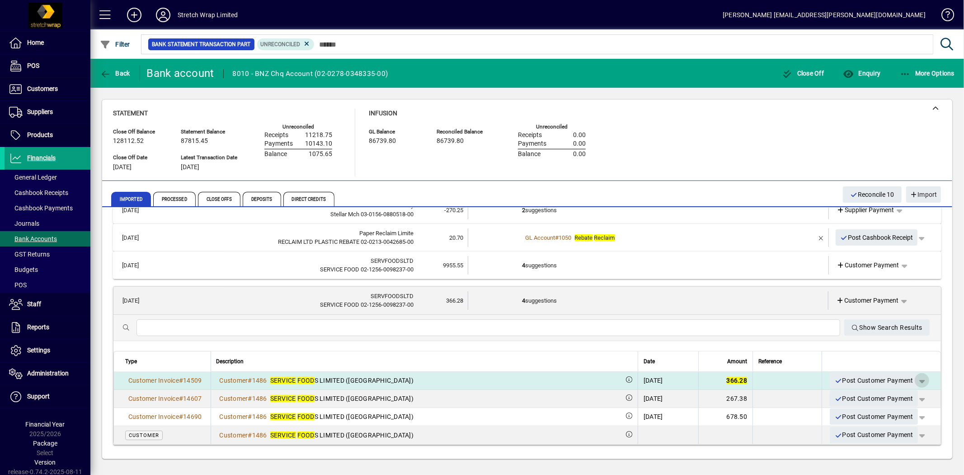
click at [915, 376] on span "button" at bounding box center [922, 380] width 22 height 22
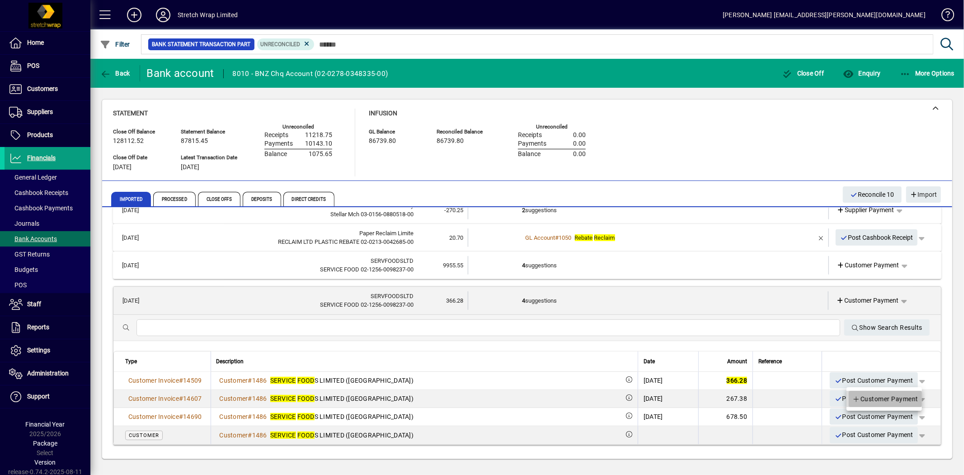
click at [885, 398] on span "Customer Payment" at bounding box center [885, 398] width 66 height 11
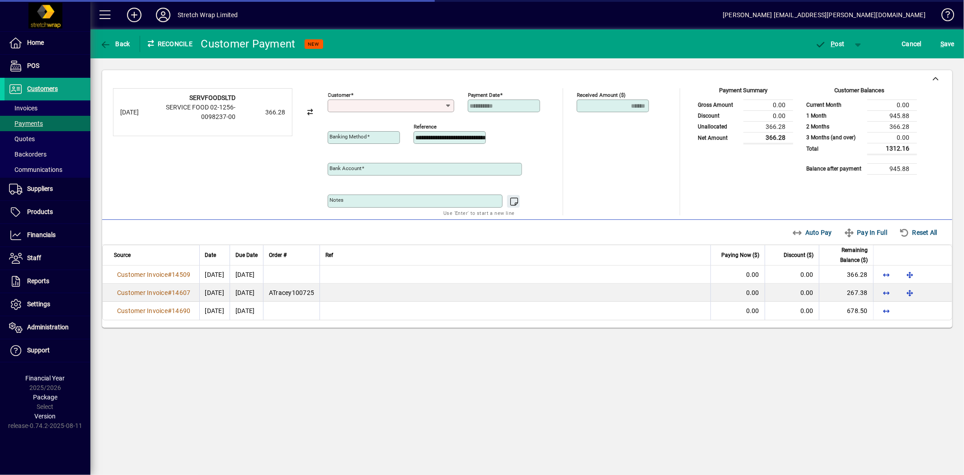
type input "**********"
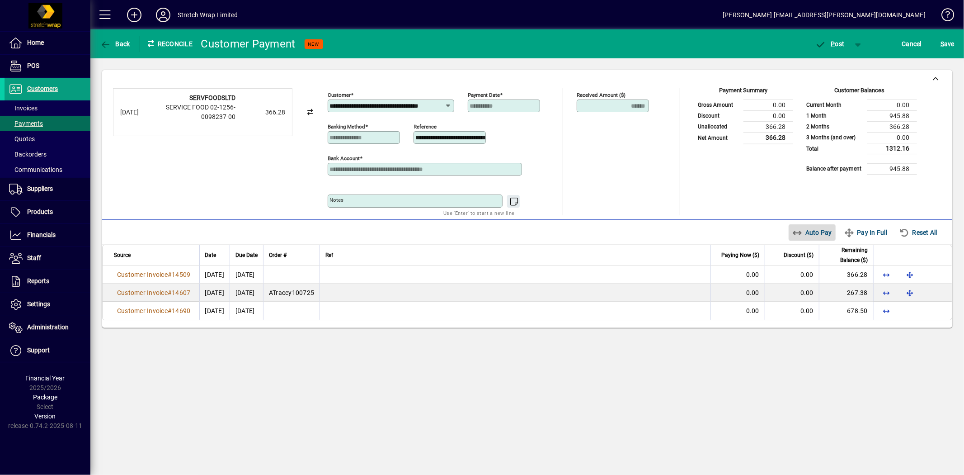
click at [820, 238] on span "Auto Pay" at bounding box center [812, 232] width 40 height 14
click at [838, 42] on span "P ost" at bounding box center [829, 43] width 29 height 7
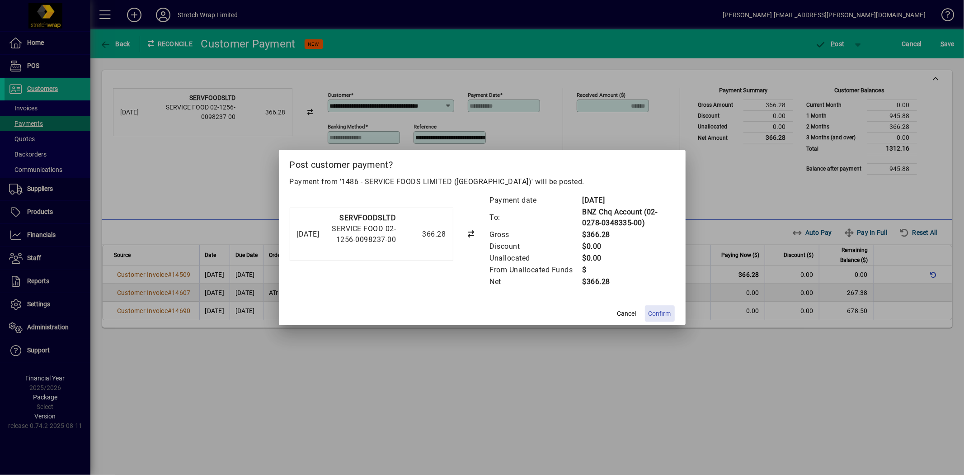
click at [669, 305] on span at bounding box center [660, 313] width 30 height 22
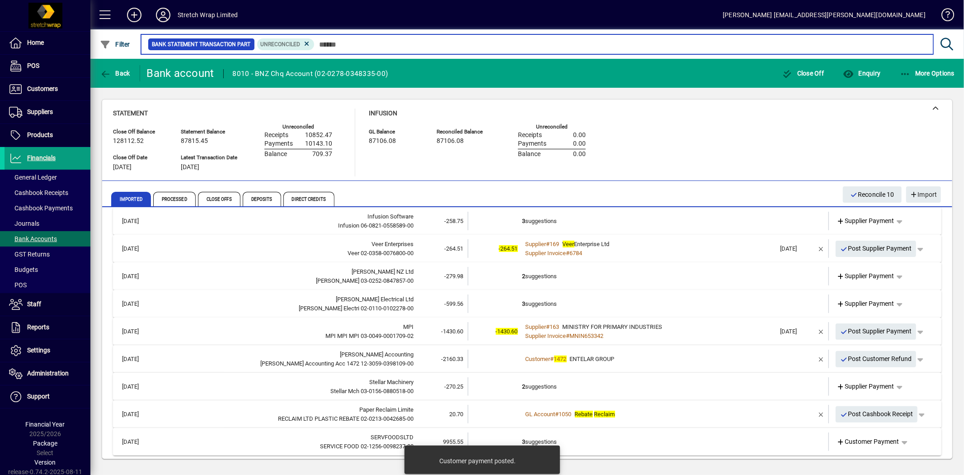
scroll to position [234, 0]
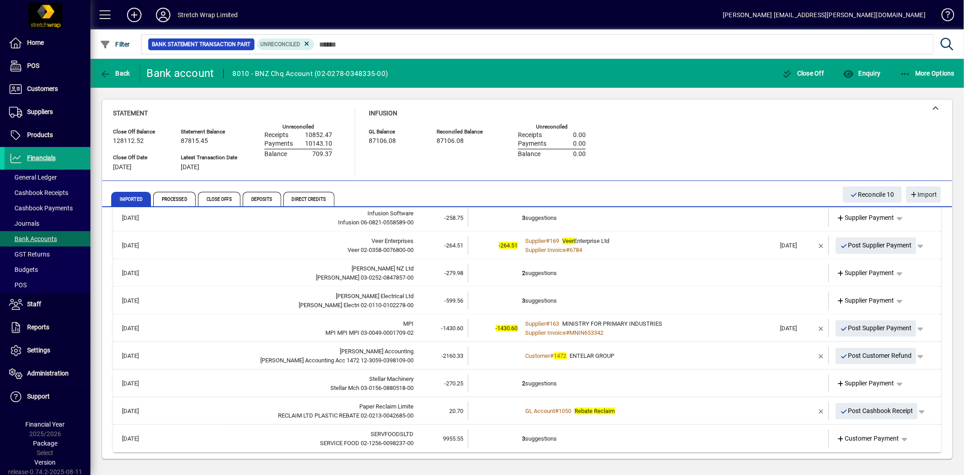
click at [548, 433] on td "3 suggestions" at bounding box center [649, 438] width 254 height 19
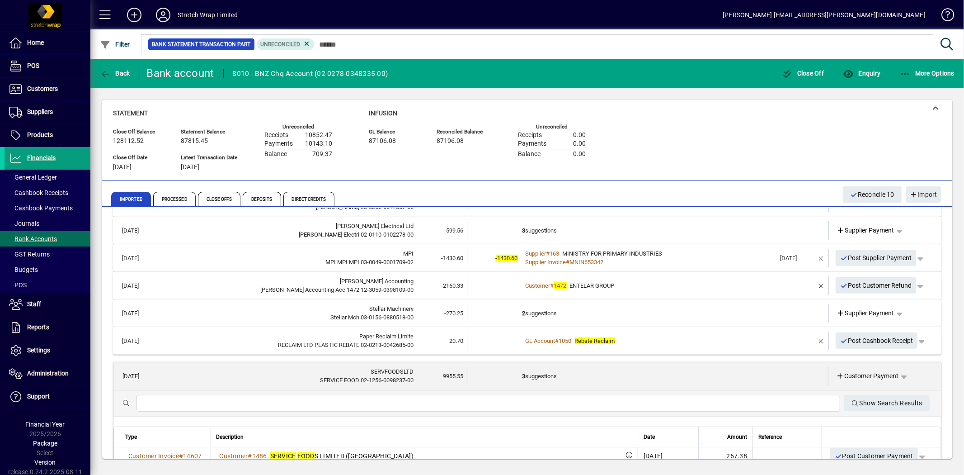
scroll to position [354, 0]
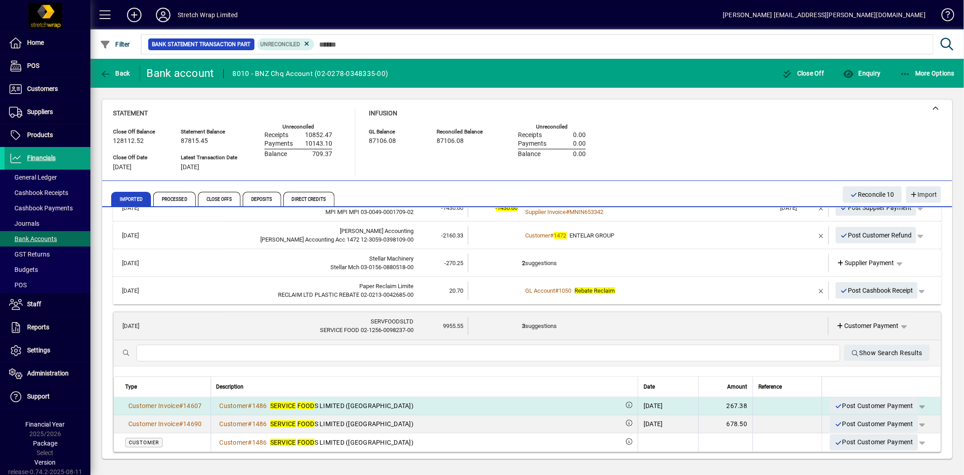
click at [912, 403] on span "button" at bounding box center [922, 406] width 22 height 22
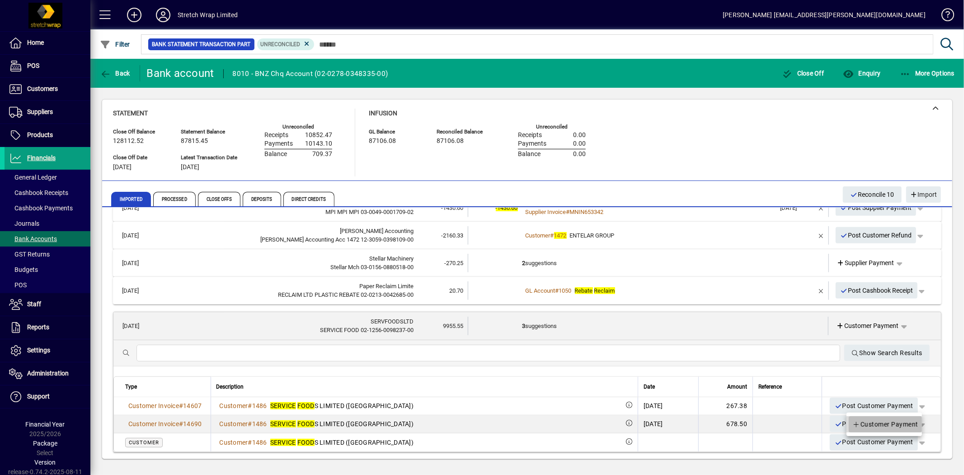
click at [903, 423] on span "Customer Payment" at bounding box center [885, 424] width 66 height 11
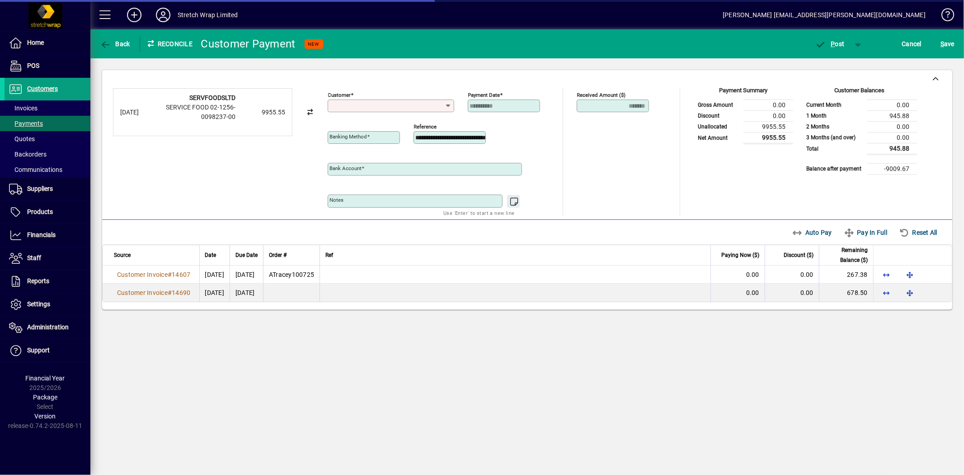
type input "**********"
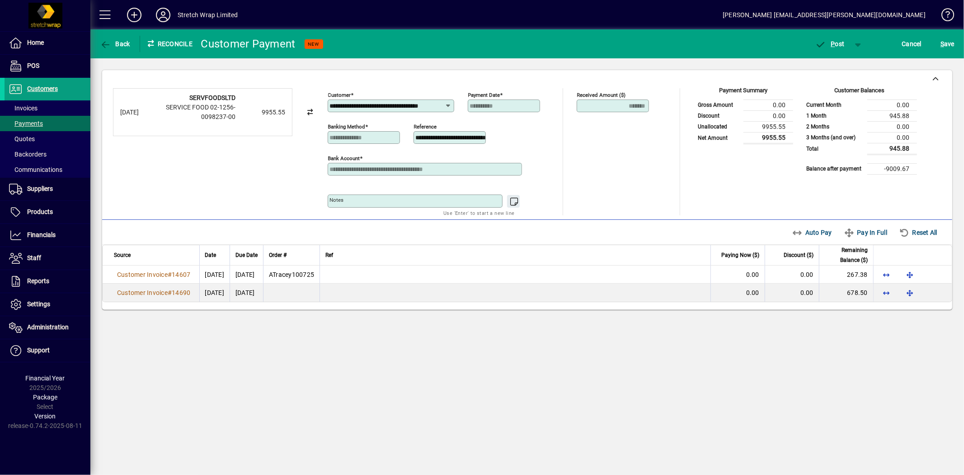
click at [447, 105] on icon at bounding box center [448, 105] width 7 height 7
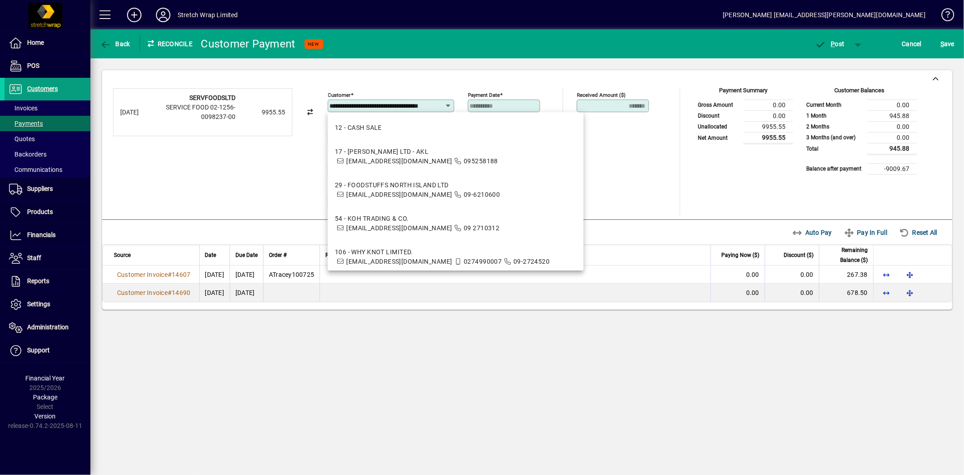
drag, startPoint x: 443, startPoint y: 105, endPoint x: 319, endPoint y: 100, distance: 124.4
click at [319, 100] on div "**********" at bounding box center [527, 151] width 828 height 127
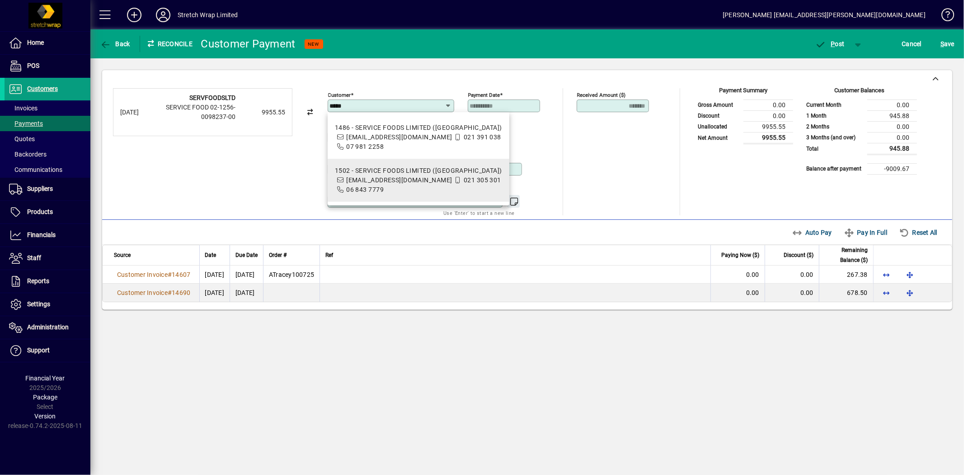
click at [359, 168] on div "1502 - SERVICE FOODS LIMITED (NAPIER)" at bounding box center [418, 170] width 167 height 9
type input "**********"
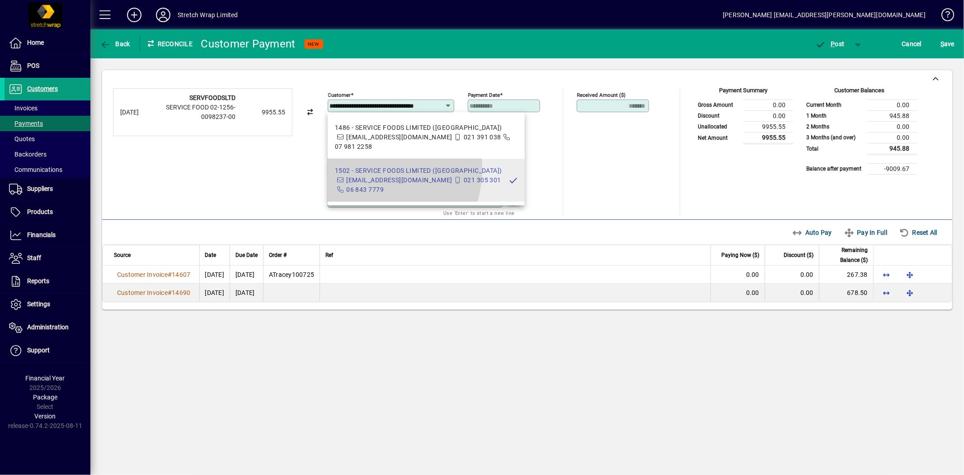
scroll to position [0, 8]
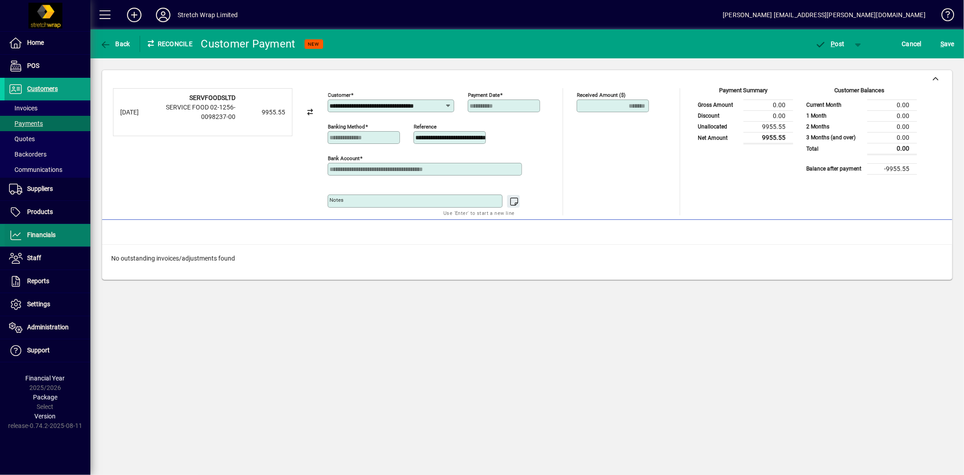
click at [56, 230] on span at bounding box center [48, 235] width 86 height 22
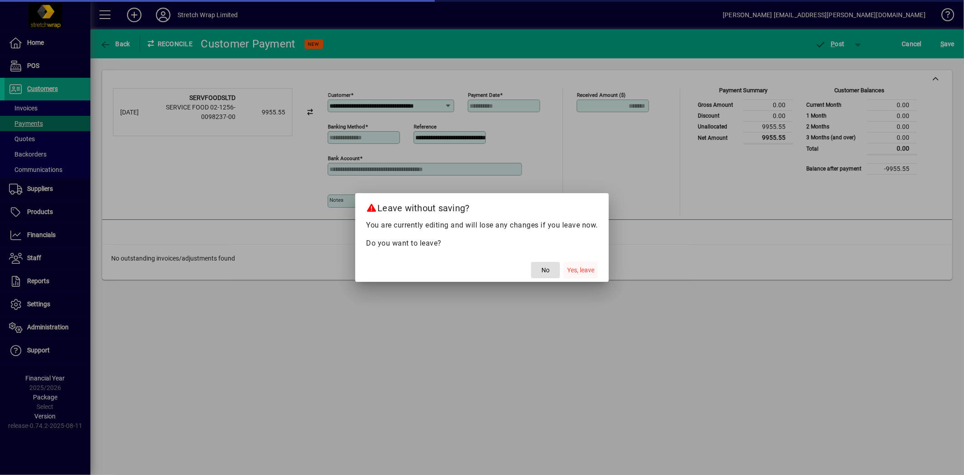
click at [581, 269] on span "Yes, leave" at bounding box center [580, 269] width 27 height 9
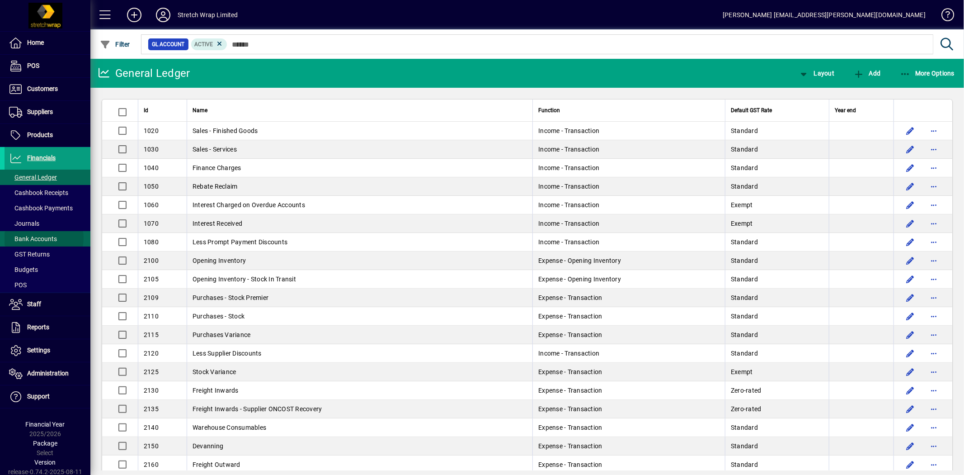
click at [42, 238] on span "Bank Accounts" at bounding box center [33, 238] width 48 height 7
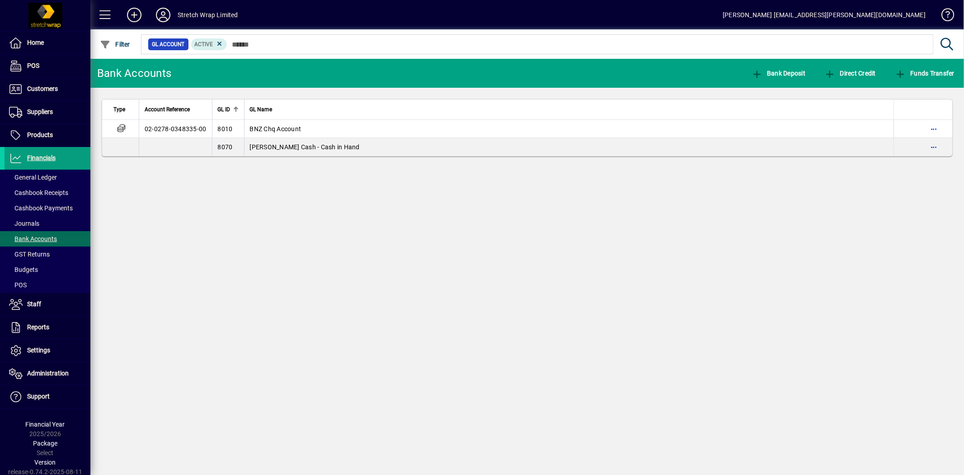
click at [282, 129] on span "BNZ Chq Account" at bounding box center [276, 128] width 52 height 7
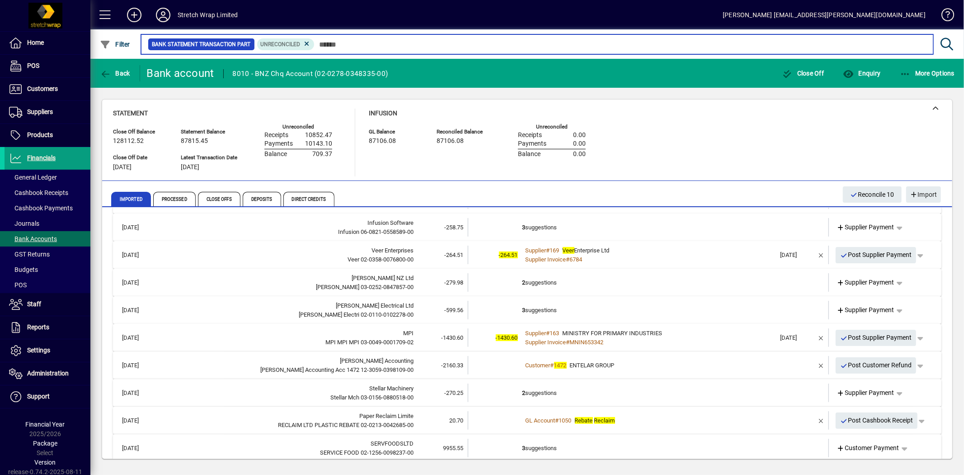
scroll to position [234, 0]
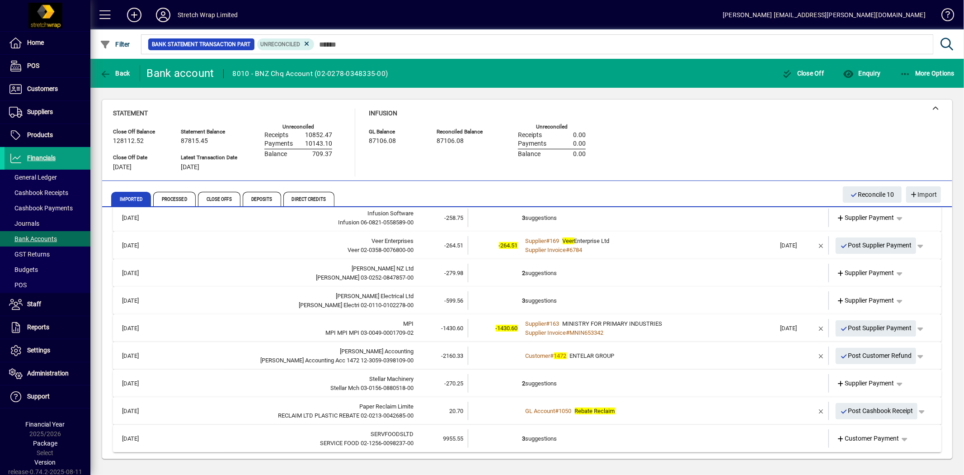
click at [541, 381] on td "2 suggestions" at bounding box center [649, 383] width 254 height 19
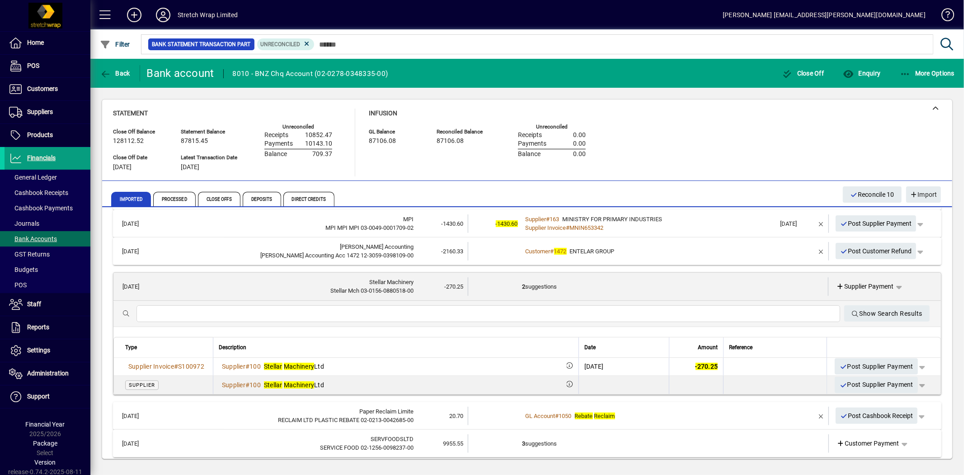
scroll to position [344, 0]
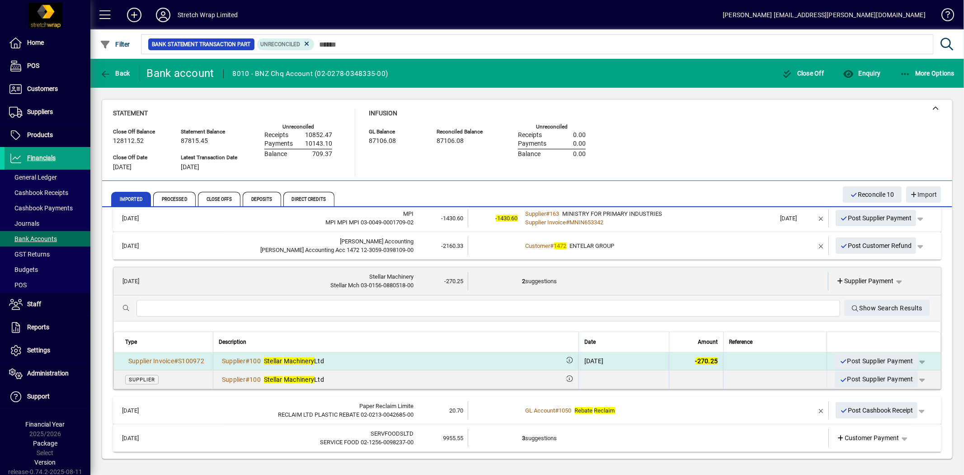
click at [912, 362] on span "button" at bounding box center [922, 361] width 22 height 22
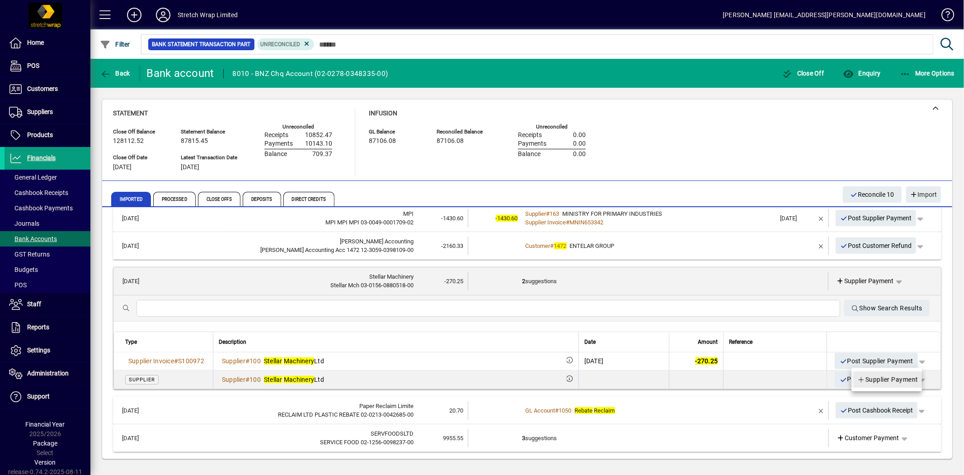
click at [886, 379] on span "Supplier Payment" at bounding box center [887, 379] width 61 height 11
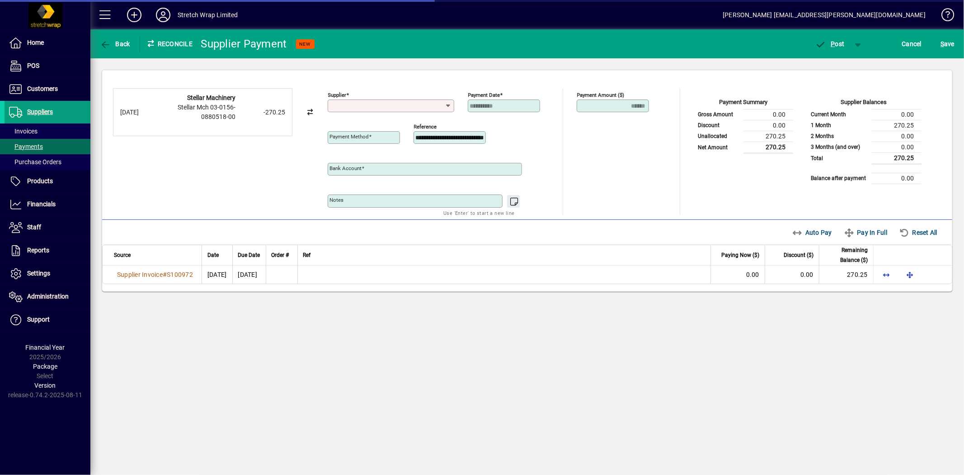
type input "**********"
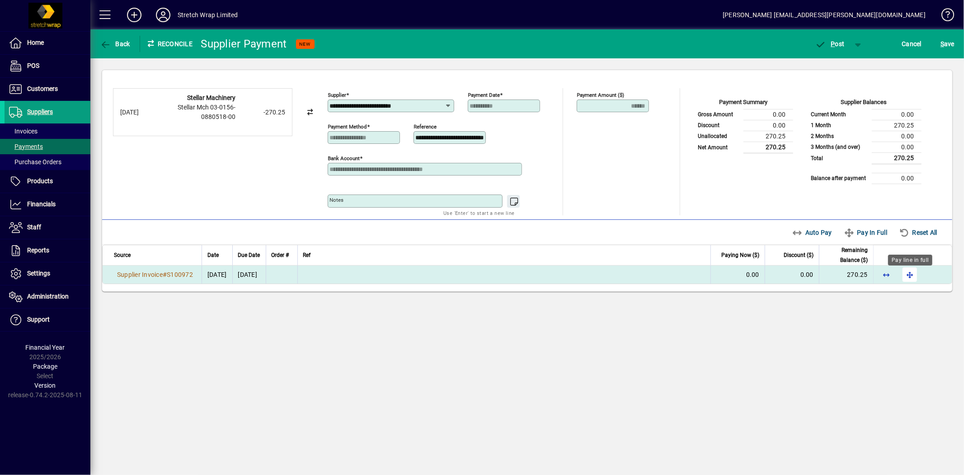
click at [909, 277] on span "button" at bounding box center [910, 275] width 22 height 22
click at [835, 40] on span "P ost" at bounding box center [829, 43] width 29 height 7
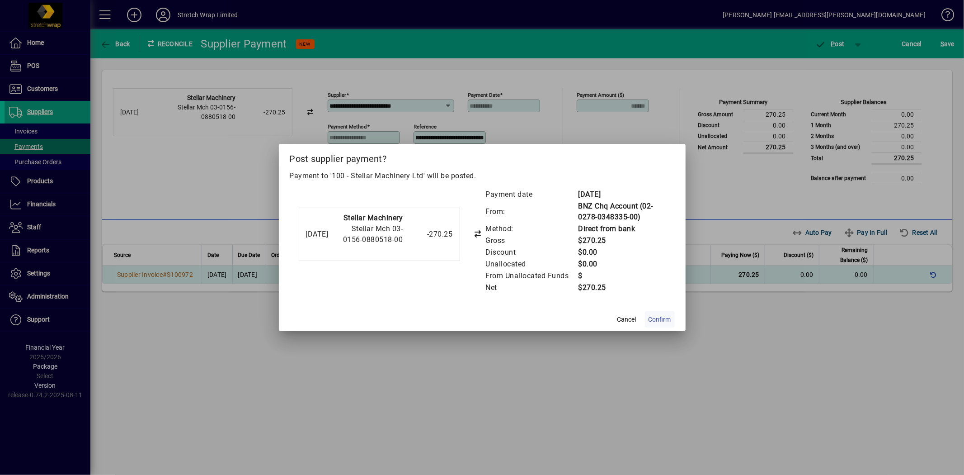
click at [650, 315] on span "Confirm" at bounding box center [660, 319] width 23 height 9
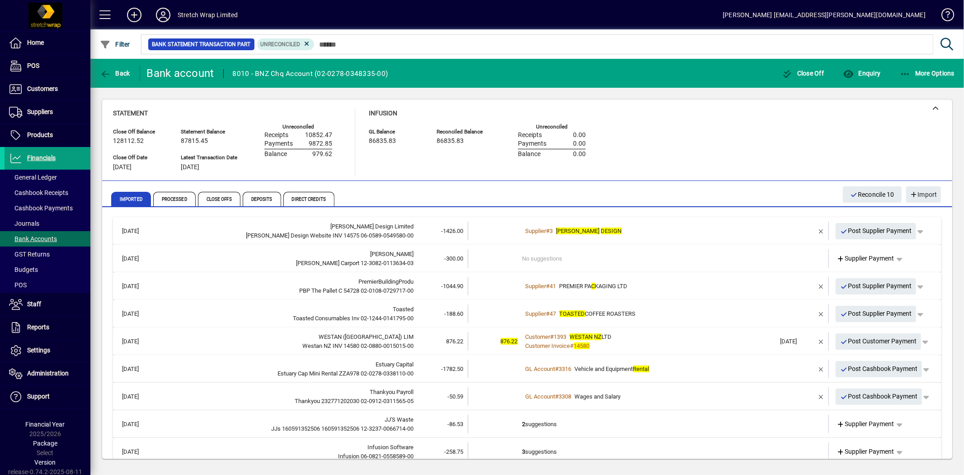
click at [570, 327] on mat-expansion-panel-header "[DATE] WESTAN ([GEOGRAPHIC_DATA]) [PERSON_NAME][GEOGRAPHIC_DATA] INV 14580 02-0…" at bounding box center [527, 341] width 828 height 28
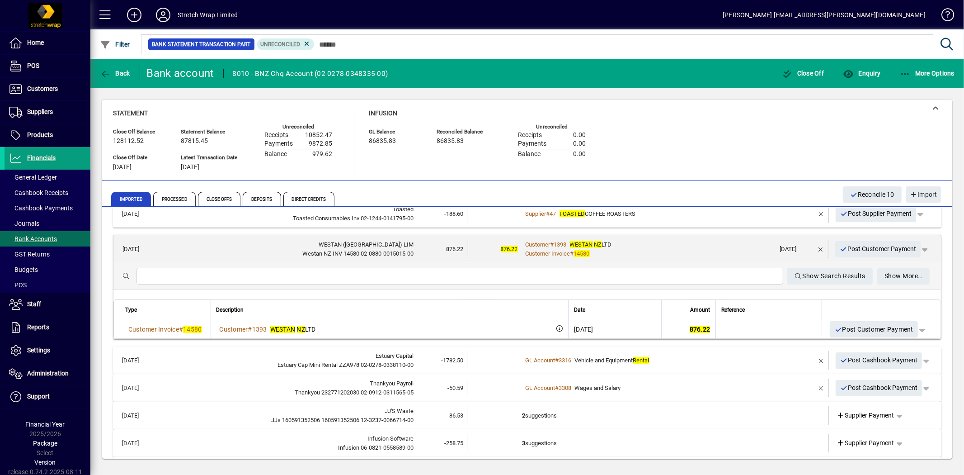
scroll to position [100, 0]
click at [921, 358] on span "button" at bounding box center [926, 360] width 22 height 22
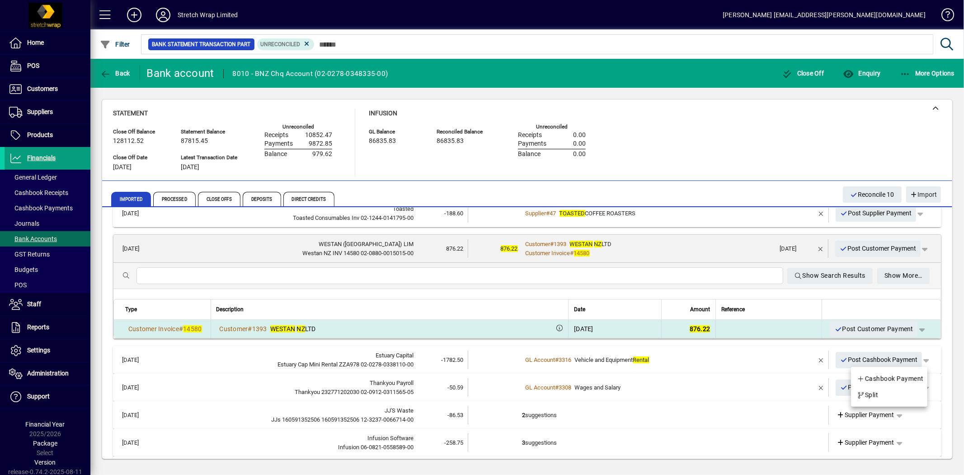
click at [918, 327] on div at bounding box center [482, 237] width 964 height 475
click at [917, 327] on span "button" at bounding box center [922, 329] width 22 height 22
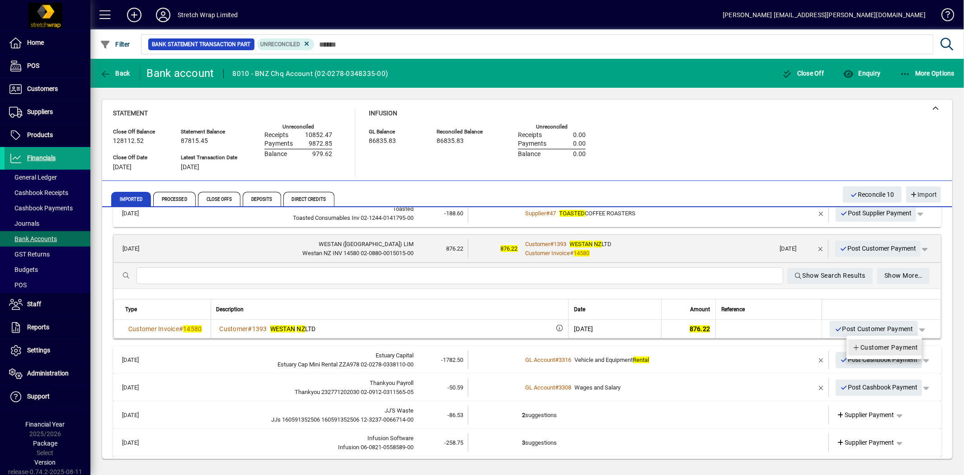
click at [868, 348] on span "Customer Payment" at bounding box center [885, 347] width 66 height 11
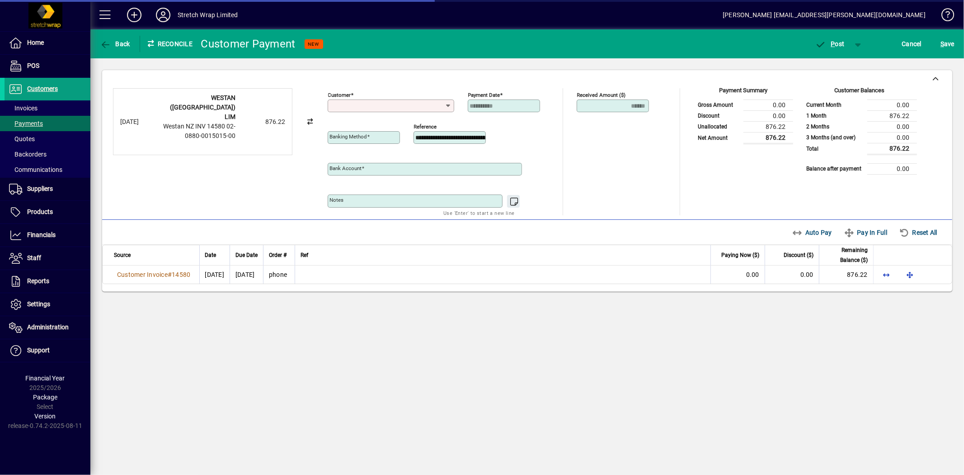
type input "**********"
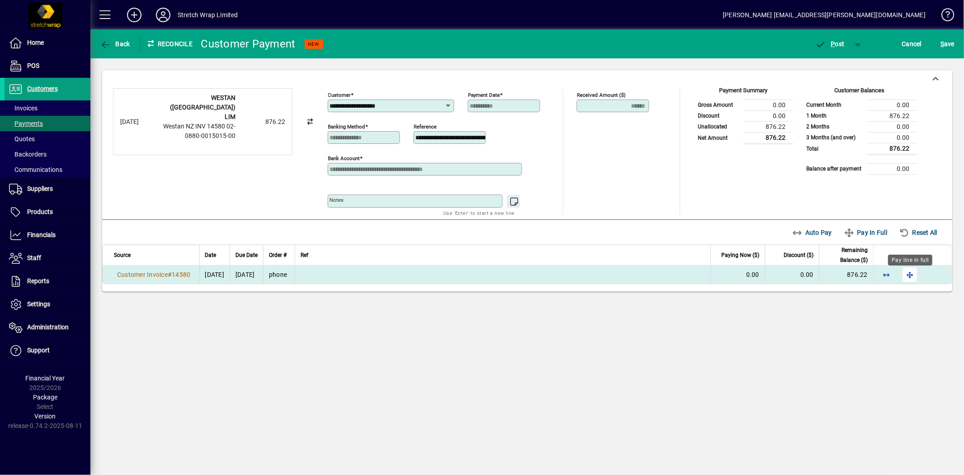
click at [911, 277] on span "button" at bounding box center [910, 275] width 22 height 22
click at [839, 41] on span "P ost" at bounding box center [829, 43] width 29 height 7
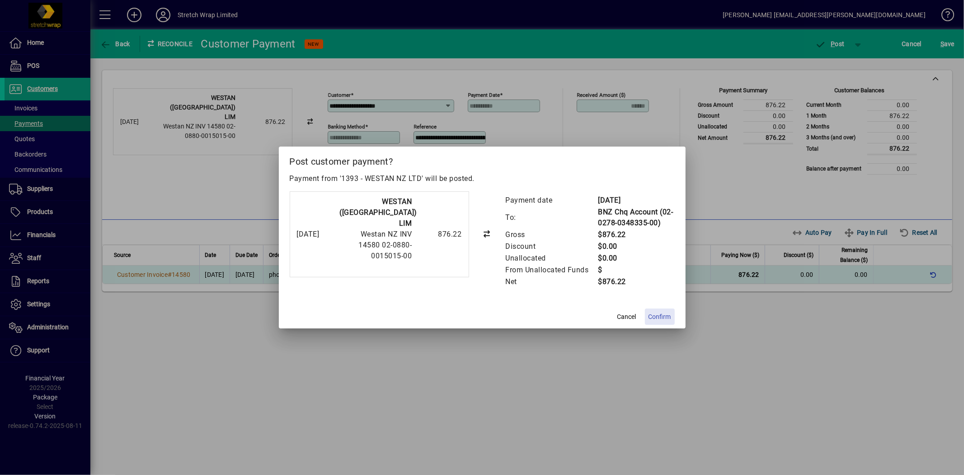
click at [657, 312] on span "Confirm" at bounding box center [660, 316] width 23 height 9
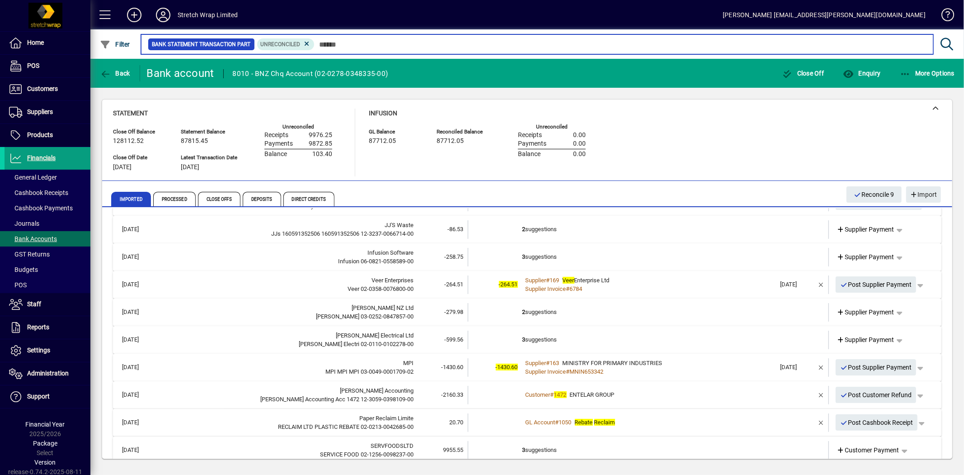
scroll to position [179, 0]
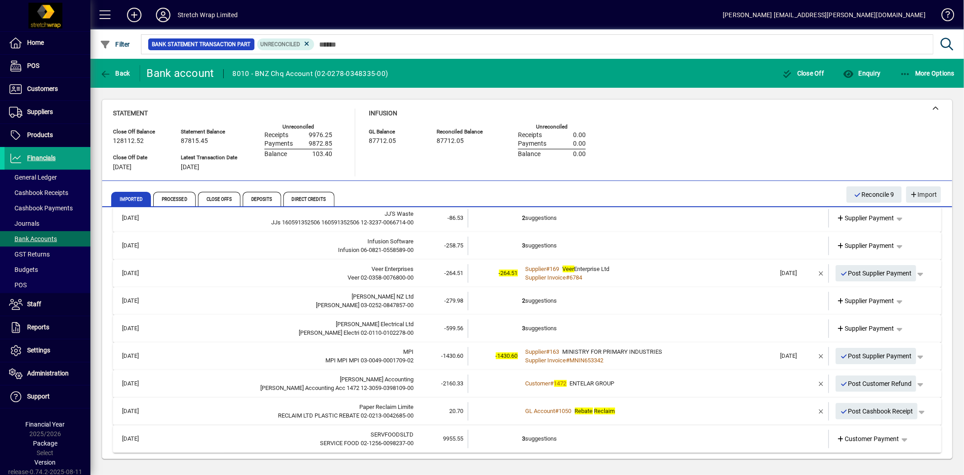
click at [715, 384] on div "Customer # 1472 ENTELAR GROUP" at bounding box center [649, 383] width 254 height 9
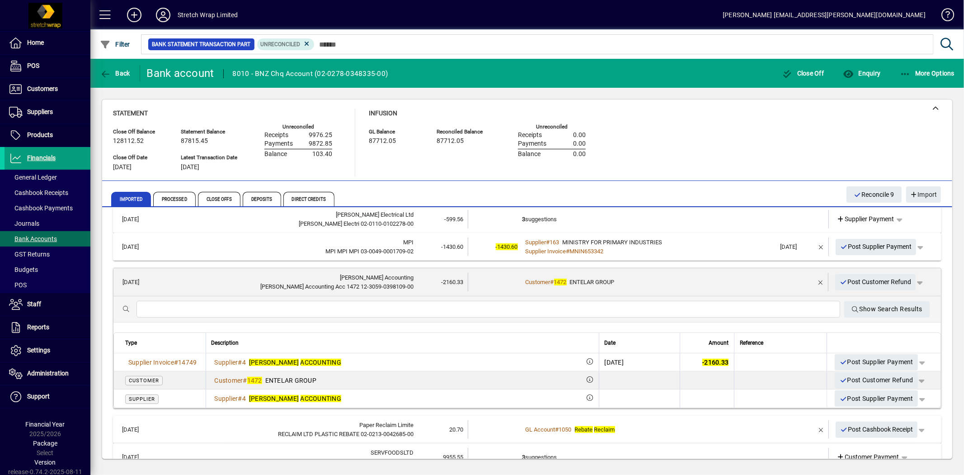
scroll to position [296, 0]
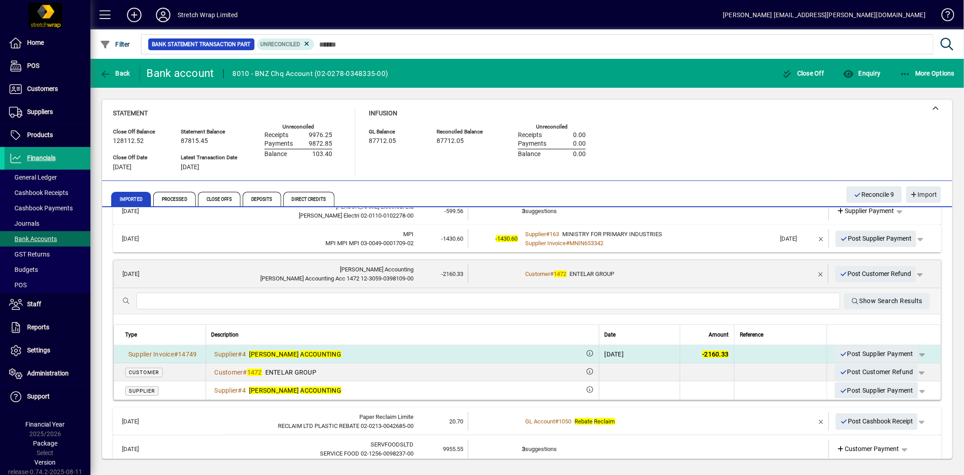
click at [916, 350] on span "button" at bounding box center [922, 354] width 22 height 22
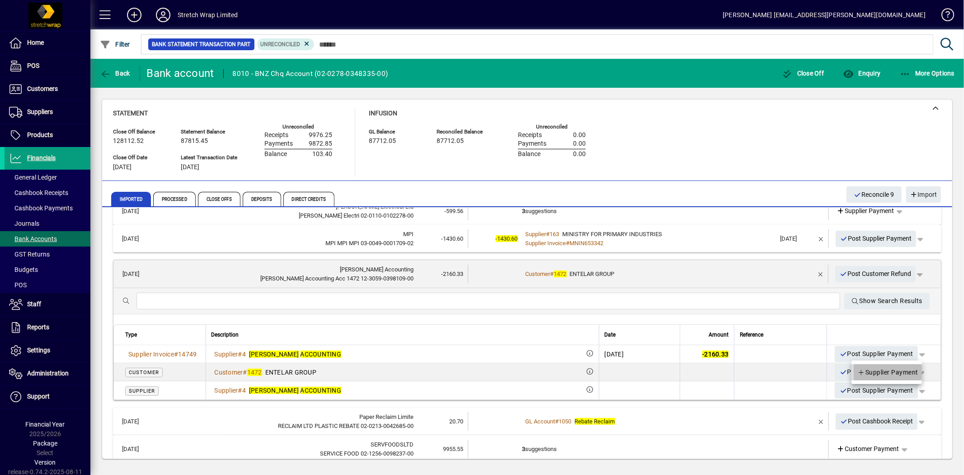
click at [900, 369] on span "Supplier Payment" at bounding box center [887, 372] width 61 height 11
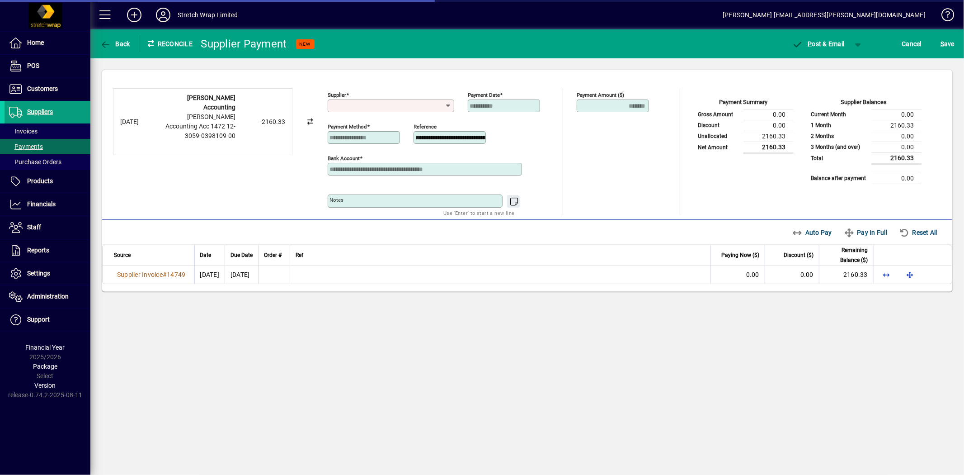
type input "**********"
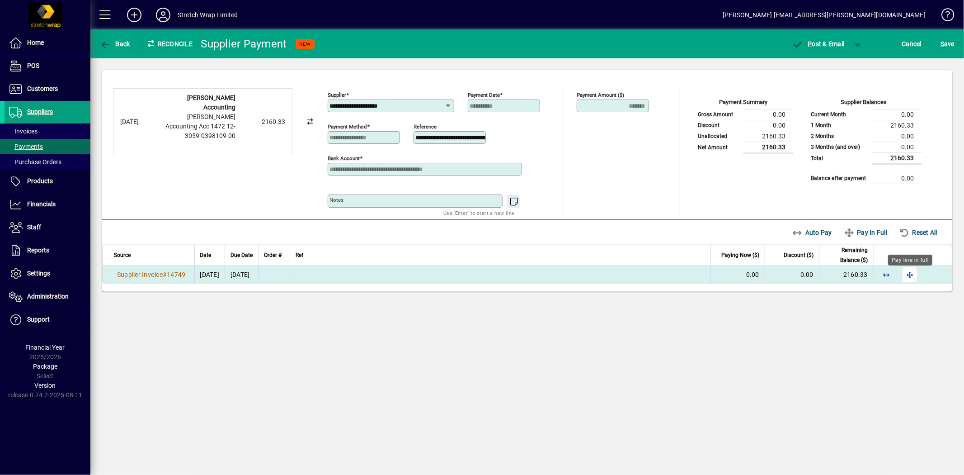
click at [911, 274] on span "button" at bounding box center [910, 275] width 22 height 22
click at [830, 40] on span "P ost & Email" at bounding box center [818, 43] width 52 height 7
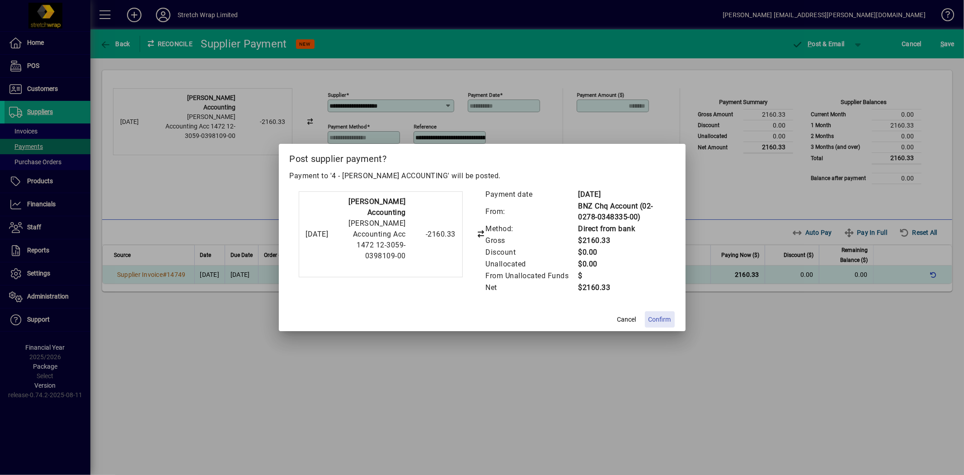
click at [664, 315] on span "Confirm" at bounding box center [660, 319] width 23 height 9
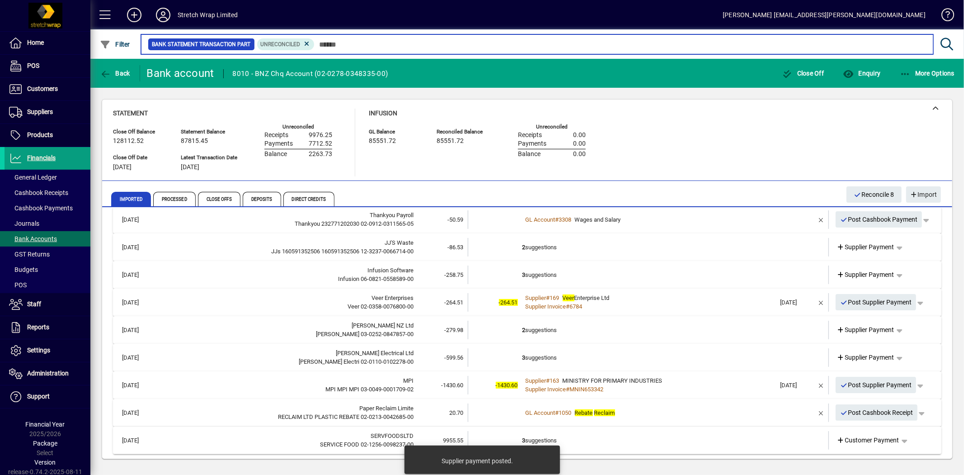
scroll to position [151, 0]
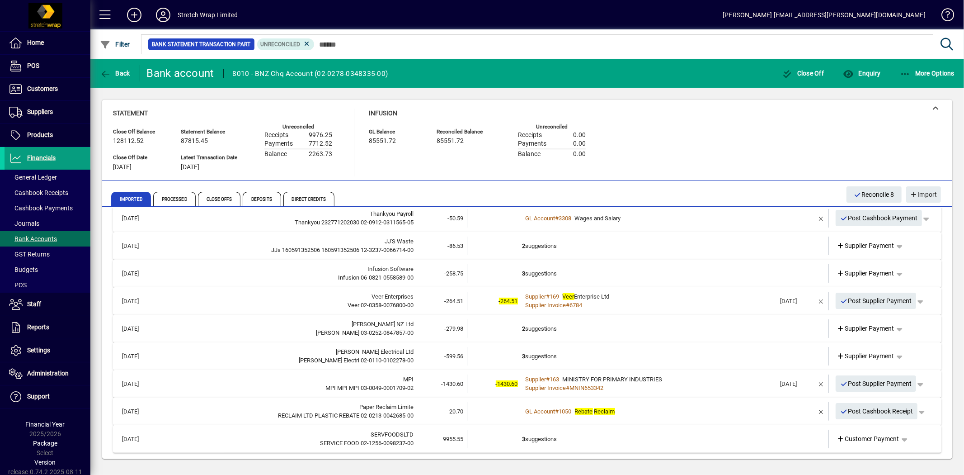
click at [666, 352] on td "3 suggestions" at bounding box center [649, 356] width 254 height 19
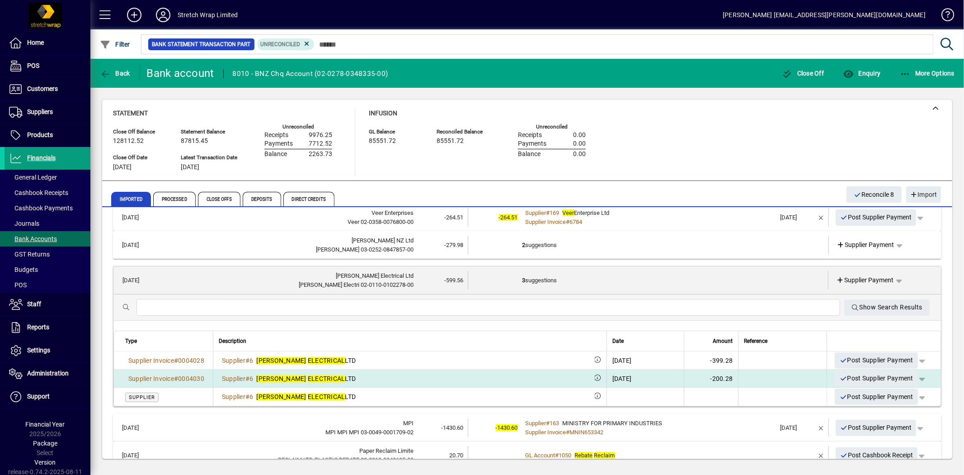
scroll to position [235, 0]
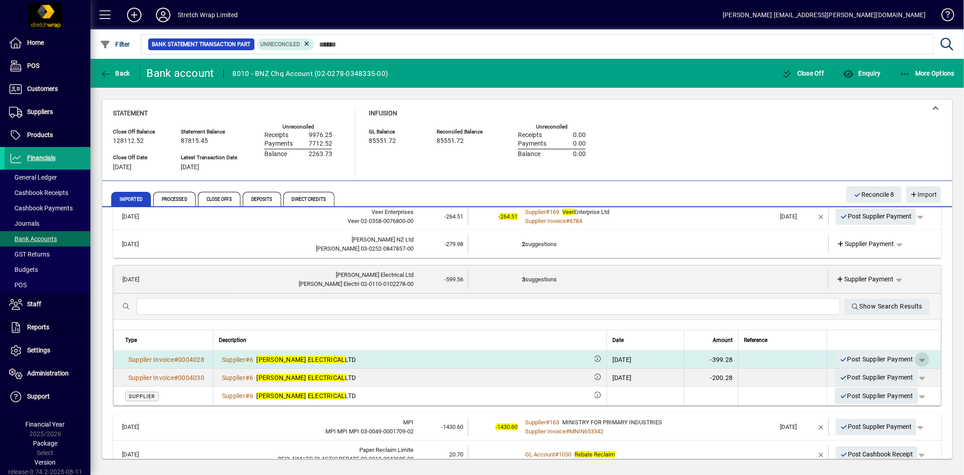
click at [916, 356] on span "button" at bounding box center [922, 359] width 22 height 22
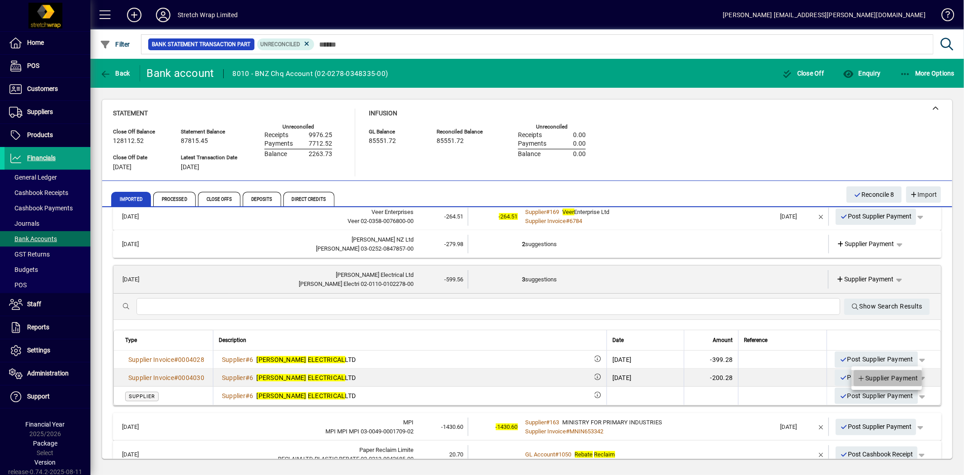
click at [899, 376] on span "Supplier Payment" at bounding box center [887, 377] width 61 height 11
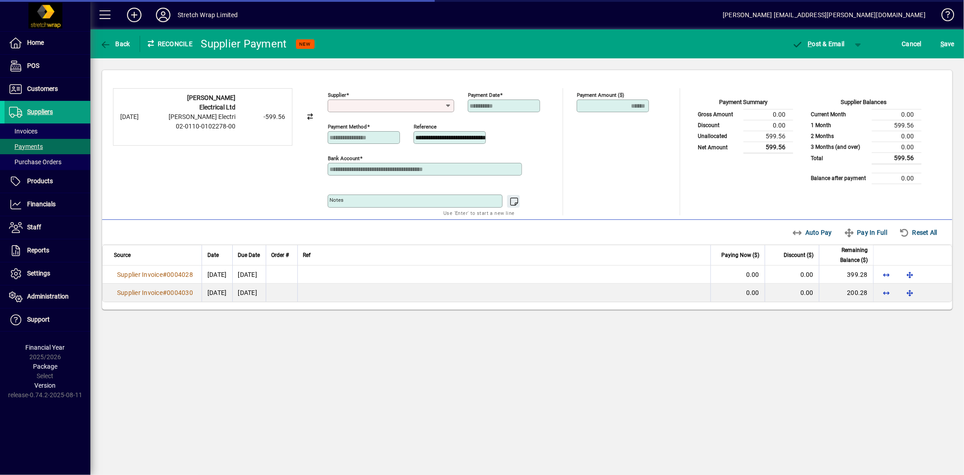
type input "**********"
click at [816, 235] on span "Auto Pay" at bounding box center [812, 232] width 40 height 14
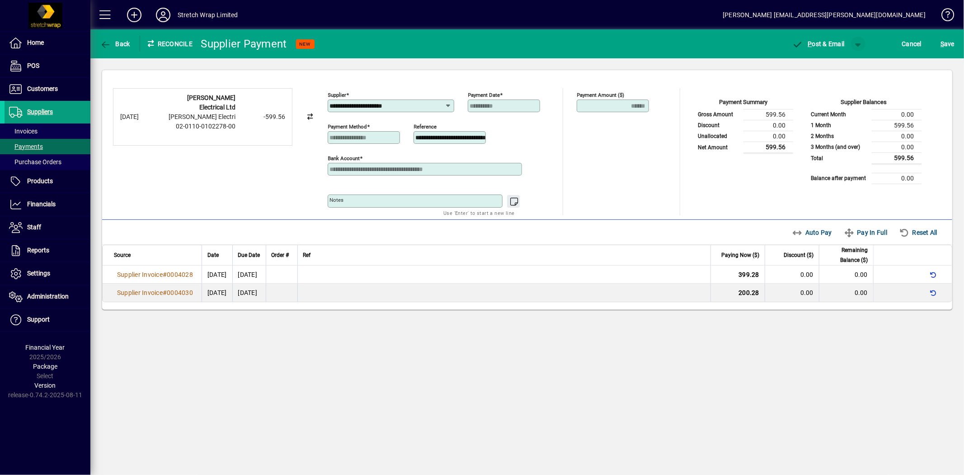
click at [859, 45] on span "button" at bounding box center [858, 44] width 22 height 22
click at [840, 58] on span "button" at bounding box center [834, 63] width 47 height 22
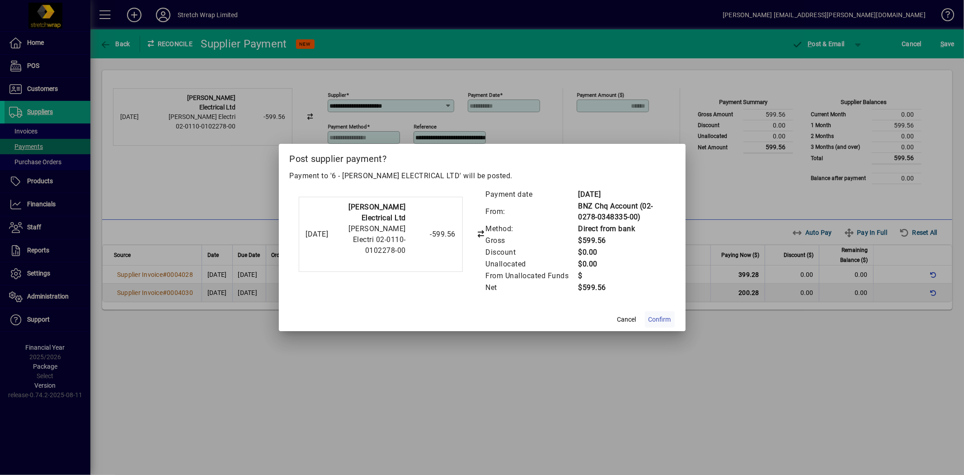
click at [665, 321] on span "Confirm" at bounding box center [660, 319] width 23 height 9
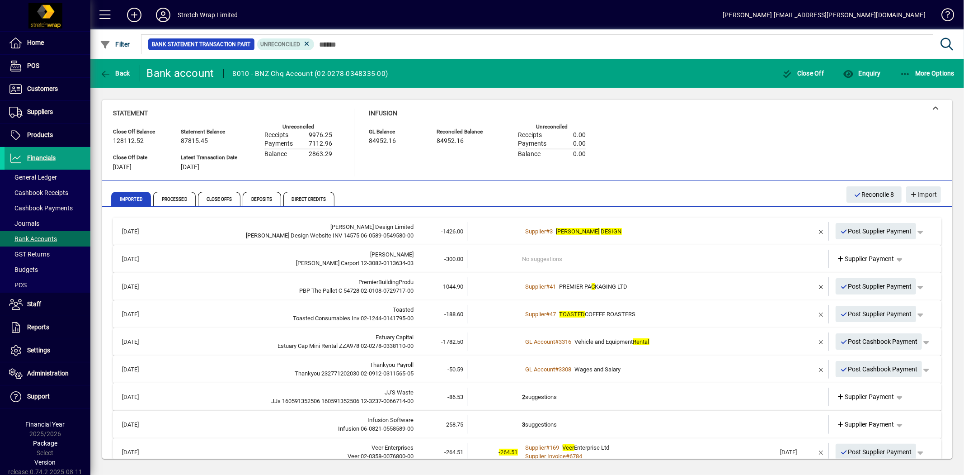
click at [689, 365] on div "GL Account # 3308 Wages and Salary" at bounding box center [649, 369] width 254 height 9
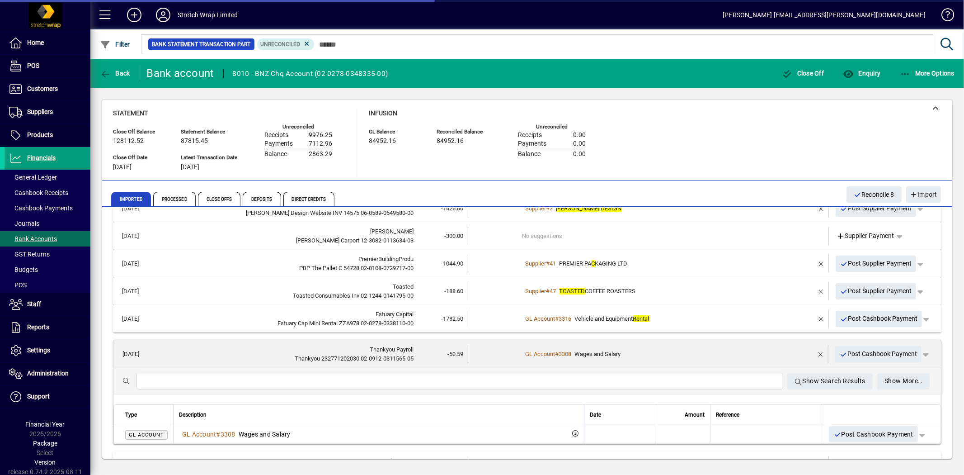
scroll to position [16, 0]
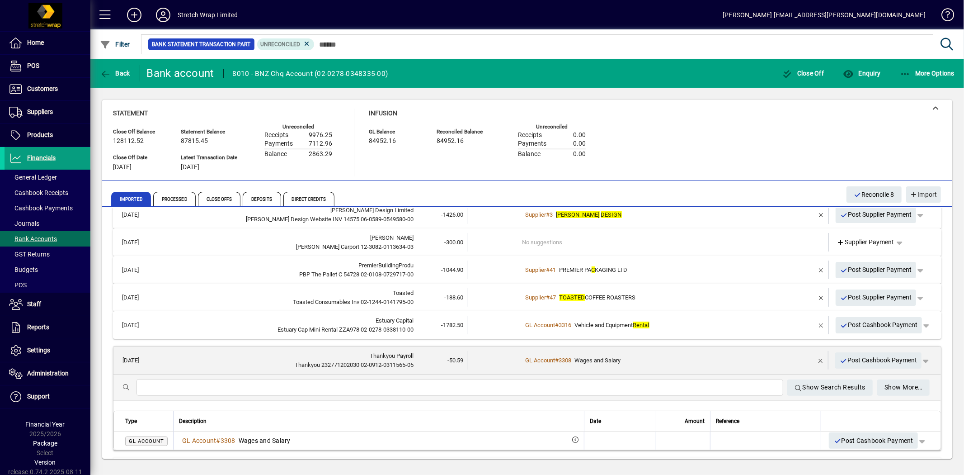
click at [697, 356] on div "GL Account # 3308 Wages and Salary" at bounding box center [648, 360] width 253 height 9
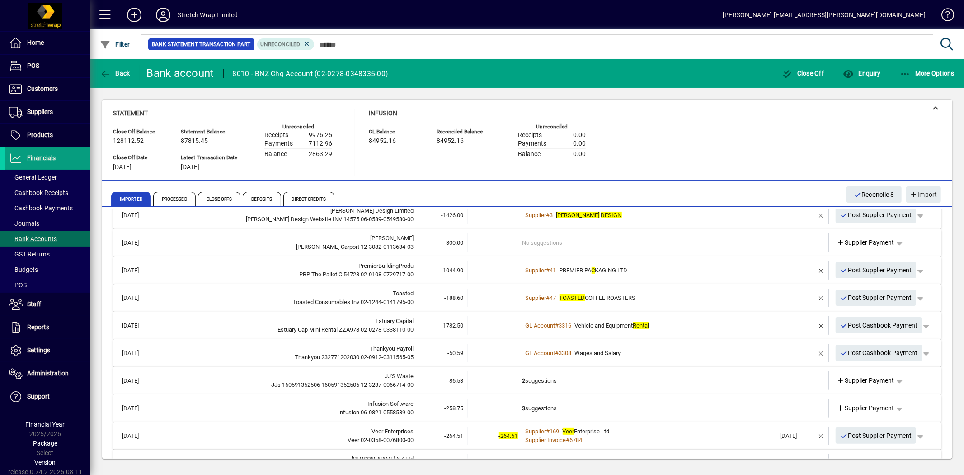
click at [677, 352] on div "GL Account # 3308 Wages and Salary" at bounding box center [649, 352] width 254 height 9
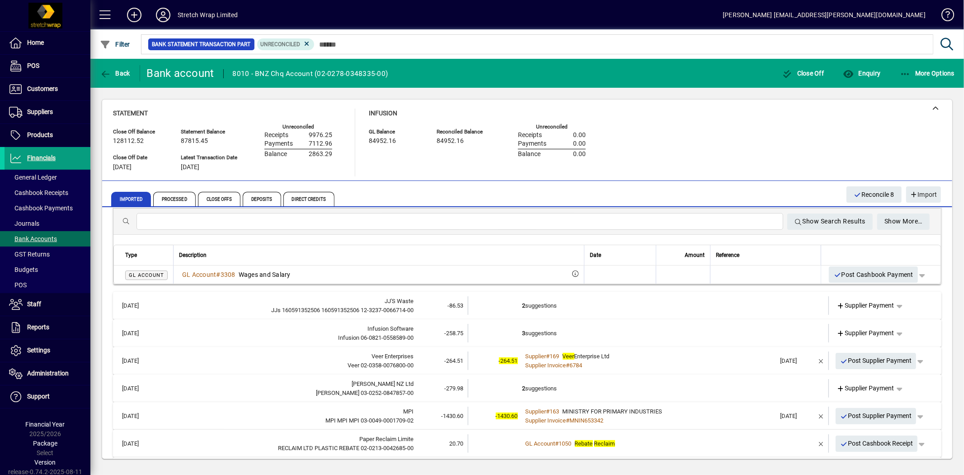
scroll to position [215, 0]
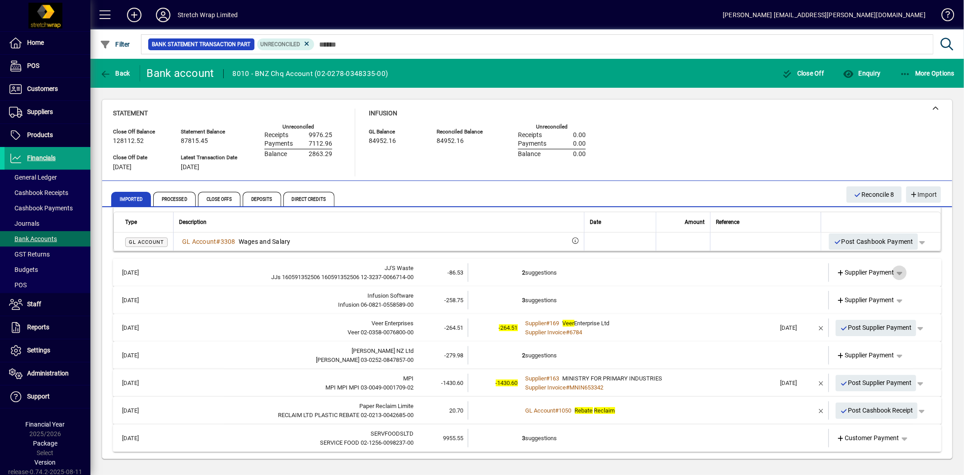
click at [892, 270] on span "button" at bounding box center [900, 273] width 22 height 22
click at [893, 267] on div at bounding box center [482, 237] width 964 height 475
click at [893, 272] on span "button" at bounding box center [900, 273] width 22 height 22
click at [650, 275] on div at bounding box center [482, 237] width 964 height 475
click at [708, 385] on div "Supplier Invoice # MNIN653342" at bounding box center [649, 387] width 254 height 9
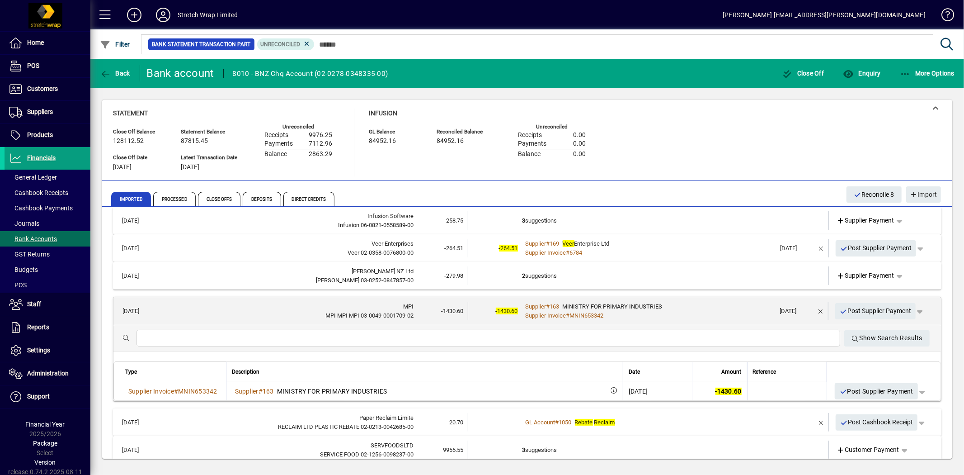
scroll to position [207, 0]
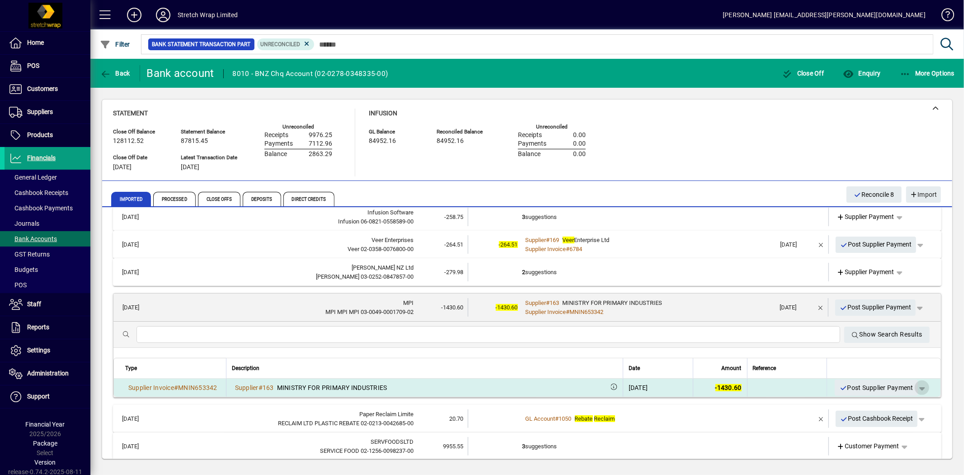
click at [918, 388] on span "button" at bounding box center [922, 388] width 22 height 22
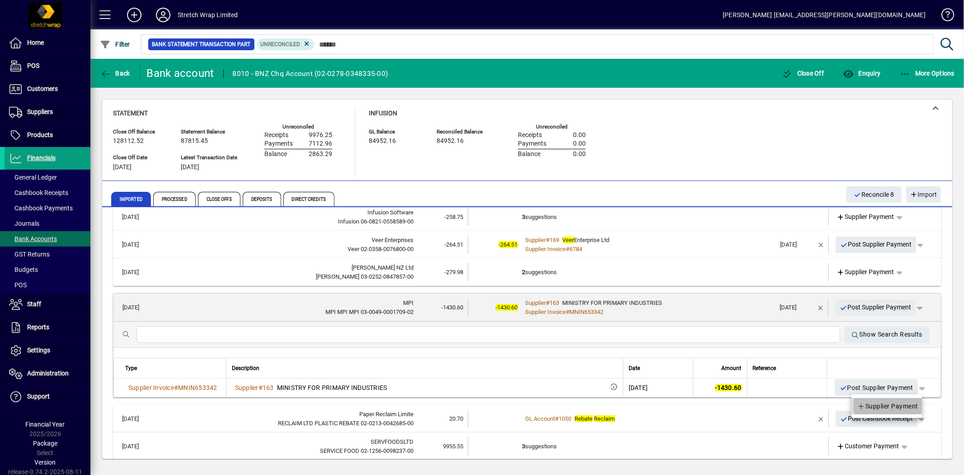
click at [897, 405] on span "Supplier Payment" at bounding box center [887, 405] width 61 height 11
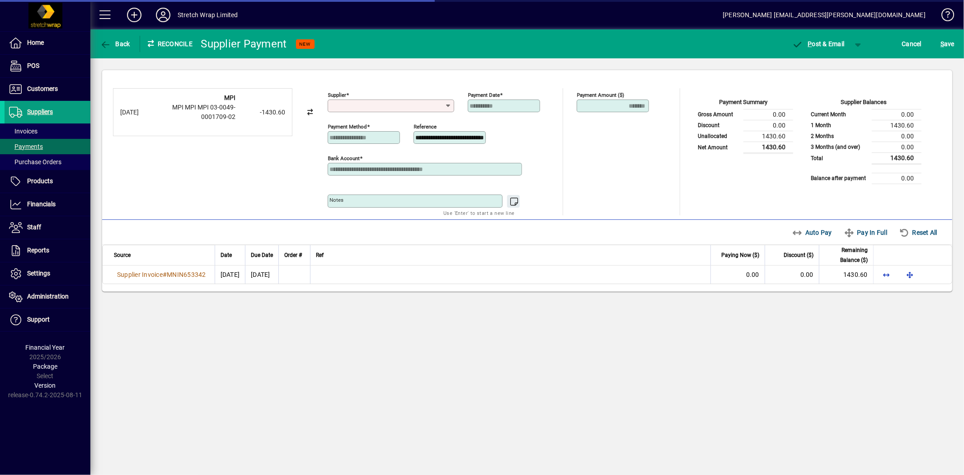
type input "**********"
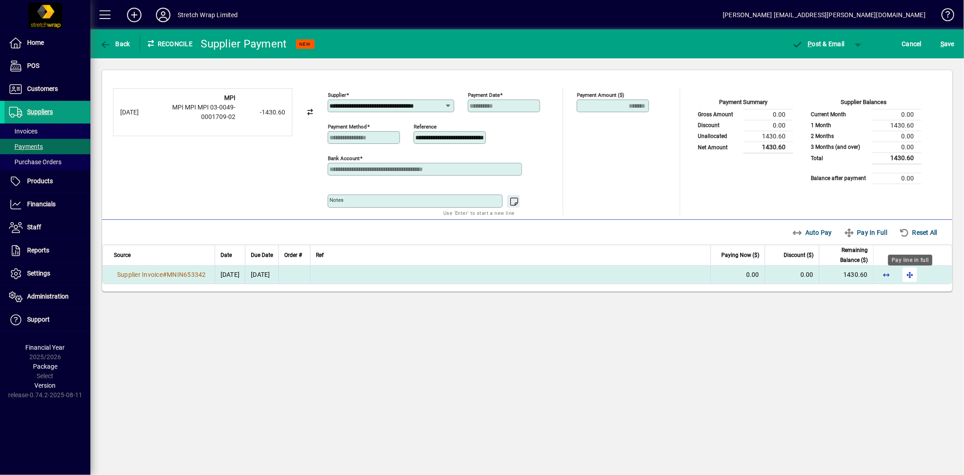
click at [912, 277] on span "button" at bounding box center [910, 275] width 22 height 22
click at [861, 43] on span "button" at bounding box center [858, 44] width 22 height 22
click at [834, 64] on span "P" at bounding box center [834, 62] width 5 height 7
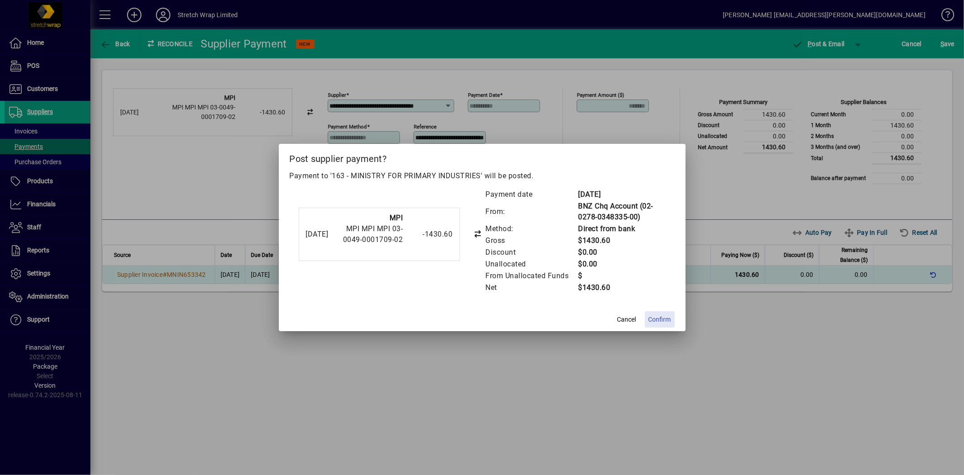
click at [662, 313] on span at bounding box center [660, 319] width 30 height 22
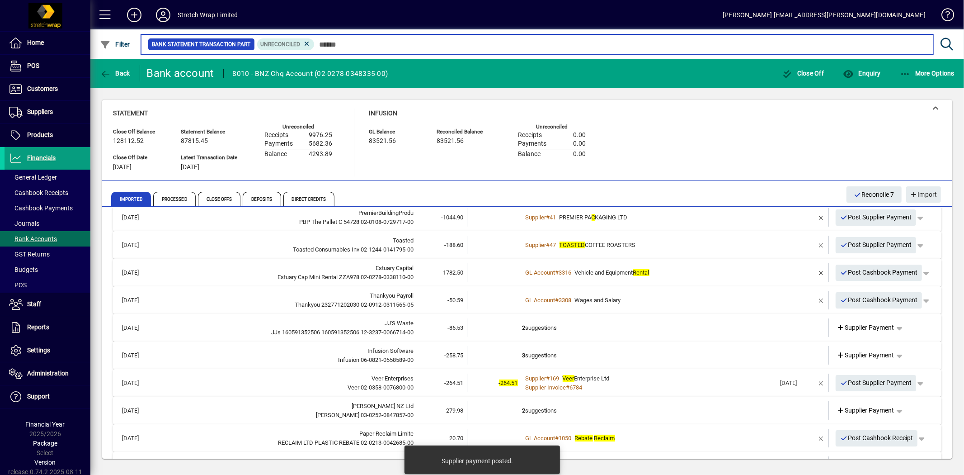
scroll to position [62, 0]
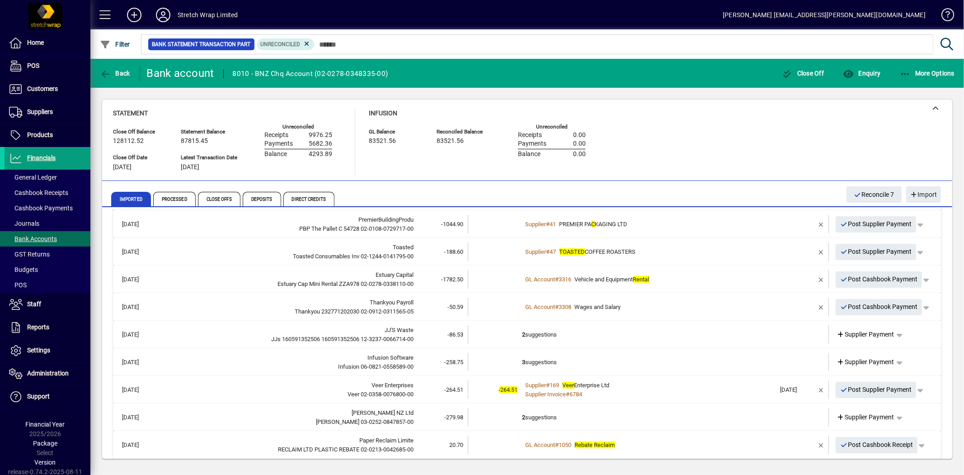
click at [650, 329] on td "2 suggestions" at bounding box center [649, 334] width 254 height 19
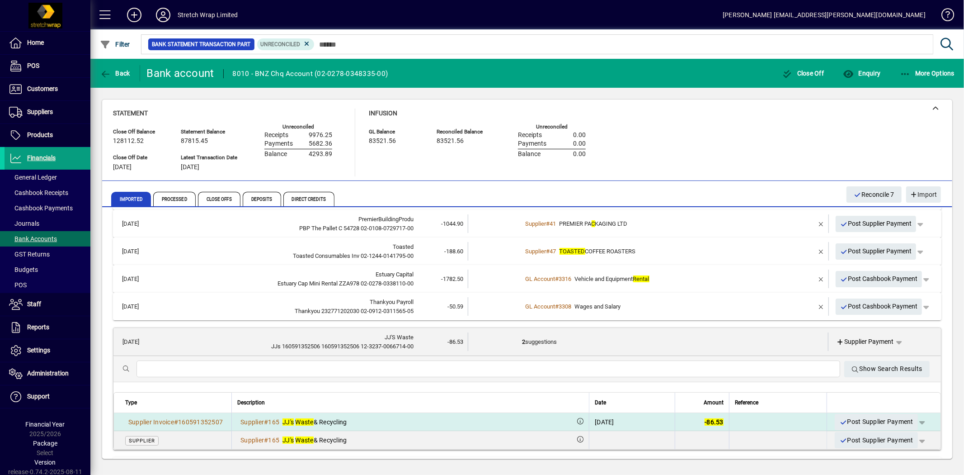
click at [916, 420] on span "button" at bounding box center [922, 422] width 22 height 22
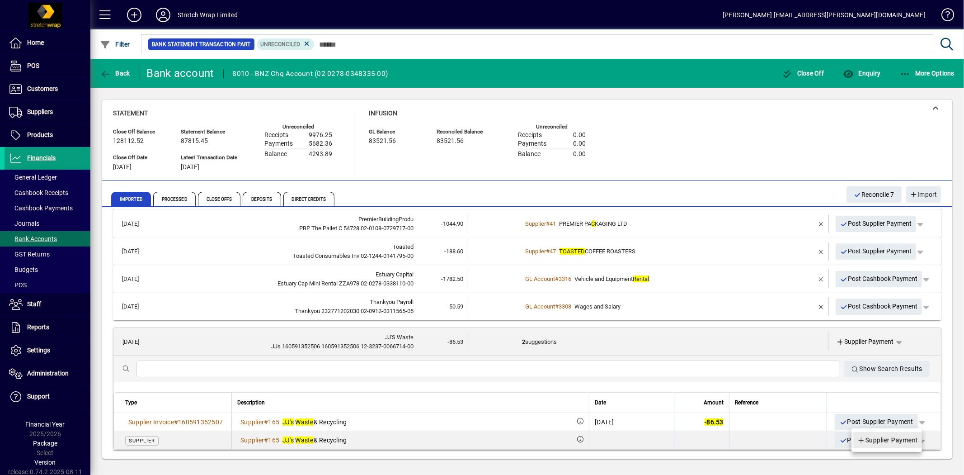
click at [899, 436] on span "Supplier Payment" at bounding box center [887, 439] width 61 height 11
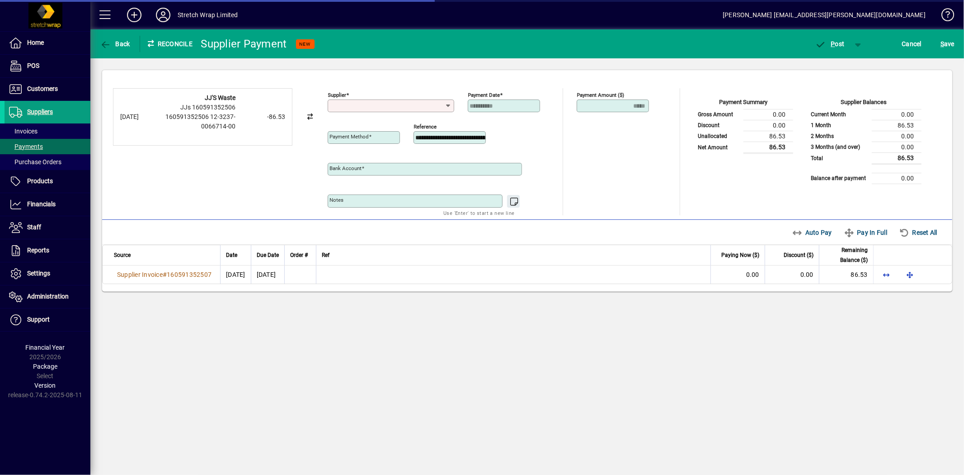
type input "**********"
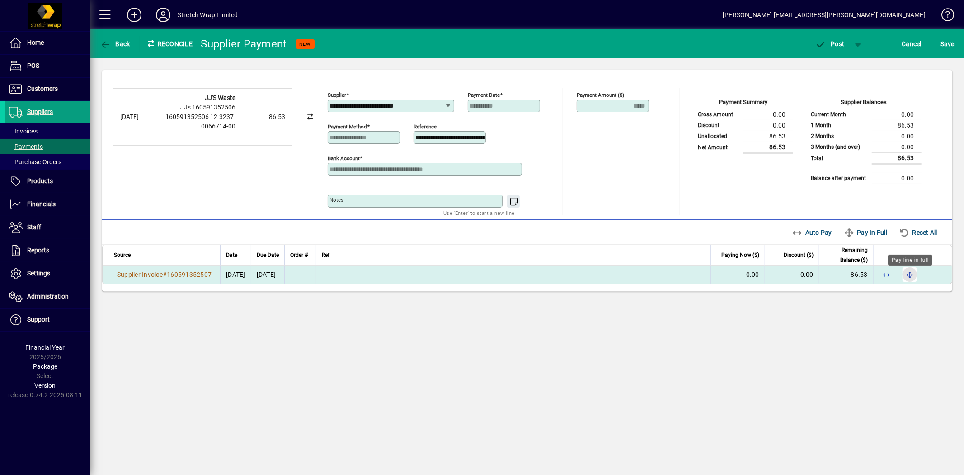
click at [915, 271] on span "button" at bounding box center [910, 275] width 22 height 22
click at [841, 36] on span "button" at bounding box center [830, 44] width 38 height 22
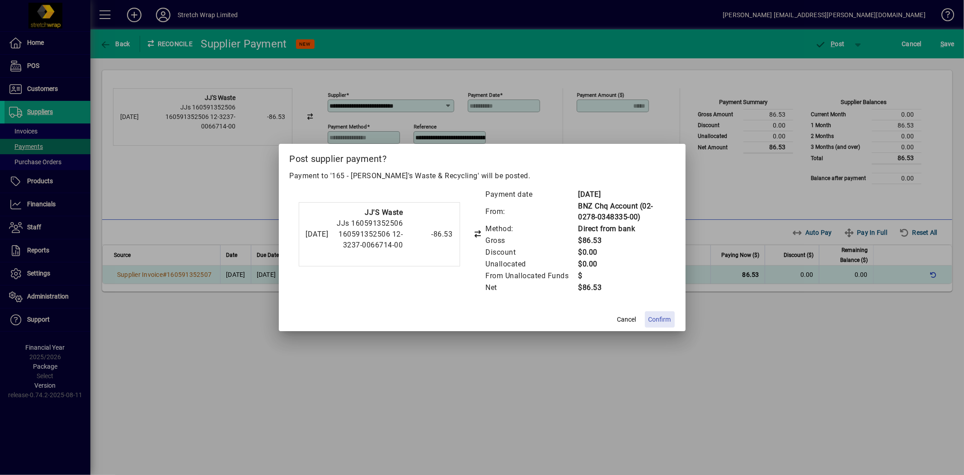
click at [656, 317] on span "Confirm" at bounding box center [660, 319] width 23 height 9
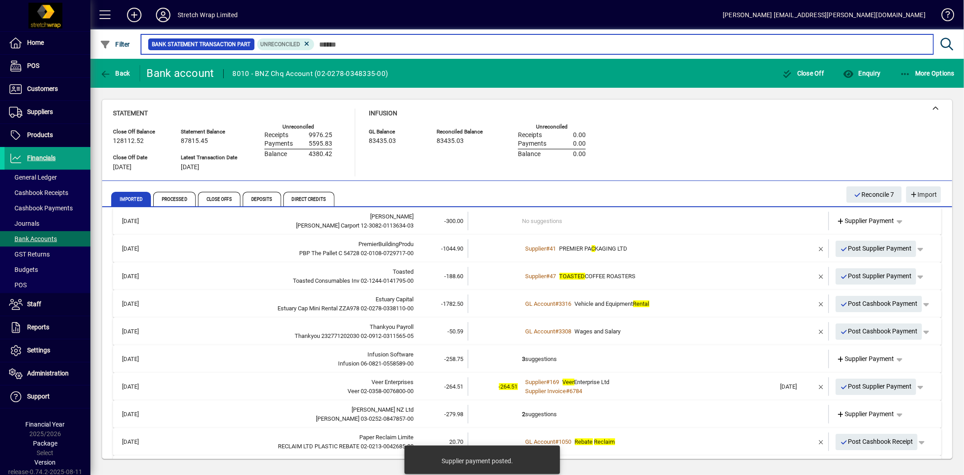
scroll to position [50, 0]
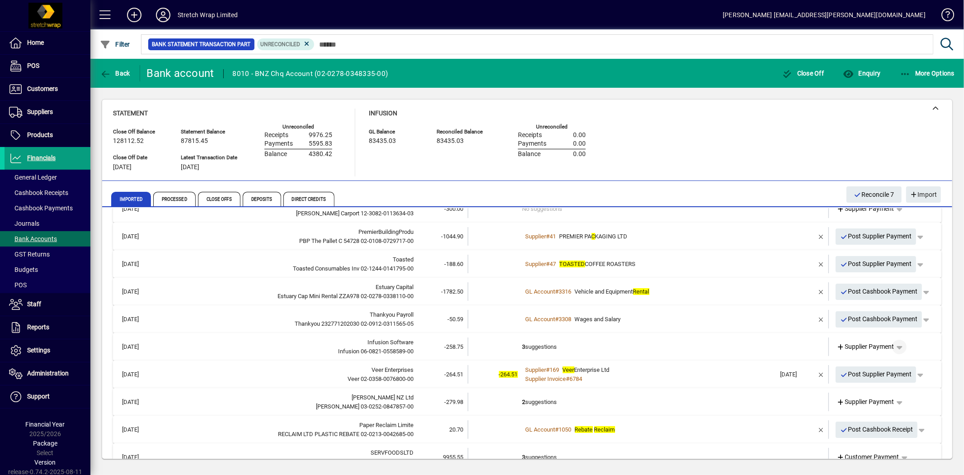
click at [899, 345] on span "button" at bounding box center [900, 347] width 22 height 22
click at [711, 345] on div at bounding box center [482, 237] width 964 height 475
click at [710, 341] on td "3 suggestions" at bounding box center [649, 346] width 254 height 19
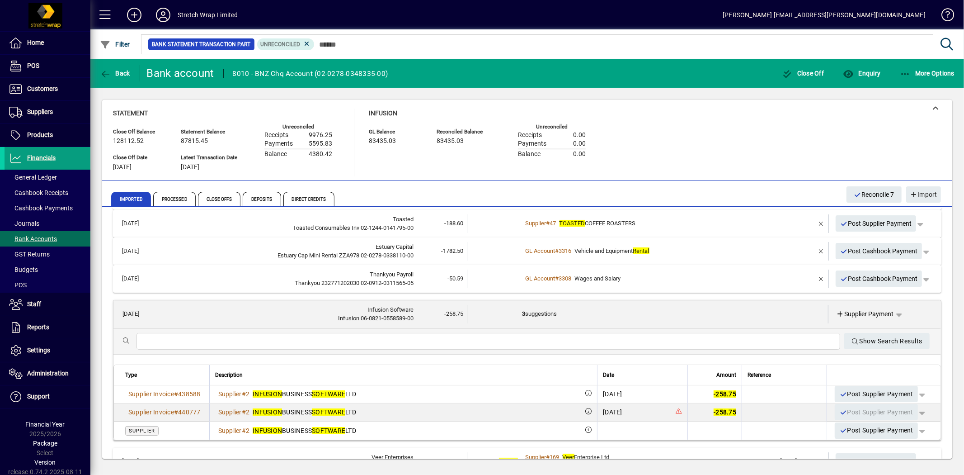
scroll to position [100, 0]
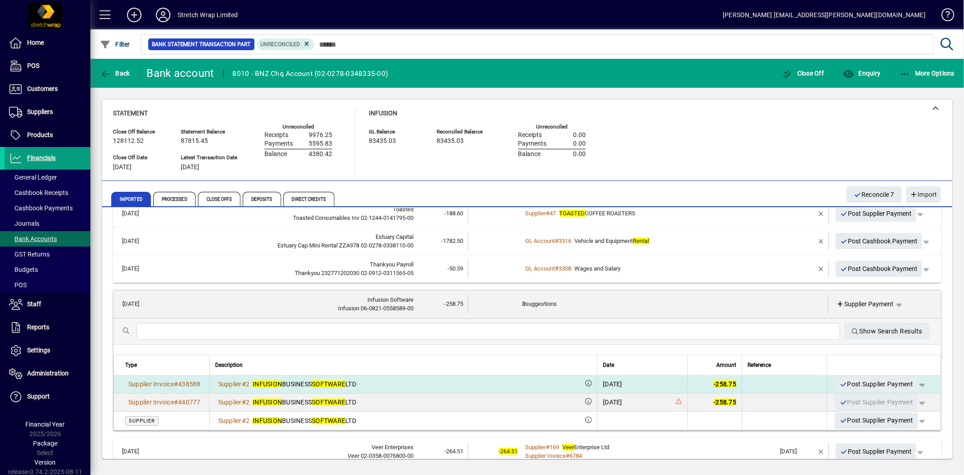
click at [916, 386] on span "button" at bounding box center [922, 384] width 22 height 22
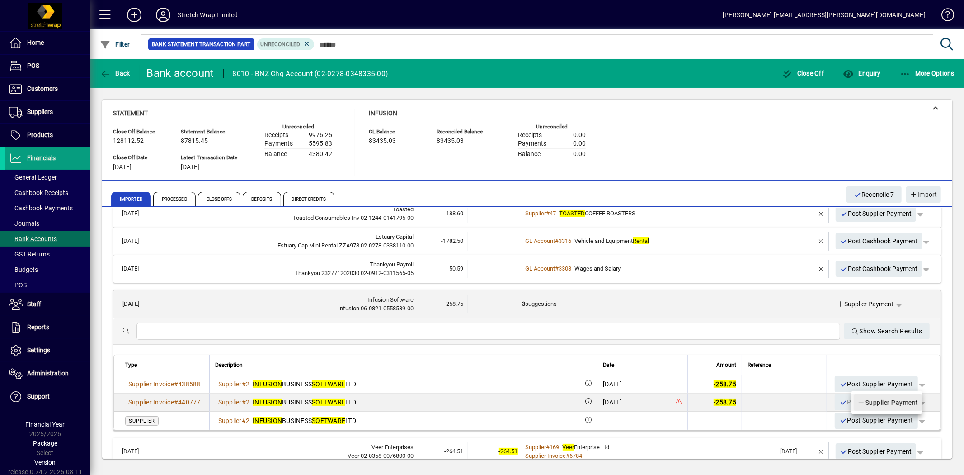
click at [904, 398] on span "Supplier Payment" at bounding box center [887, 402] width 61 height 11
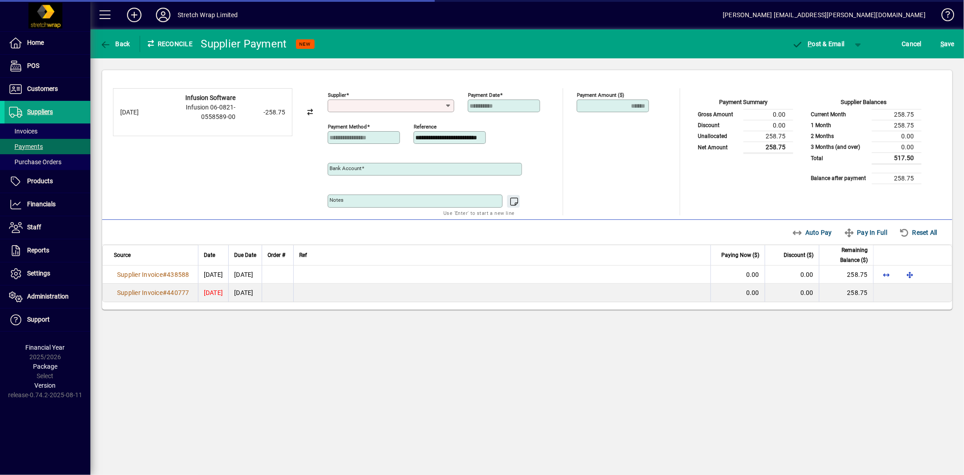
type input "**********"
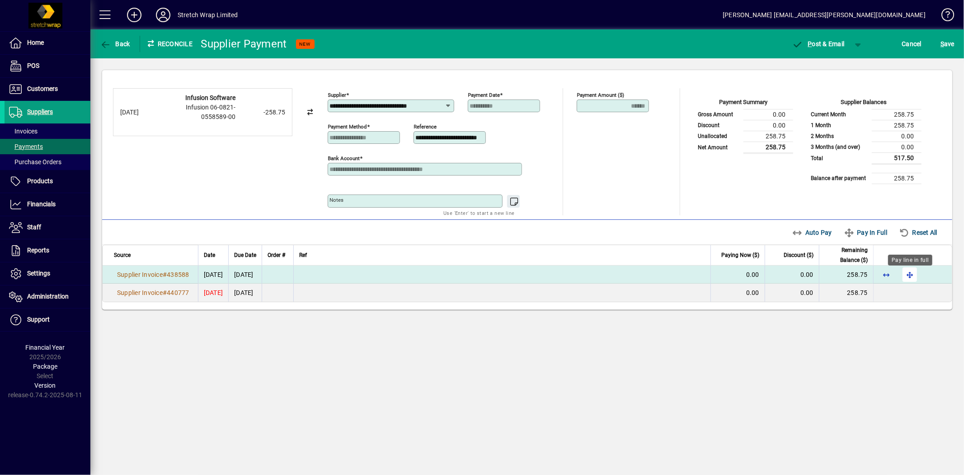
click at [914, 273] on span "button" at bounding box center [910, 275] width 22 height 22
click at [859, 44] on span "button" at bounding box center [858, 44] width 22 height 22
click at [833, 66] on span "P" at bounding box center [834, 62] width 5 height 7
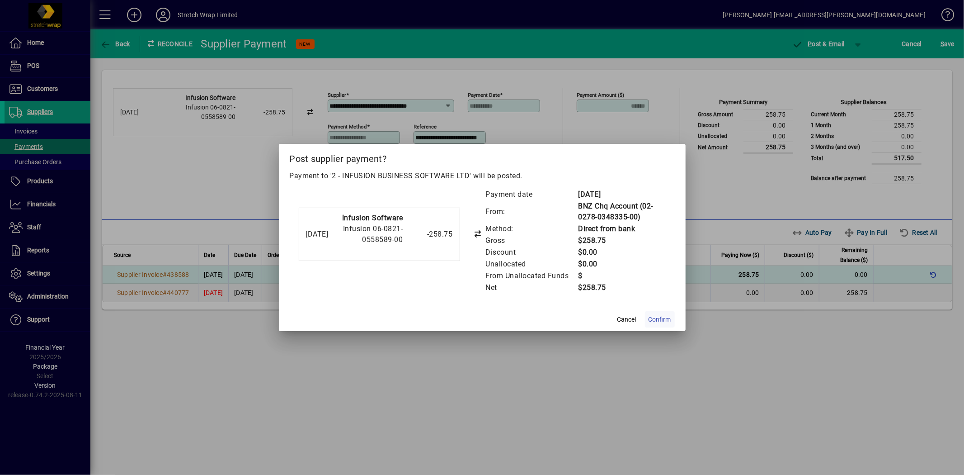
click at [659, 320] on span "Confirm" at bounding box center [660, 319] width 23 height 9
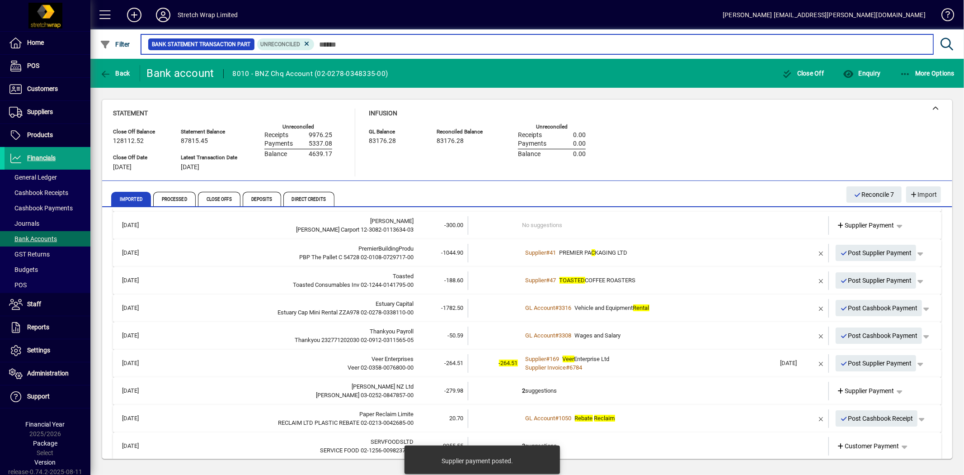
scroll to position [42, 0]
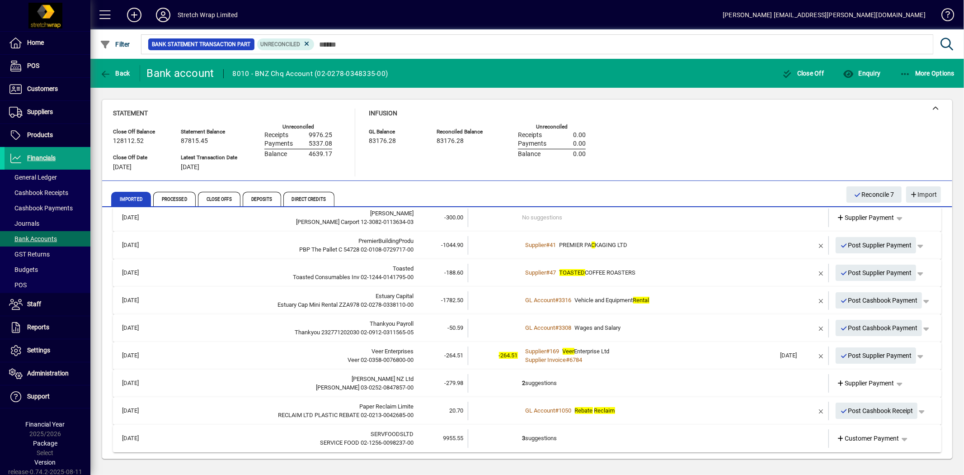
click at [749, 386] on td "2 suggestions" at bounding box center [649, 383] width 254 height 19
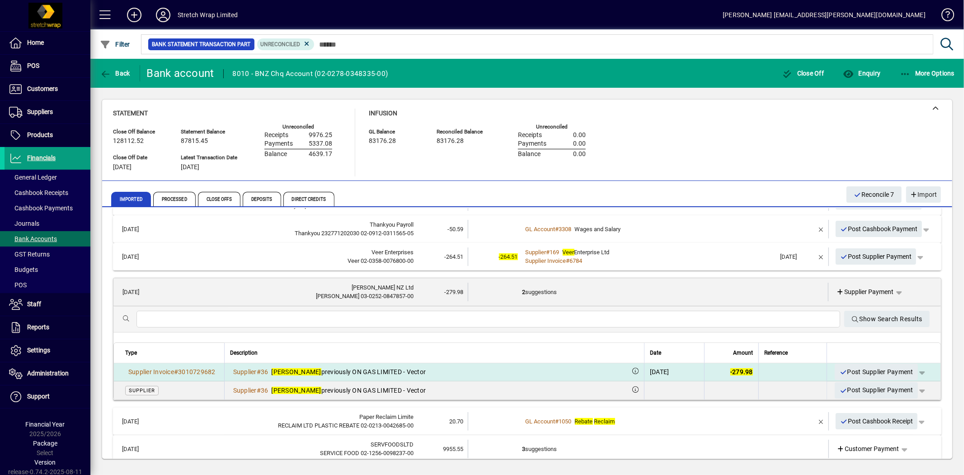
scroll to position [142, 0]
click at [912, 371] on span "button" at bounding box center [922, 370] width 22 height 22
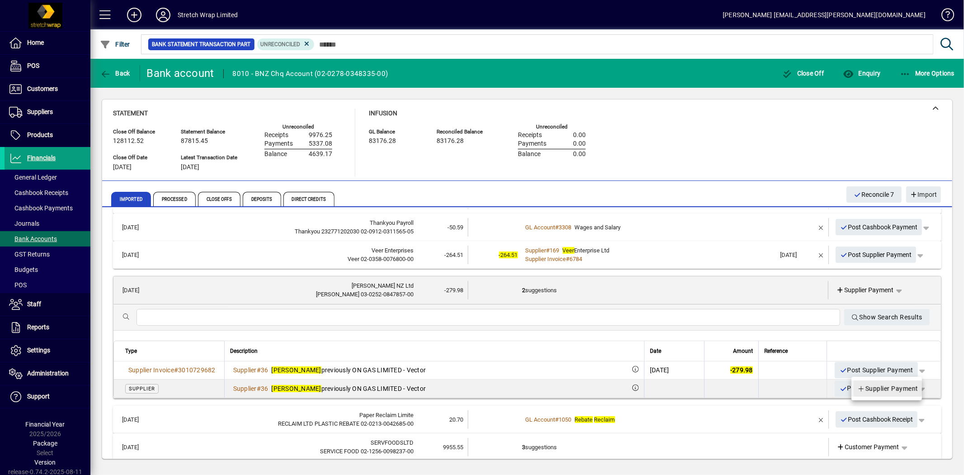
click at [899, 388] on span "Supplier Payment" at bounding box center [887, 388] width 61 height 11
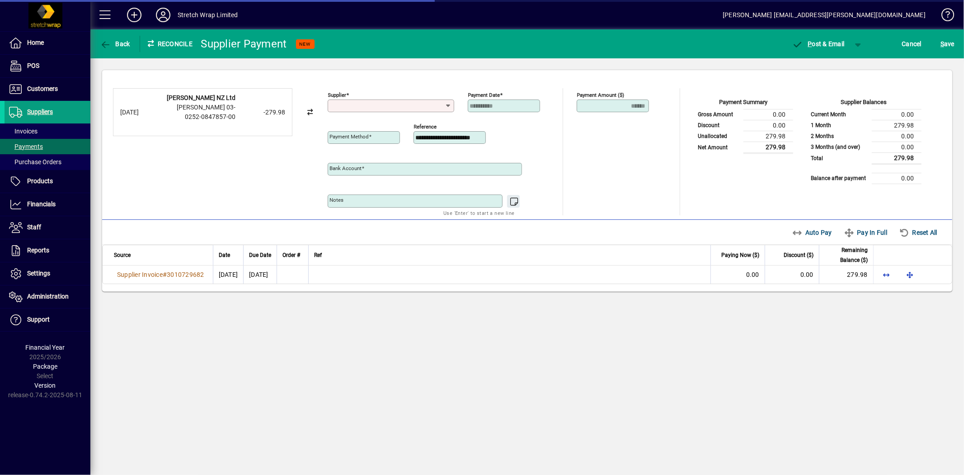
type input "**********"
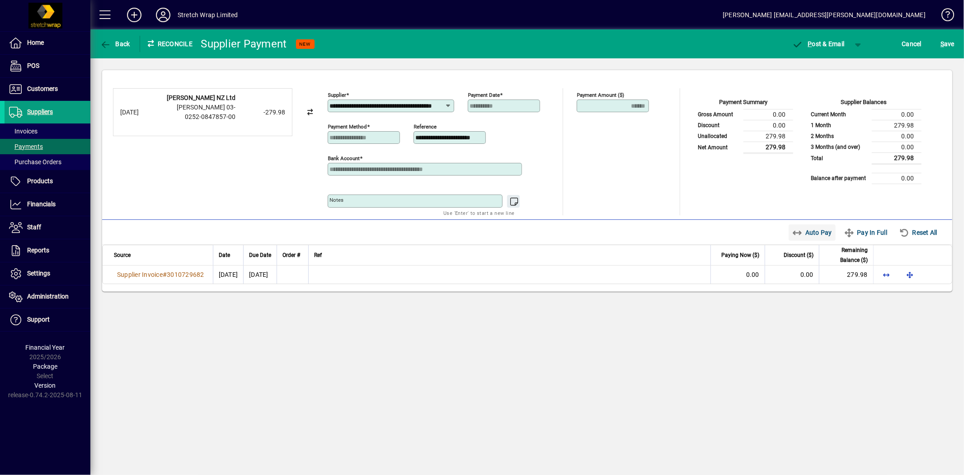
click at [808, 235] on span "Auto Pay" at bounding box center [812, 232] width 40 height 14
click at [861, 41] on span "button" at bounding box center [858, 44] width 22 height 22
click at [833, 62] on span "P" at bounding box center [834, 62] width 5 height 7
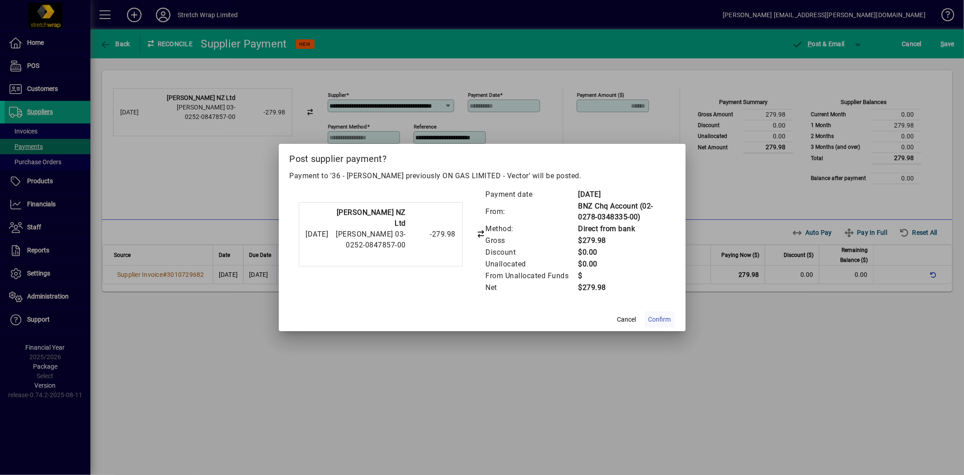
click at [658, 317] on span "Confirm" at bounding box center [660, 319] width 23 height 9
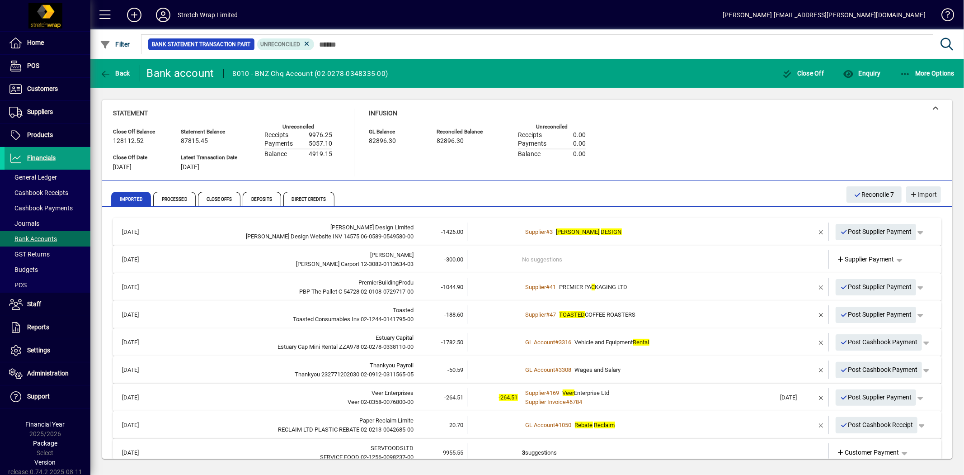
click at [735, 401] on div "Supplier Invoice # 6784" at bounding box center [649, 401] width 254 height 9
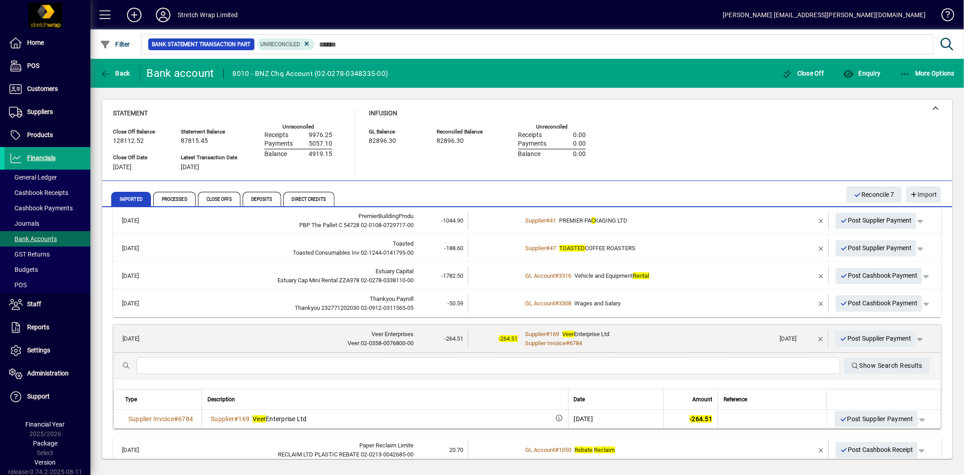
scroll to position [84, 0]
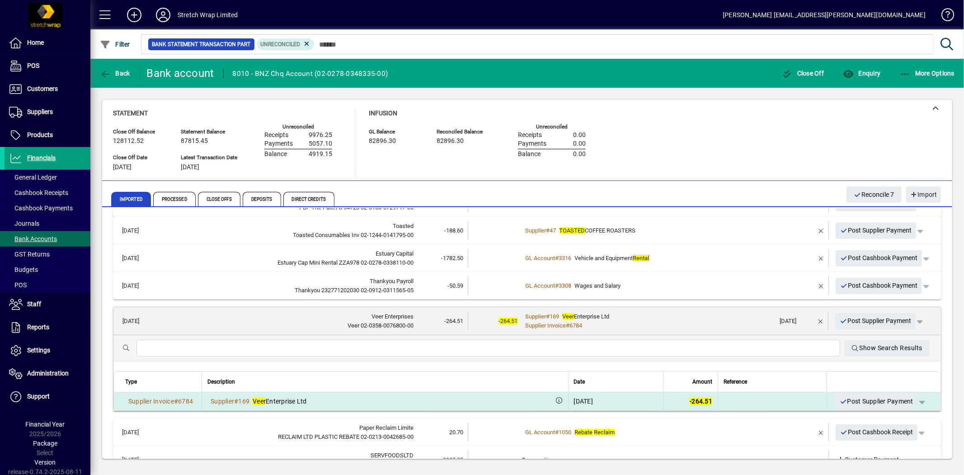
click at [915, 401] on span "button" at bounding box center [922, 401] width 22 height 22
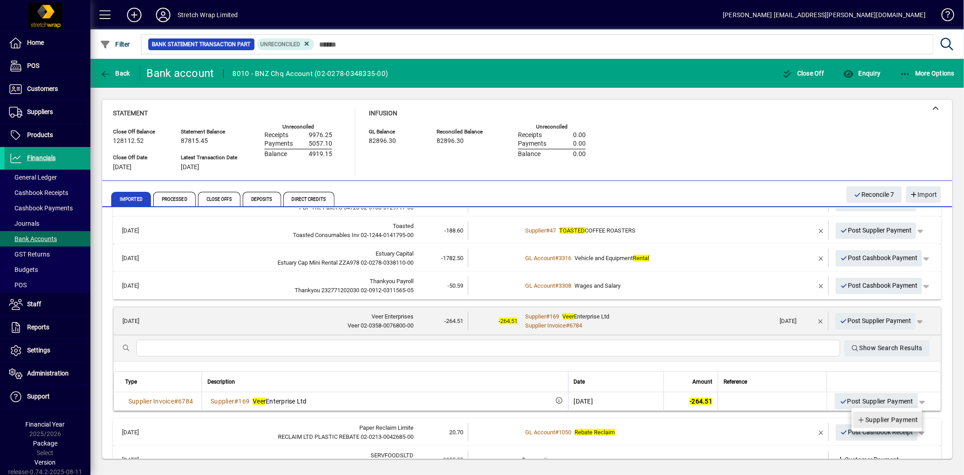
click at [906, 418] on span "Supplier Payment" at bounding box center [887, 419] width 61 height 11
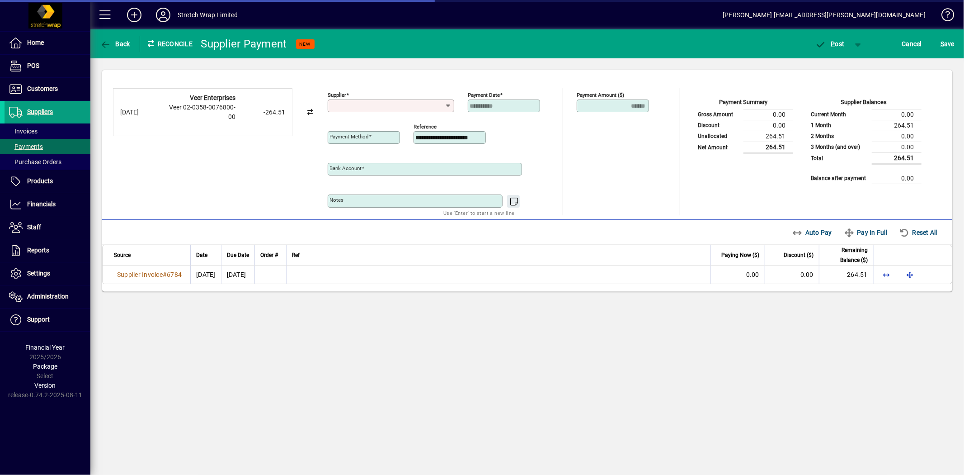
type input "**********"
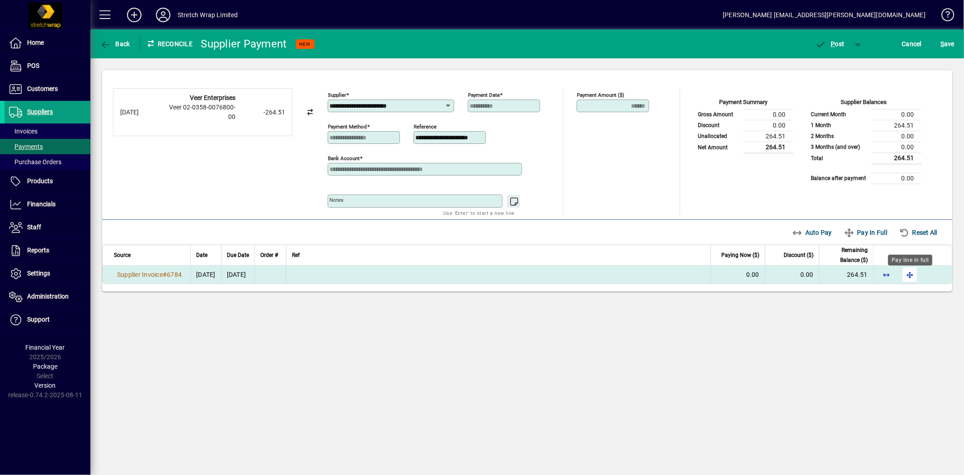
click at [912, 273] on span "button" at bounding box center [910, 275] width 22 height 22
click at [838, 42] on span "P ost" at bounding box center [829, 43] width 29 height 7
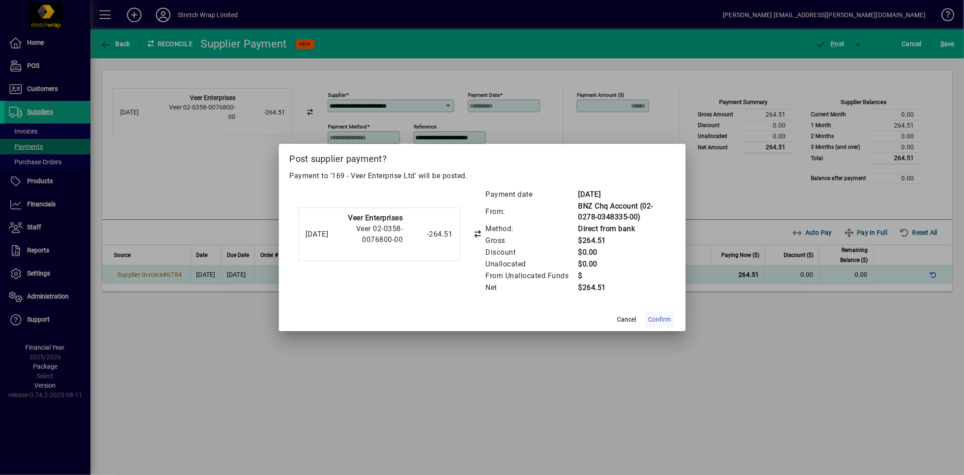
click at [651, 318] on span "Confirm" at bounding box center [660, 319] width 23 height 9
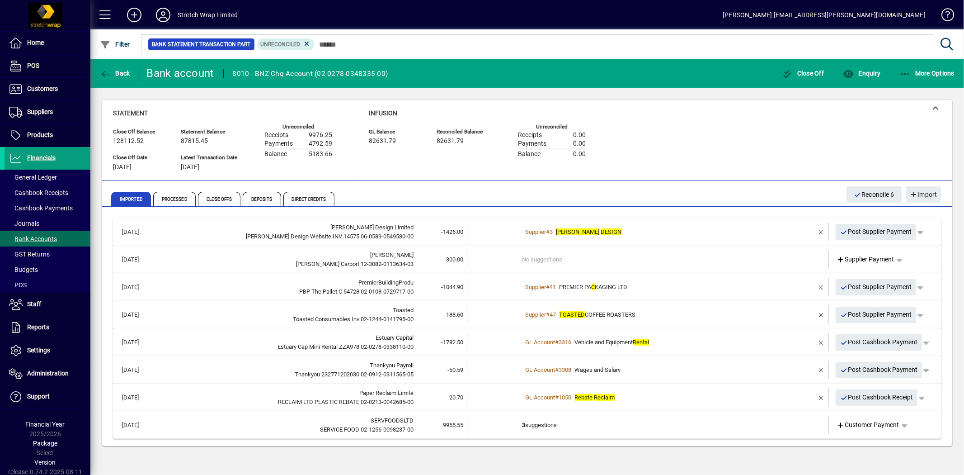
click at [406, 370] on div "Thankyou 232771202030 02-0912-0311565-05" at bounding box center [287, 374] width 254 height 9
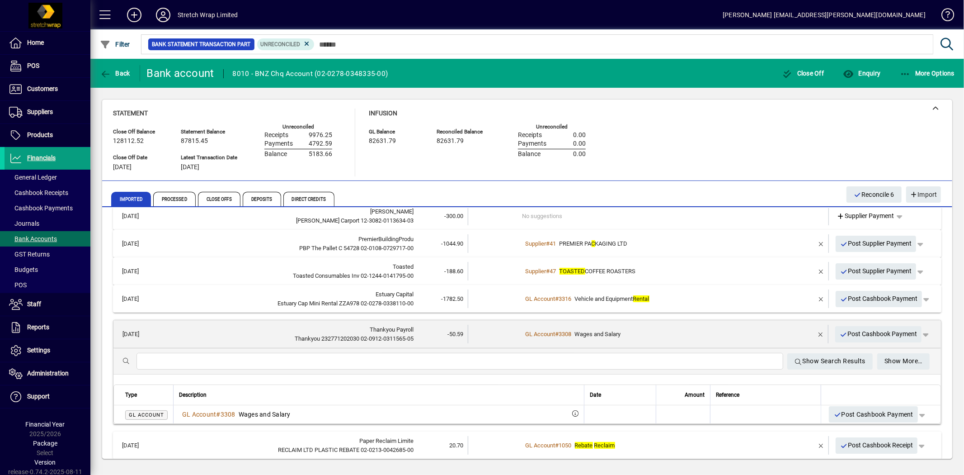
scroll to position [50, 0]
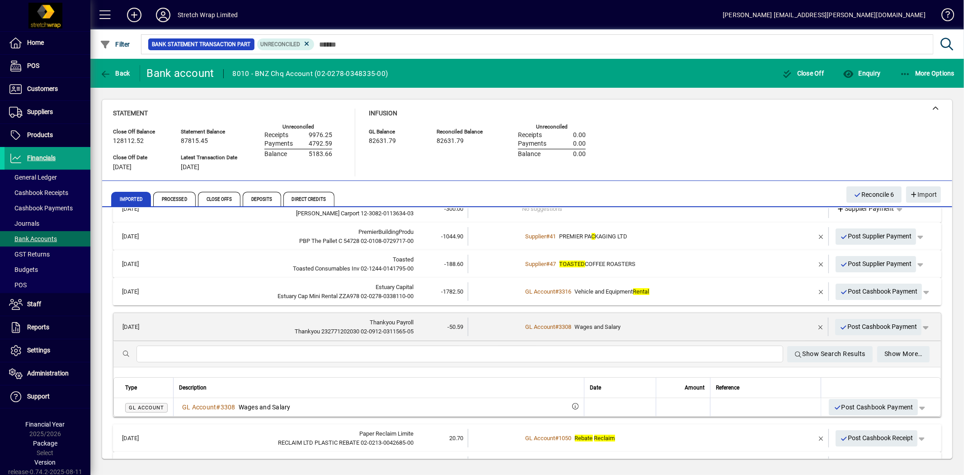
click at [643, 318] on td "GL Account # 3308 Wages and Salary" at bounding box center [648, 326] width 253 height 19
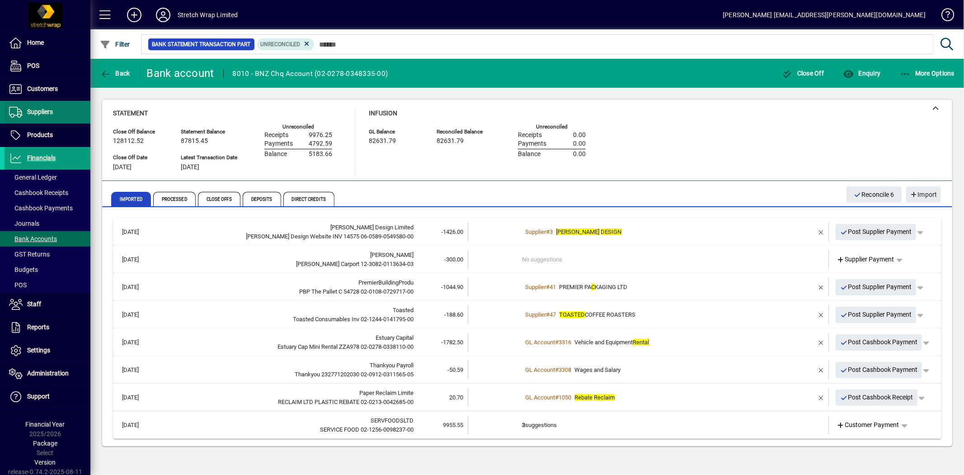
click at [55, 110] on span at bounding box center [48, 112] width 86 height 22
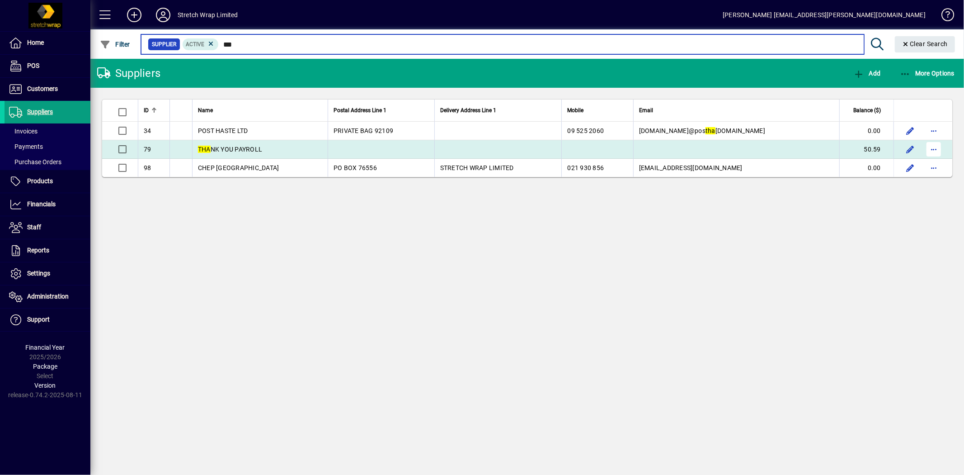
type input "***"
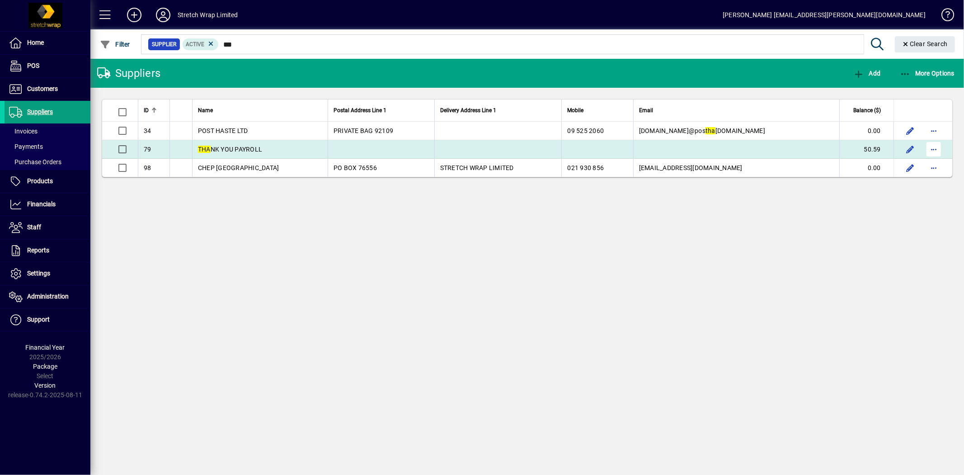
click at [934, 146] on span "button" at bounding box center [934, 149] width 22 height 22
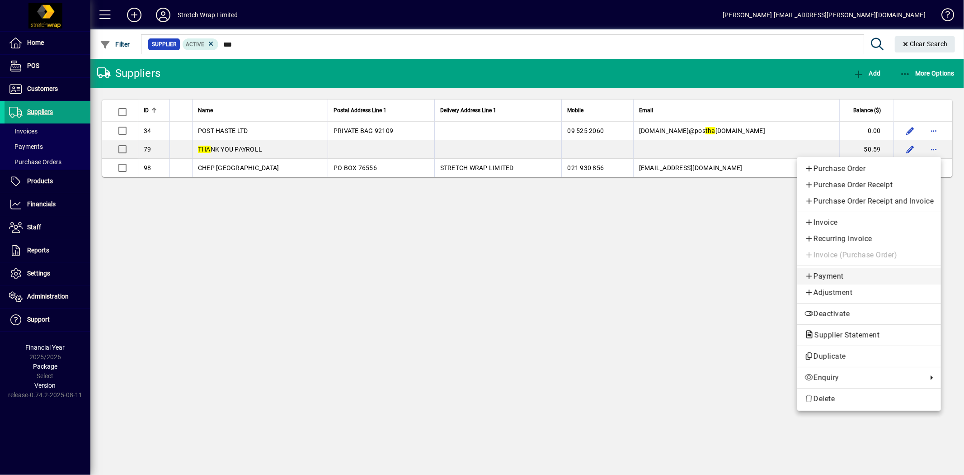
click at [820, 273] on span "Payment" at bounding box center [869, 276] width 129 height 11
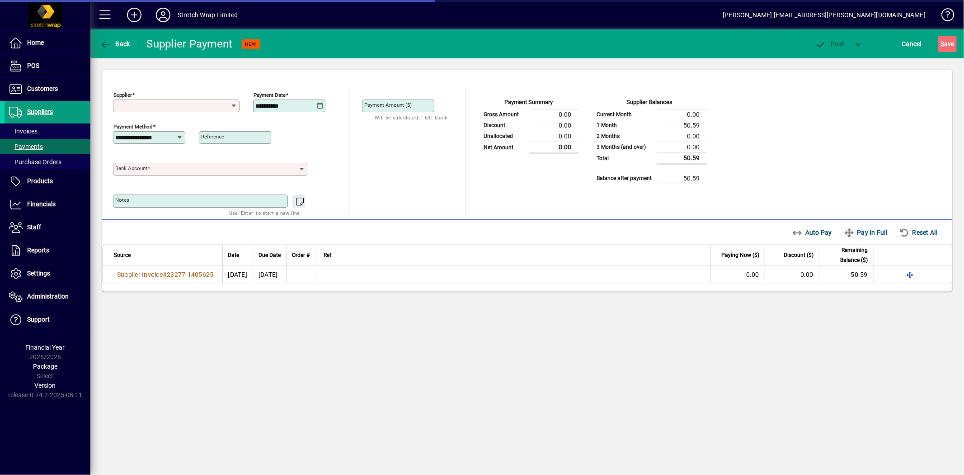
type input "**********"
click at [319, 106] on icon at bounding box center [320, 105] width 7 height 7
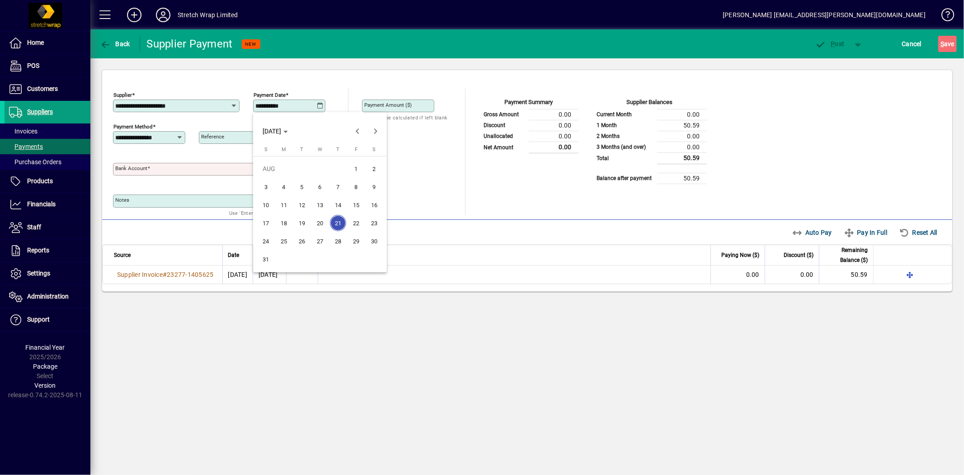
click at [316, 222] on span "20" at bounding box center [320, 223] width 16 height 16
type input "**********"
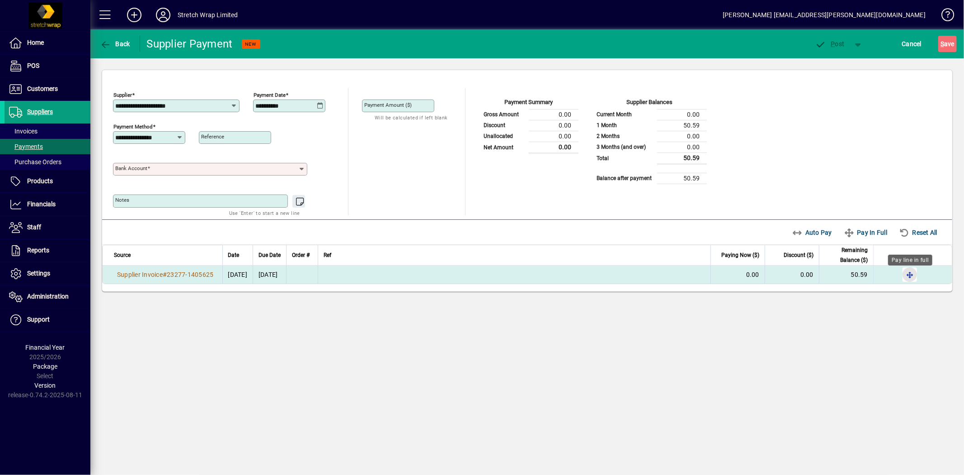
click at [913, 276] on span "button" at bounding box center [910, 275] width 22 height 22
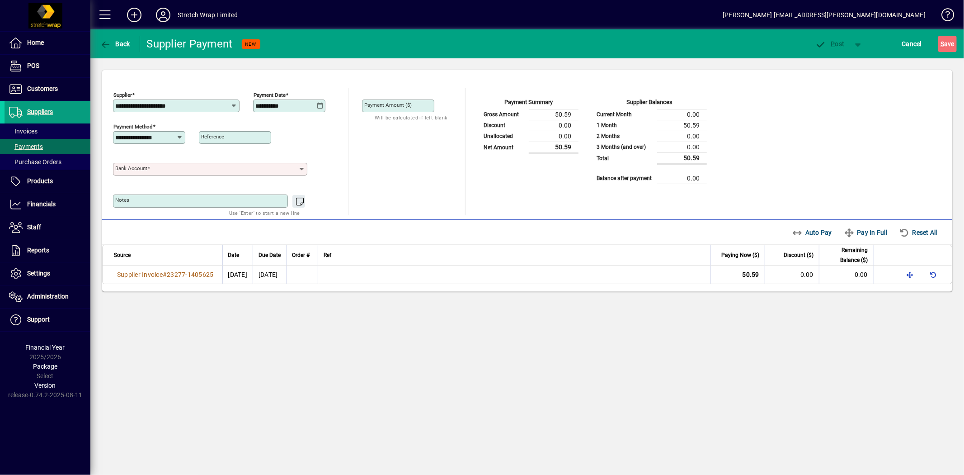
click at [303, 168] on icon at bounding box center [302, 168] width 8 height 7
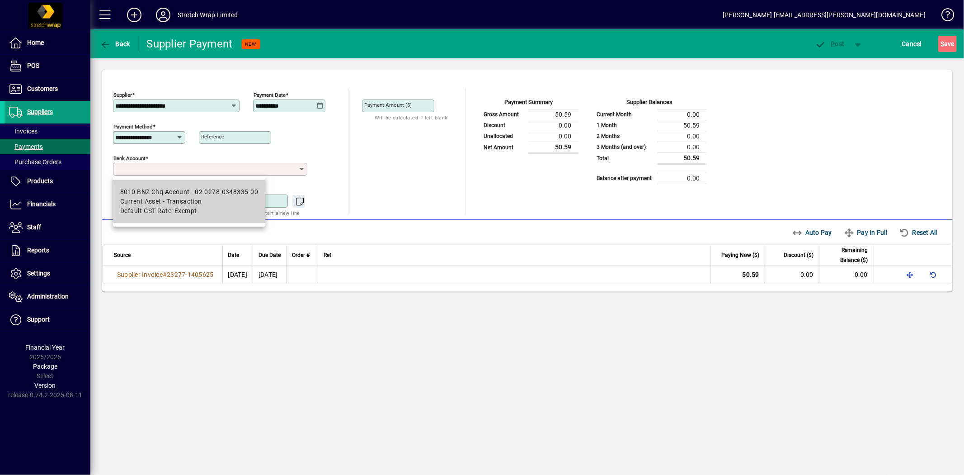
click at [238, 189] on div "8010 BNZ Chq Account - 02-0278-0348335-00" at bounding box center [189, 191] width 138 height 9
type input "**********"
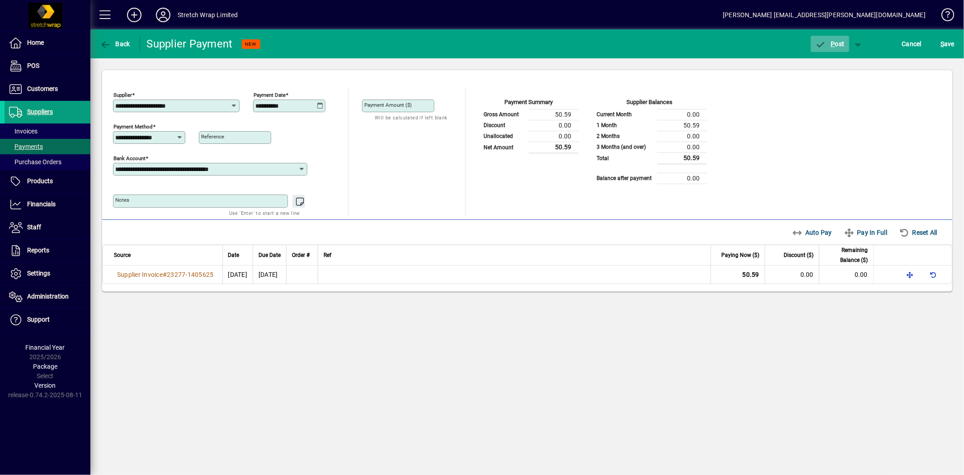
click at [838, 44] on span "P ost" at bounding box center [829, 43] width 29 height 7
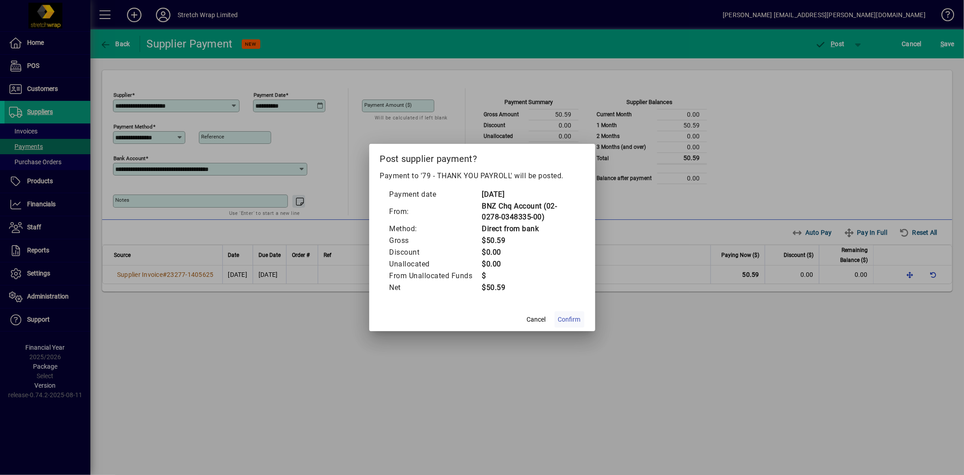
click at [567, 316] on span "Confirm" at bounding box center [569, 319] width 23 height 9
type input "***"
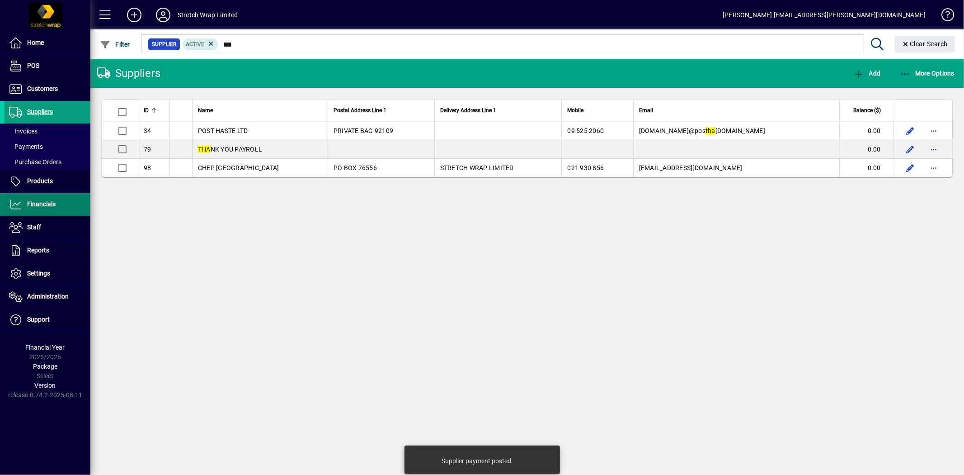
click at [38, 199] on span "Financials" at bounding box center [30, 204] width 51 height 11
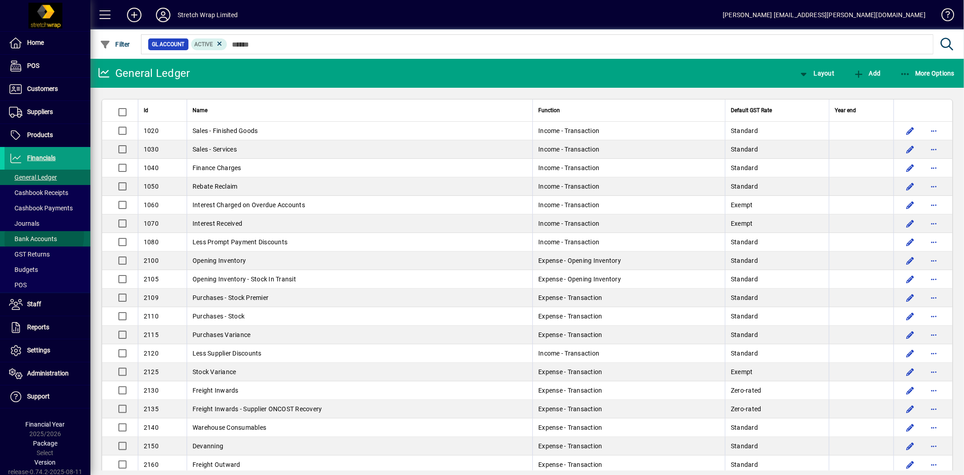
click at [43, 236] on span "Bank Accounts" at bounding box center [33, 238] width 48 height 7
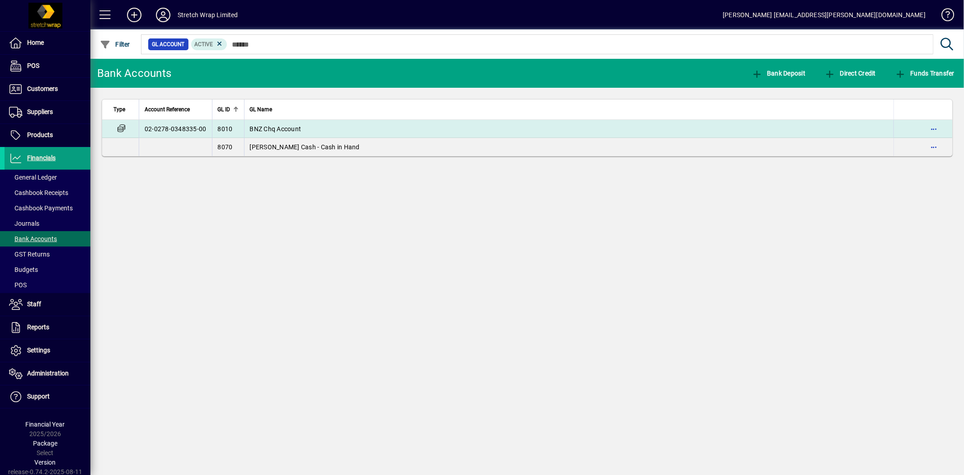
click at [283, 129] on span "BNZ Chq Account" at bounding box center [276, 128] width 52 height 7
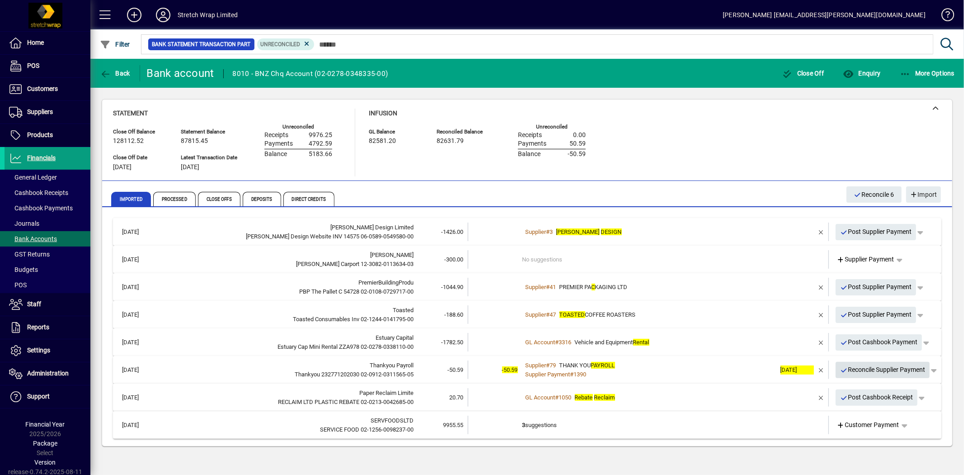
click at [871, 367] on span "Reconcile Supplier Payment" at bounding box center [882, 369] width 85 height 15
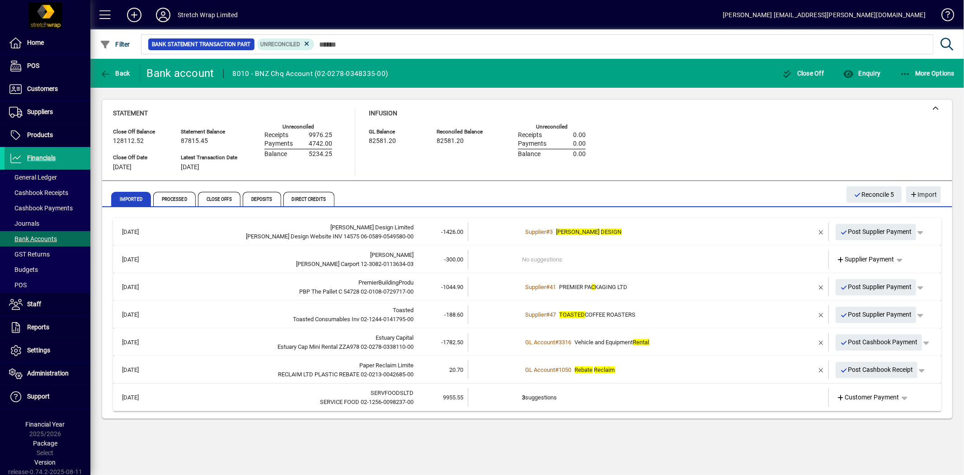
click at [163, 14] on icon at bounding box center [163, 15] width 18 height 14
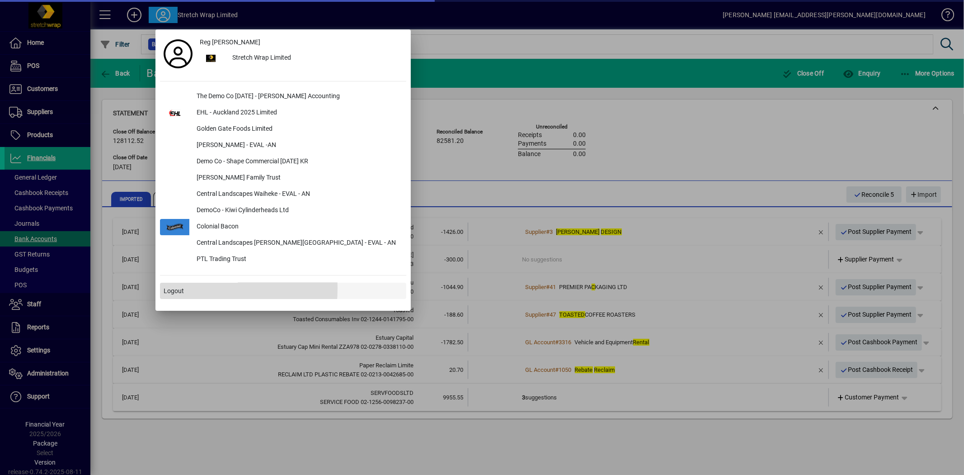
click at [173, 288] on span "Logout" at bounding box center [174, 290] width 20 height 9
